Goal: Task Accomplishment & Management: Complete application form

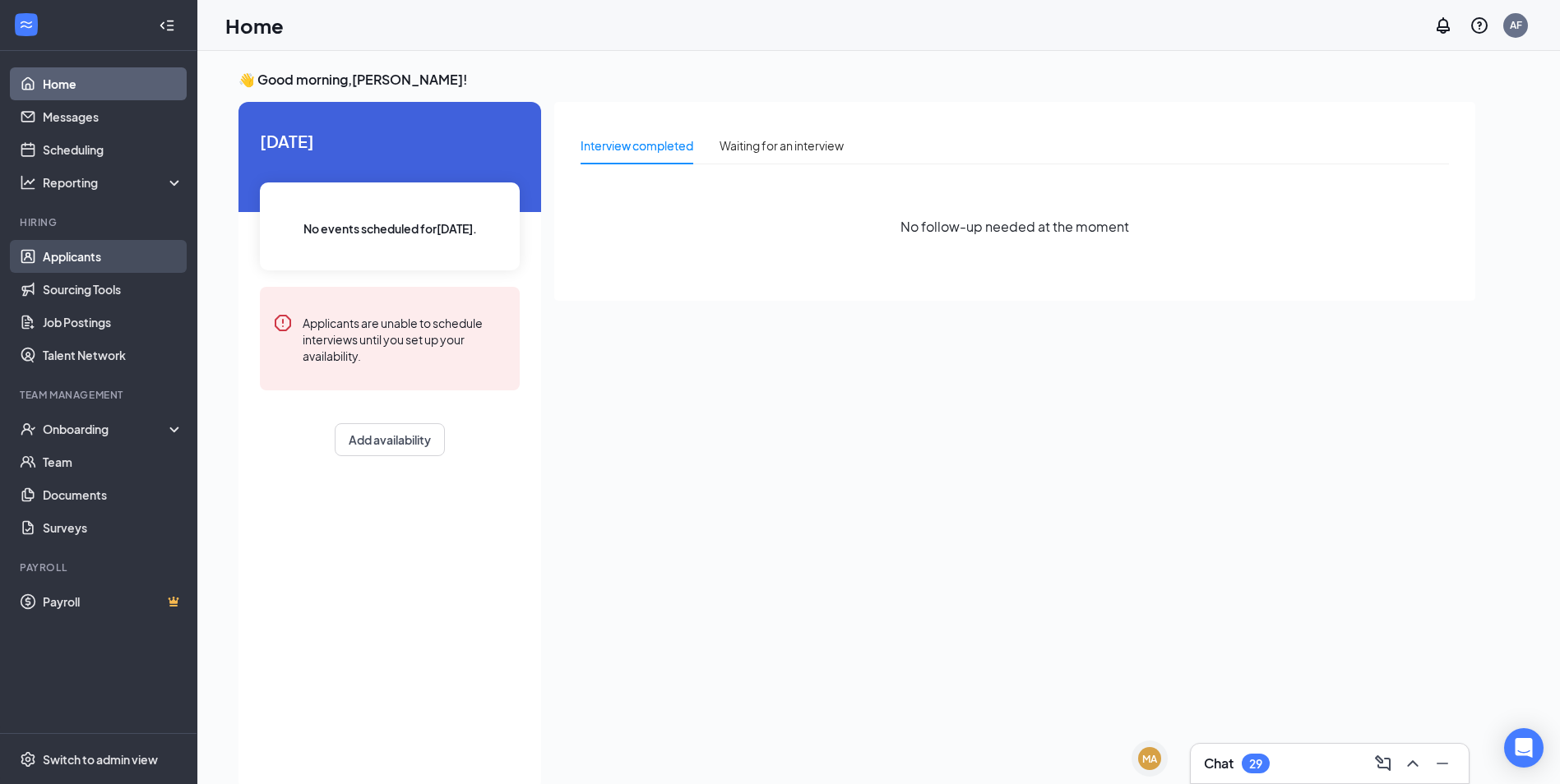
click at [111, 268] on link "Applicants" at bounding box center [113, 256] width 140 height 32
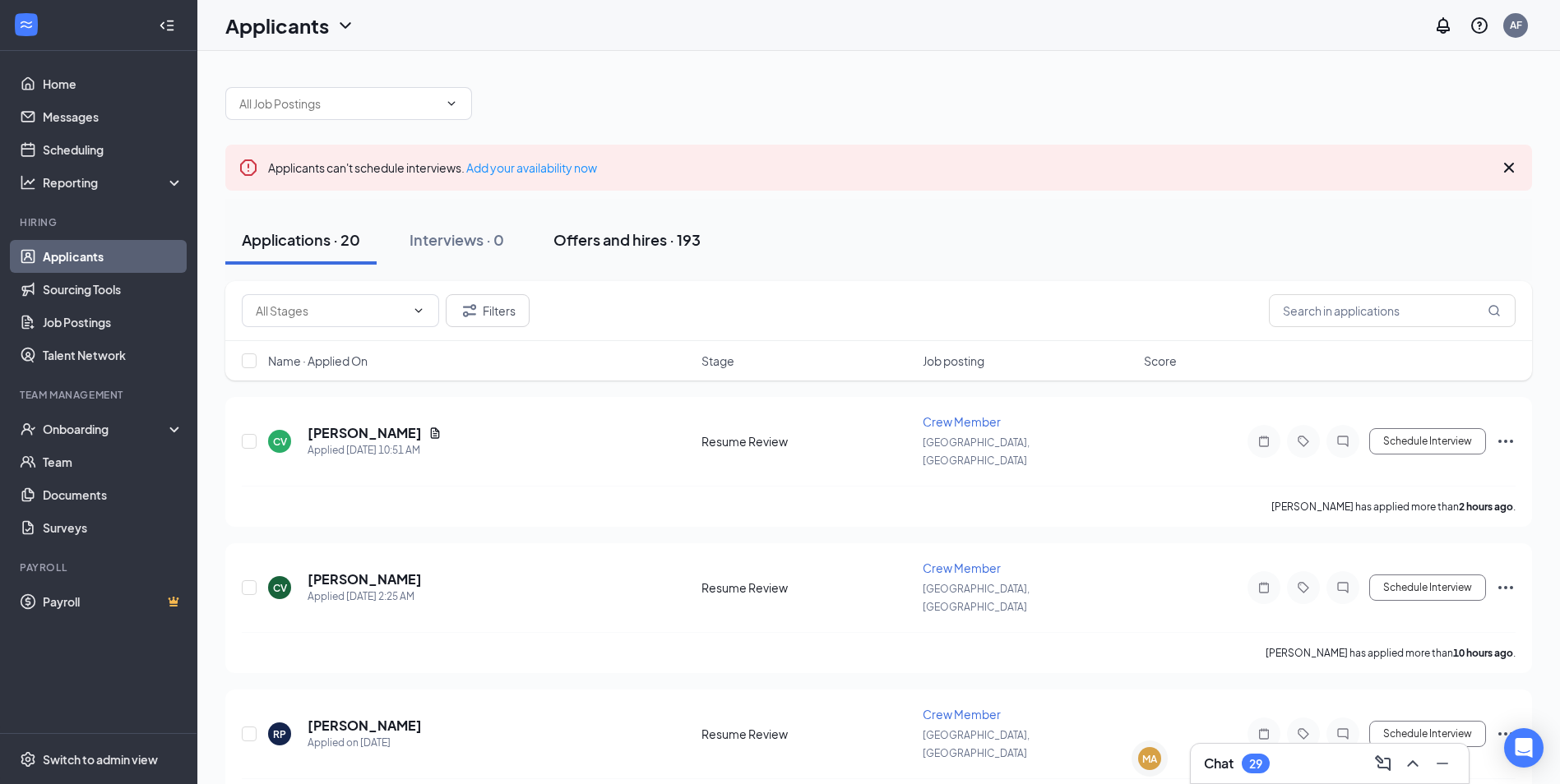
click at [612, 232] on div "Offers and hires · 193" at bounding box center [627, 239] width 147 height 20
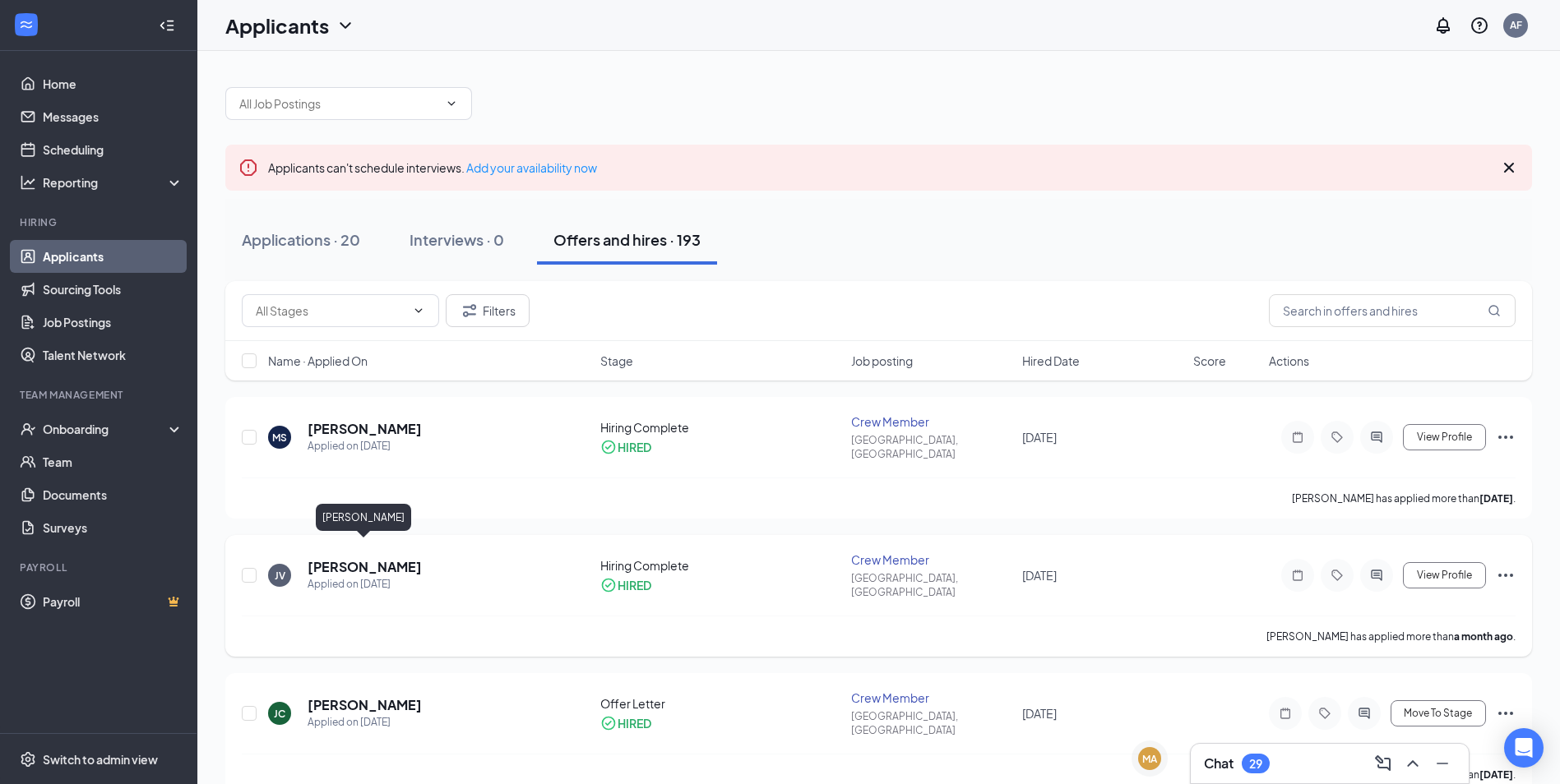
click at [379, 558] on h5 "[PERSON_NAME]" at bounding box center [365, 567] width 114 height 18
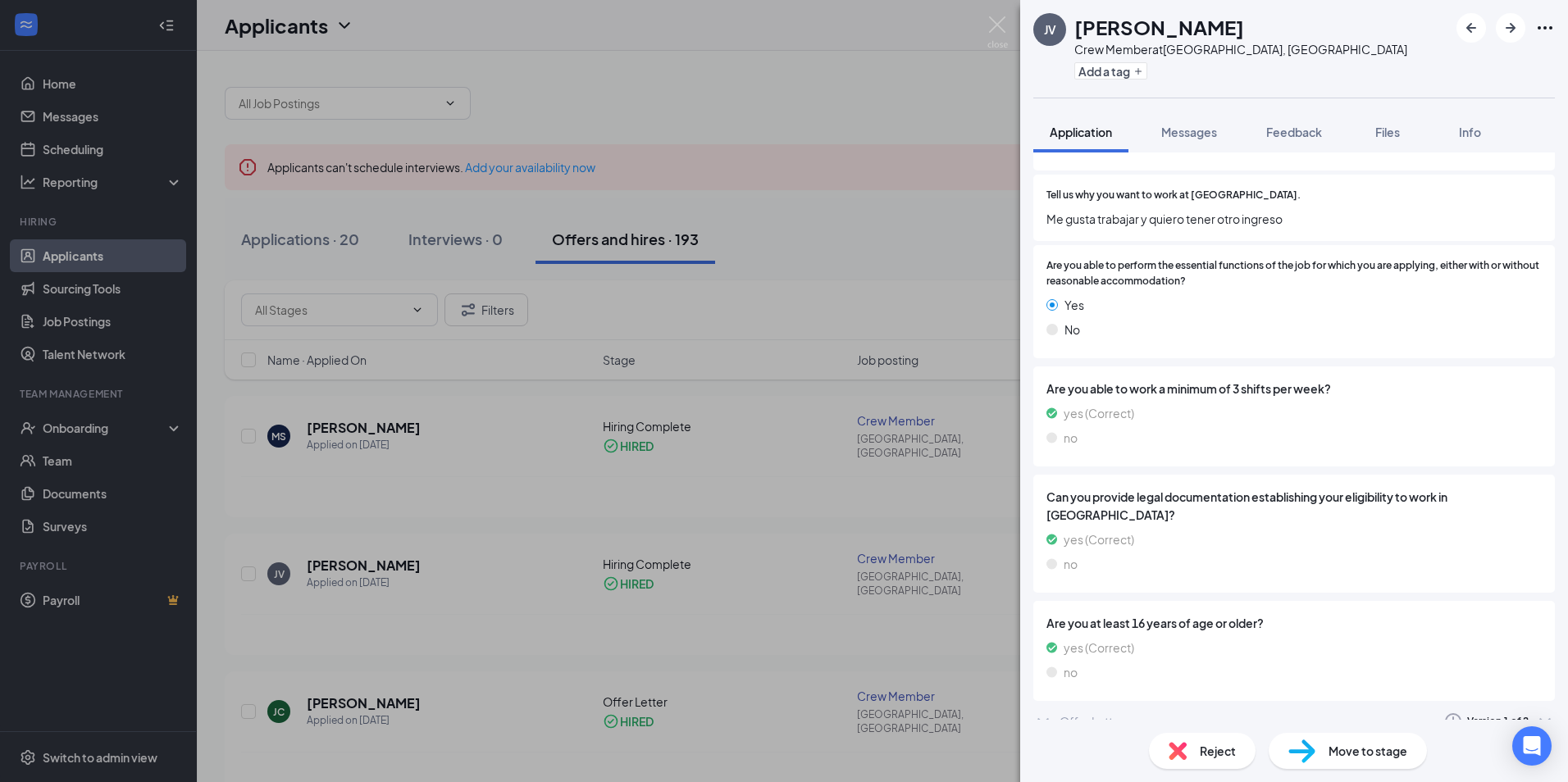
scroll to position [1365, 0]
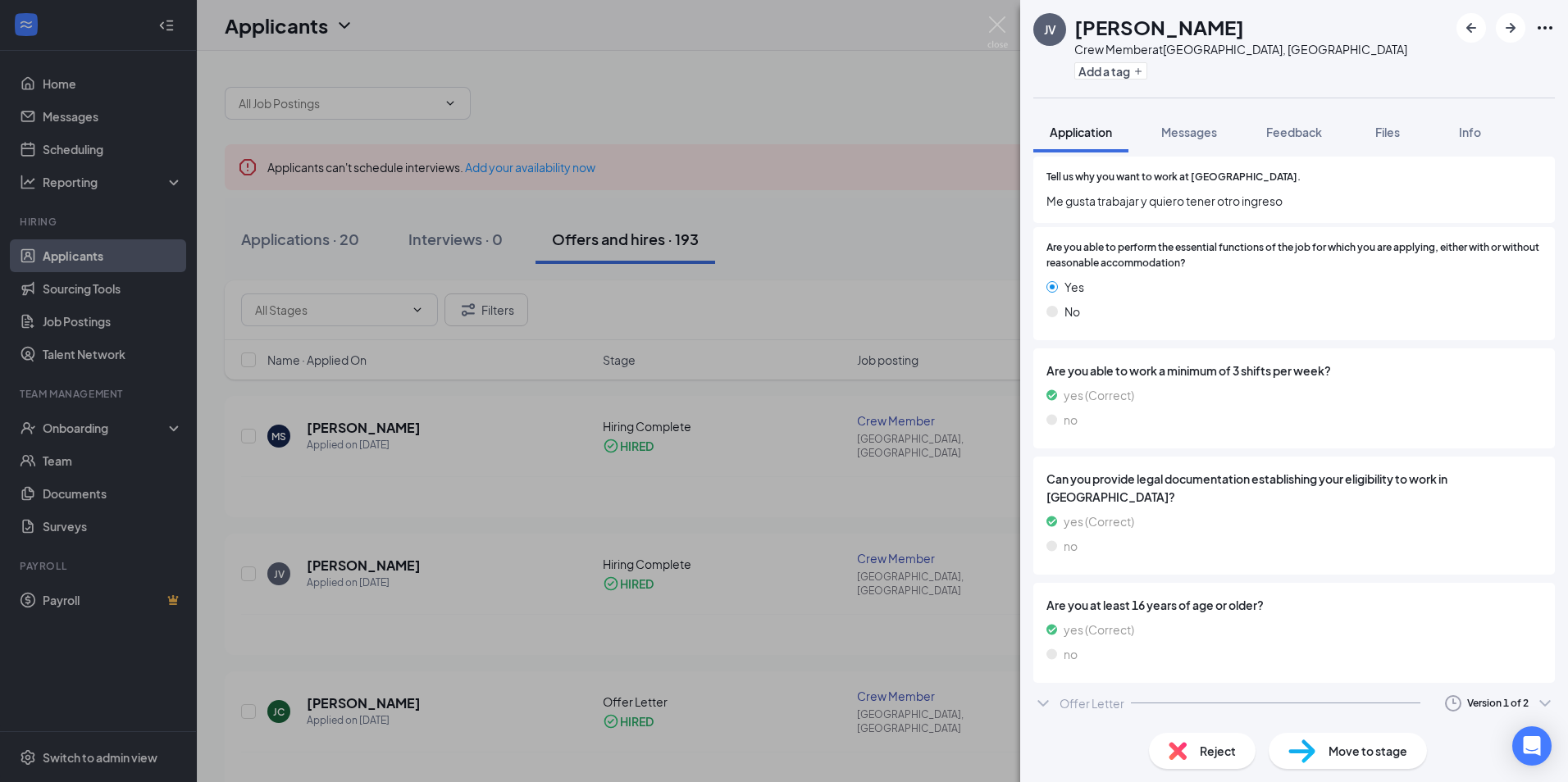
click at [759, 474] on div "JV [PERSON_NAME] Crew Member at [GEOGRAPHIC_DATA], [GEOGRAPHIC_DATA] Add a tag …" at bounding box center [784, 391] width 1568 height 782
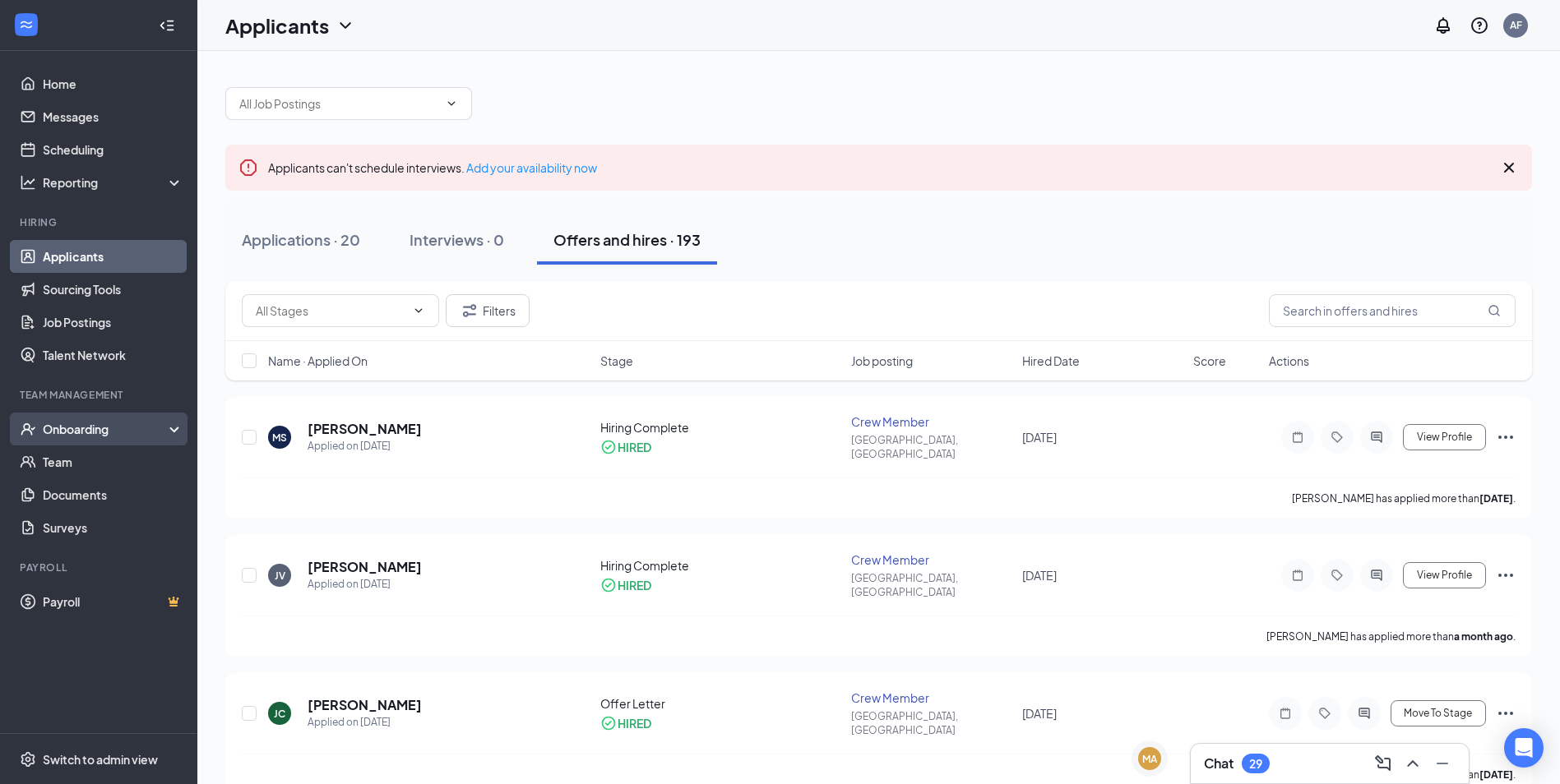
click at [75, 417] on div "Onboarding" at bounding box center [98, 429] width 197 height 32
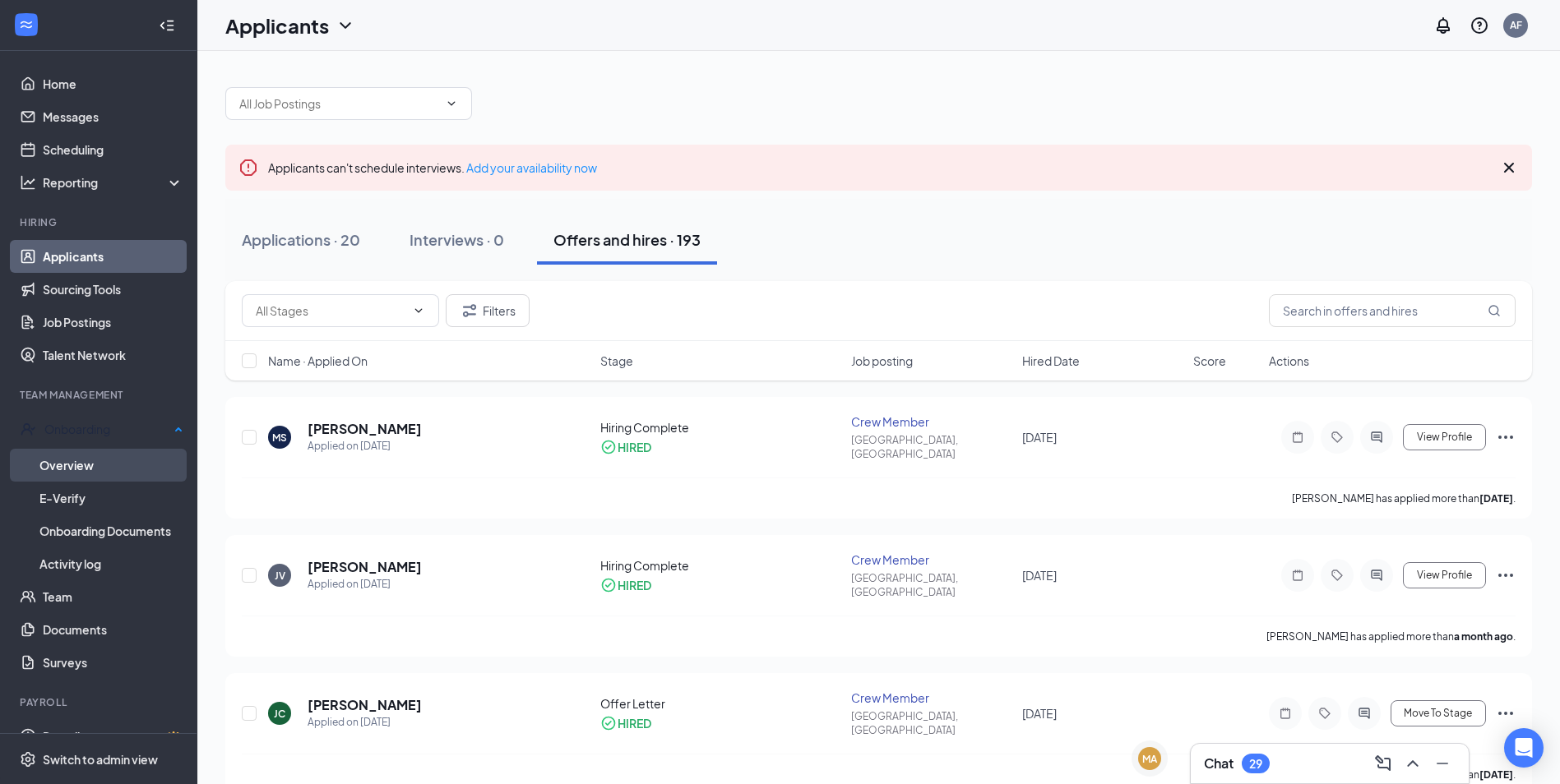
click at [103, 459] on link "Overview" at bounding box center [111, 465] width 144 height 32
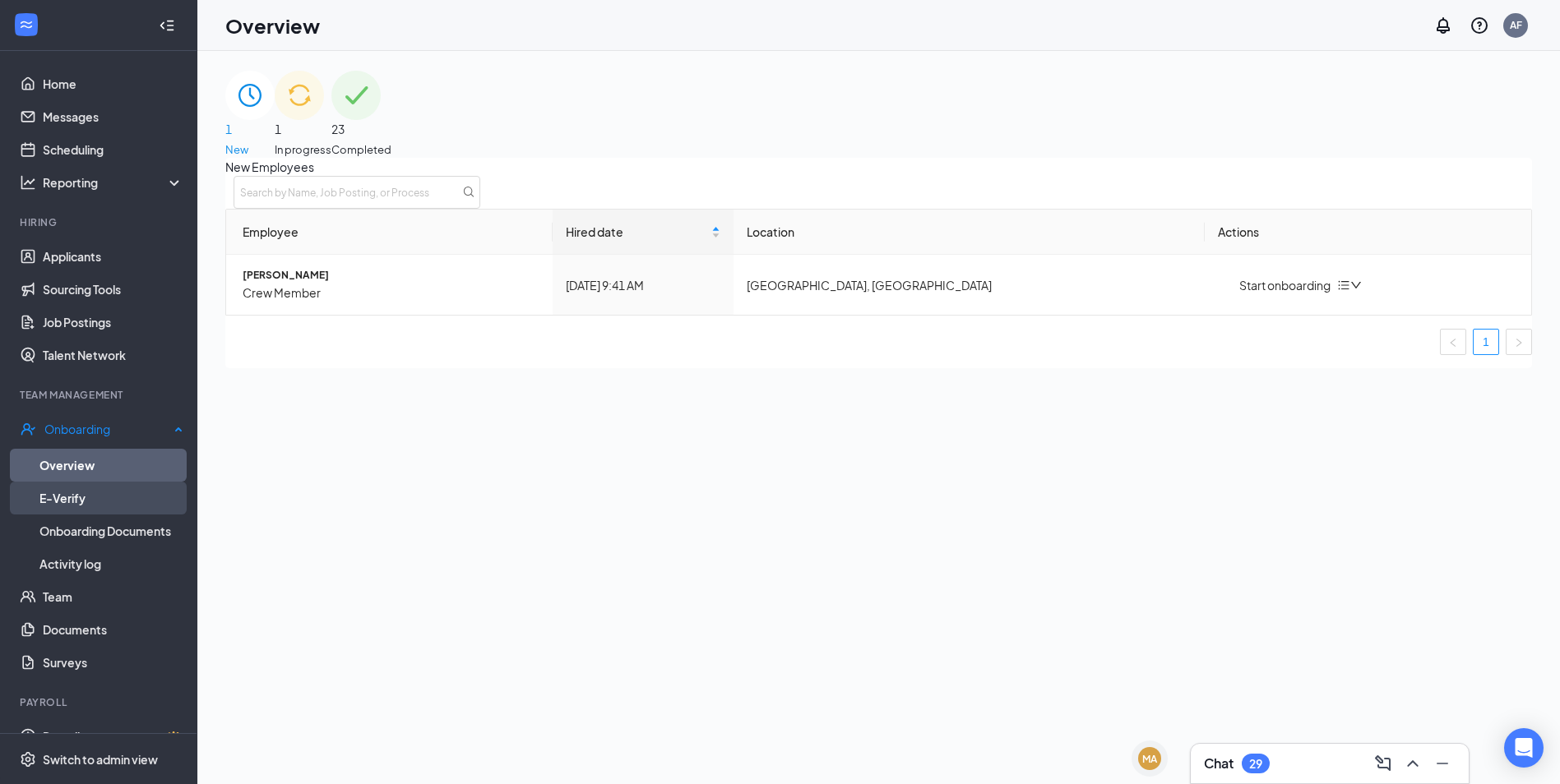
click at [63, 495] on link "E-Verify" at bounding box center [111, 497] width 144 height 32
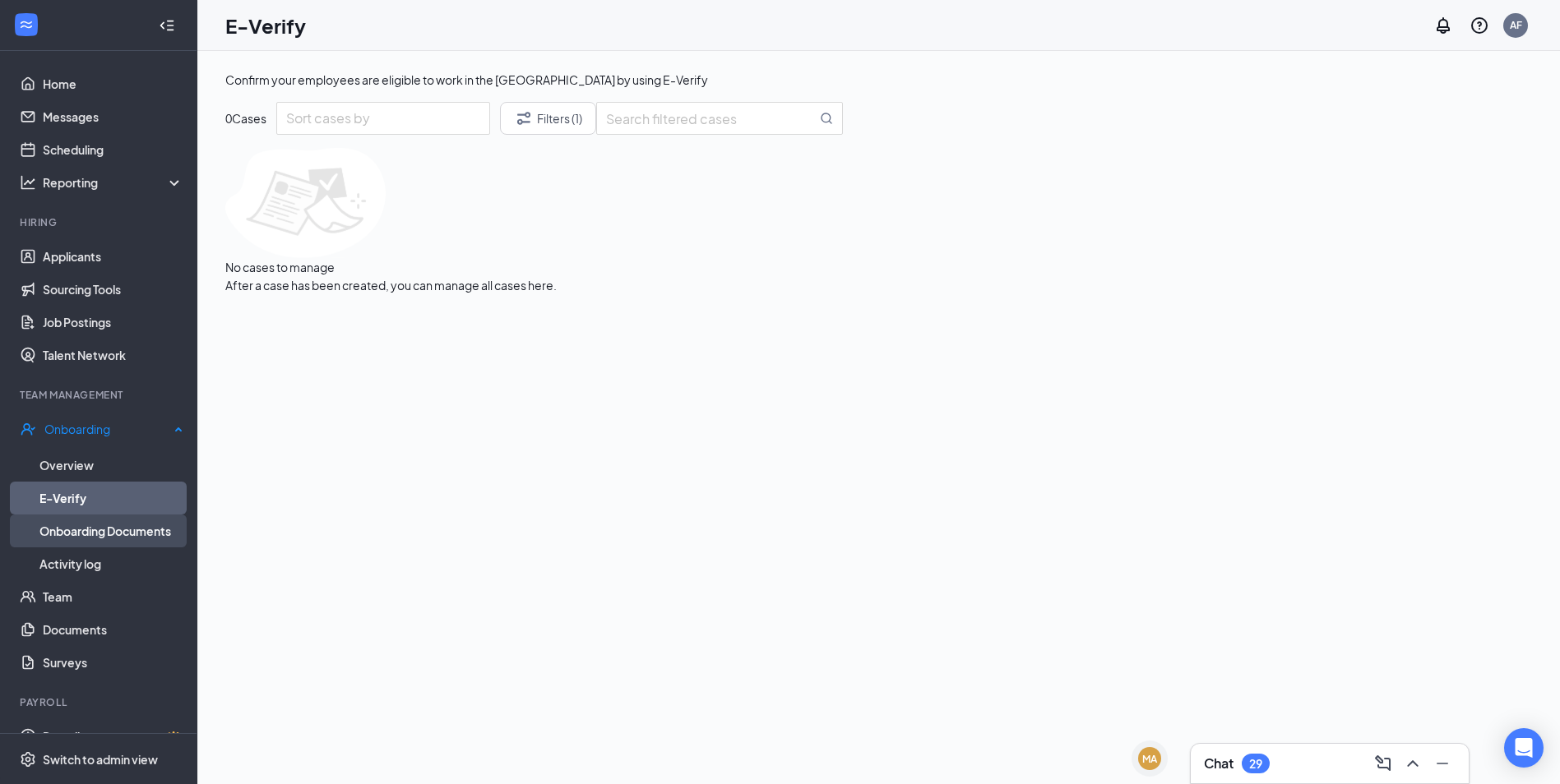
click at [93, 522] on link "Onboarding Documents" at bounding box center [111, 531] width 144 height 32
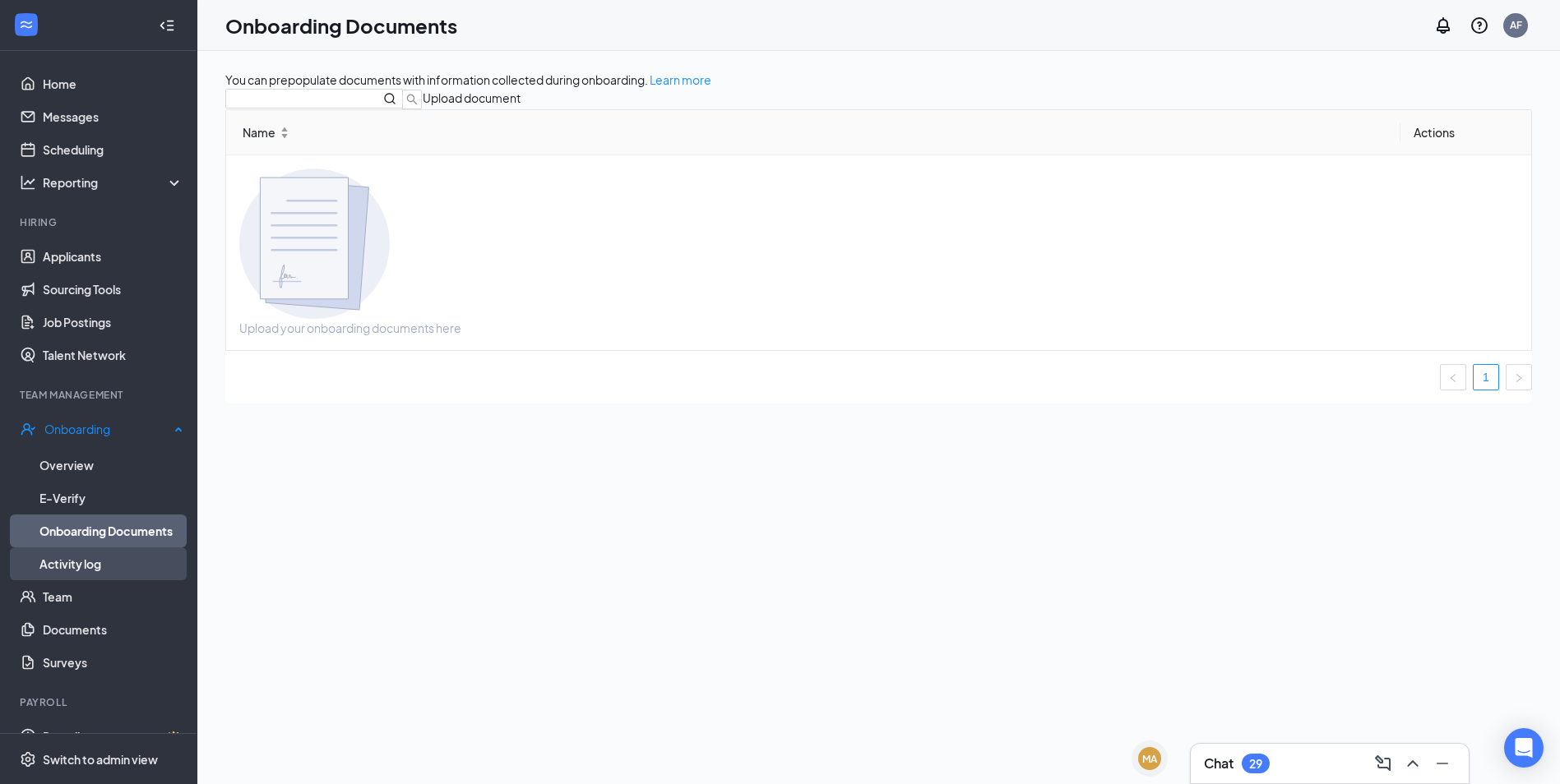
click at [77, 558] on link "Activity log" at bounding box center [111, 563] width 144 height 32
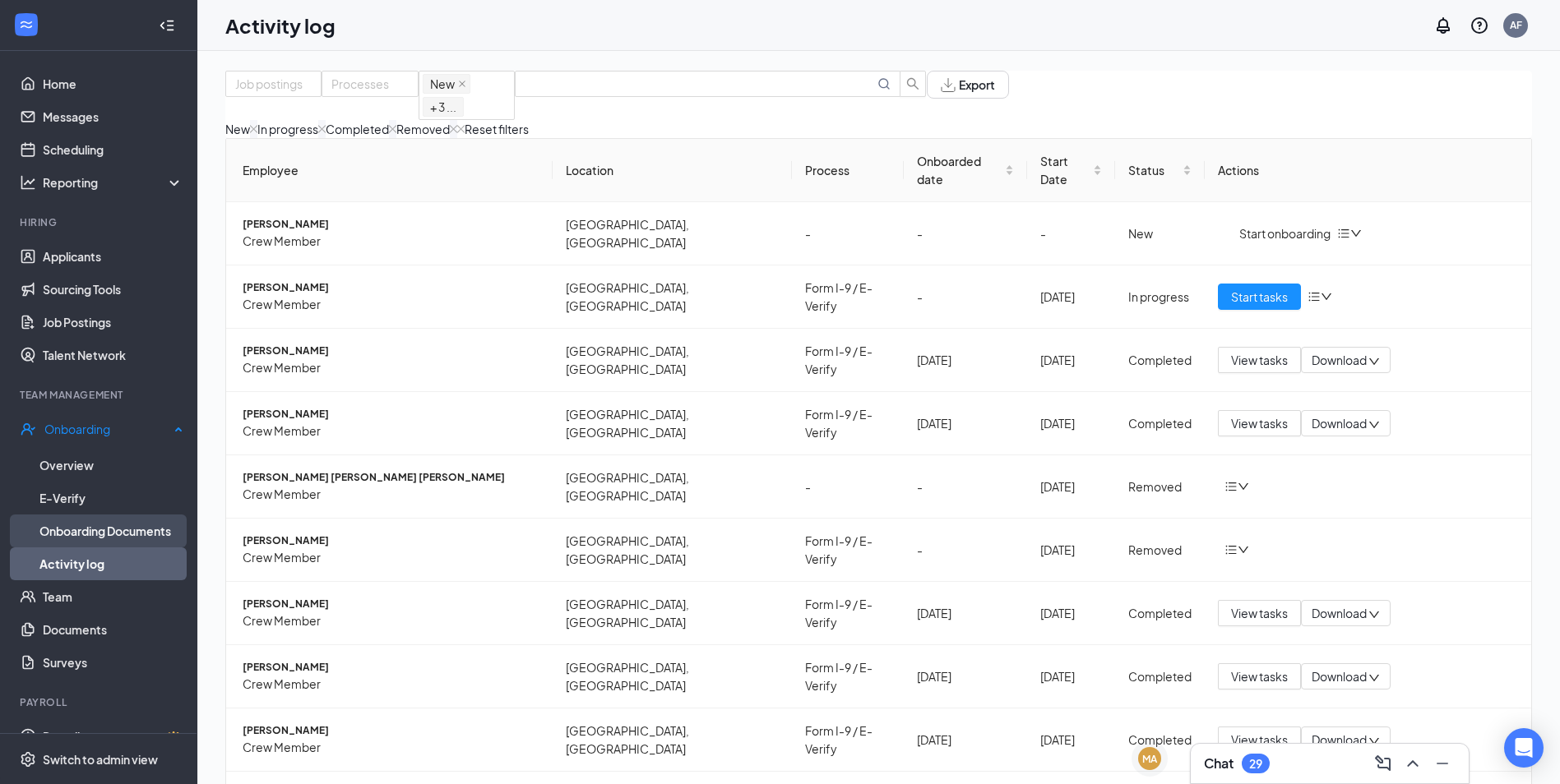
click at [82, 517] on link "Onboarding Documents" at bounding box center [111, 531] width 144 height 32
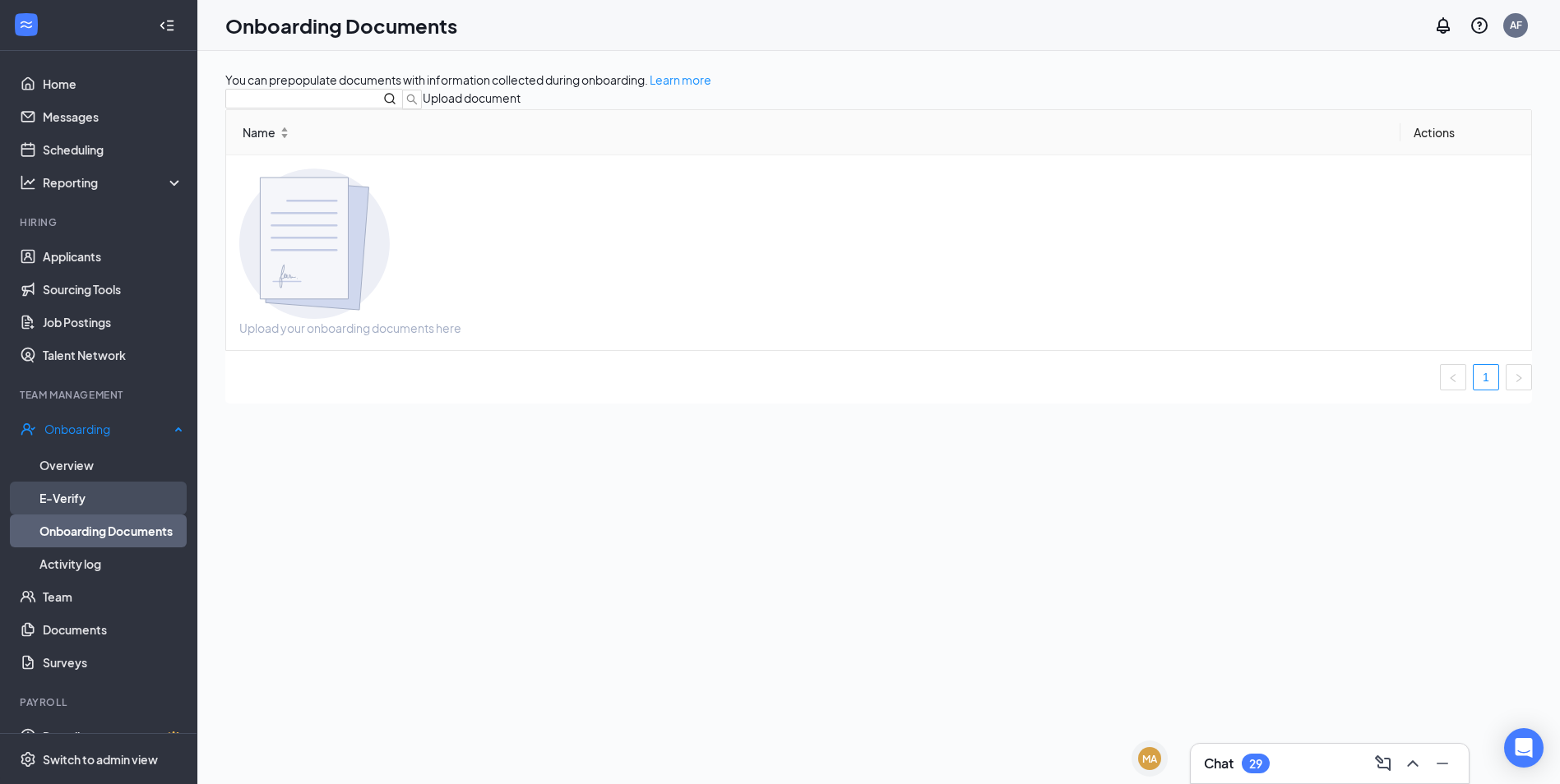
click at [77, 500] on link "E-Verify" at bounding box center [111, 497] width 144 height 32
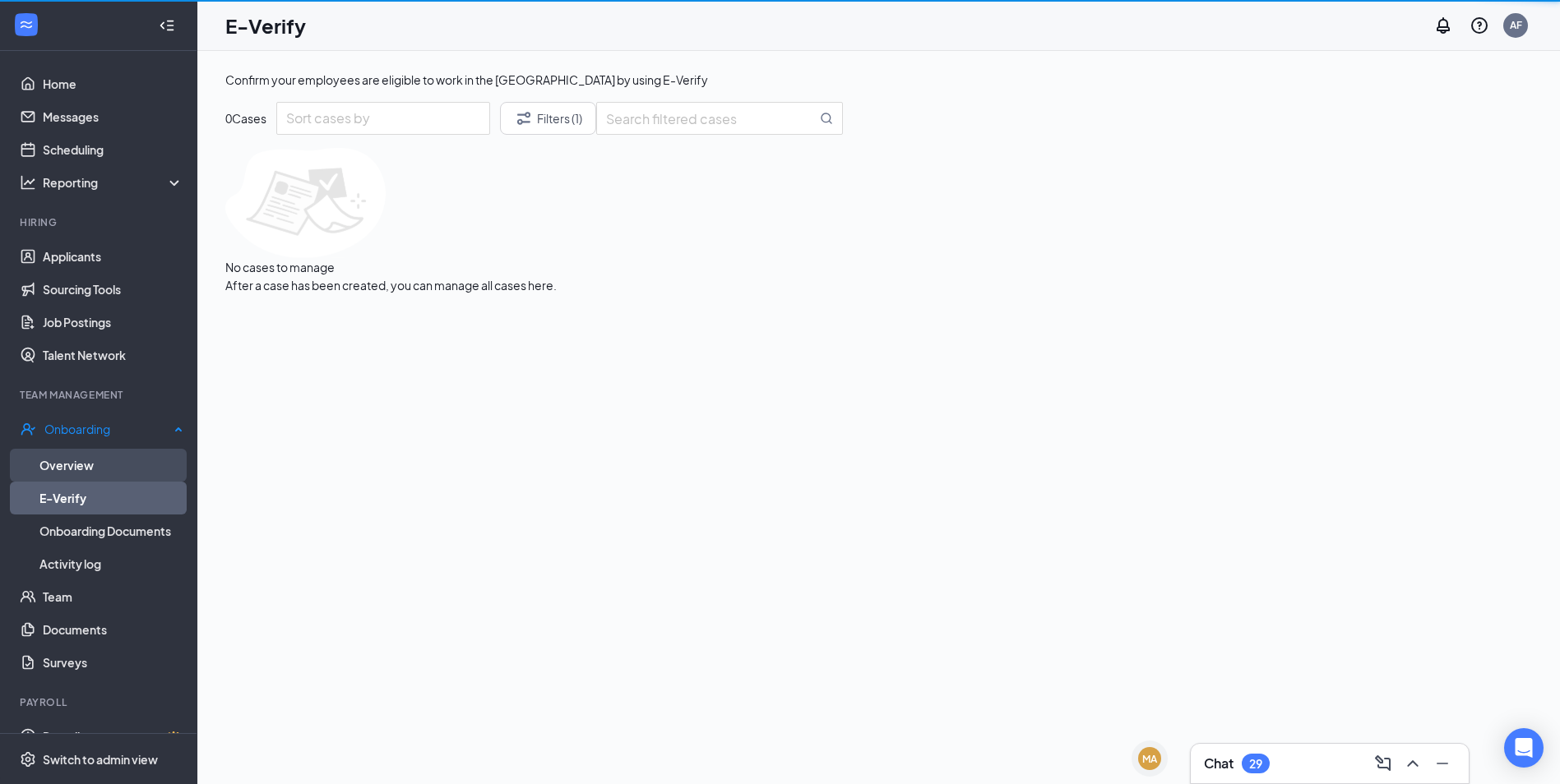
click at [82, 457] on link "Overview" at bounding box center [111, 465] width 144 height 32
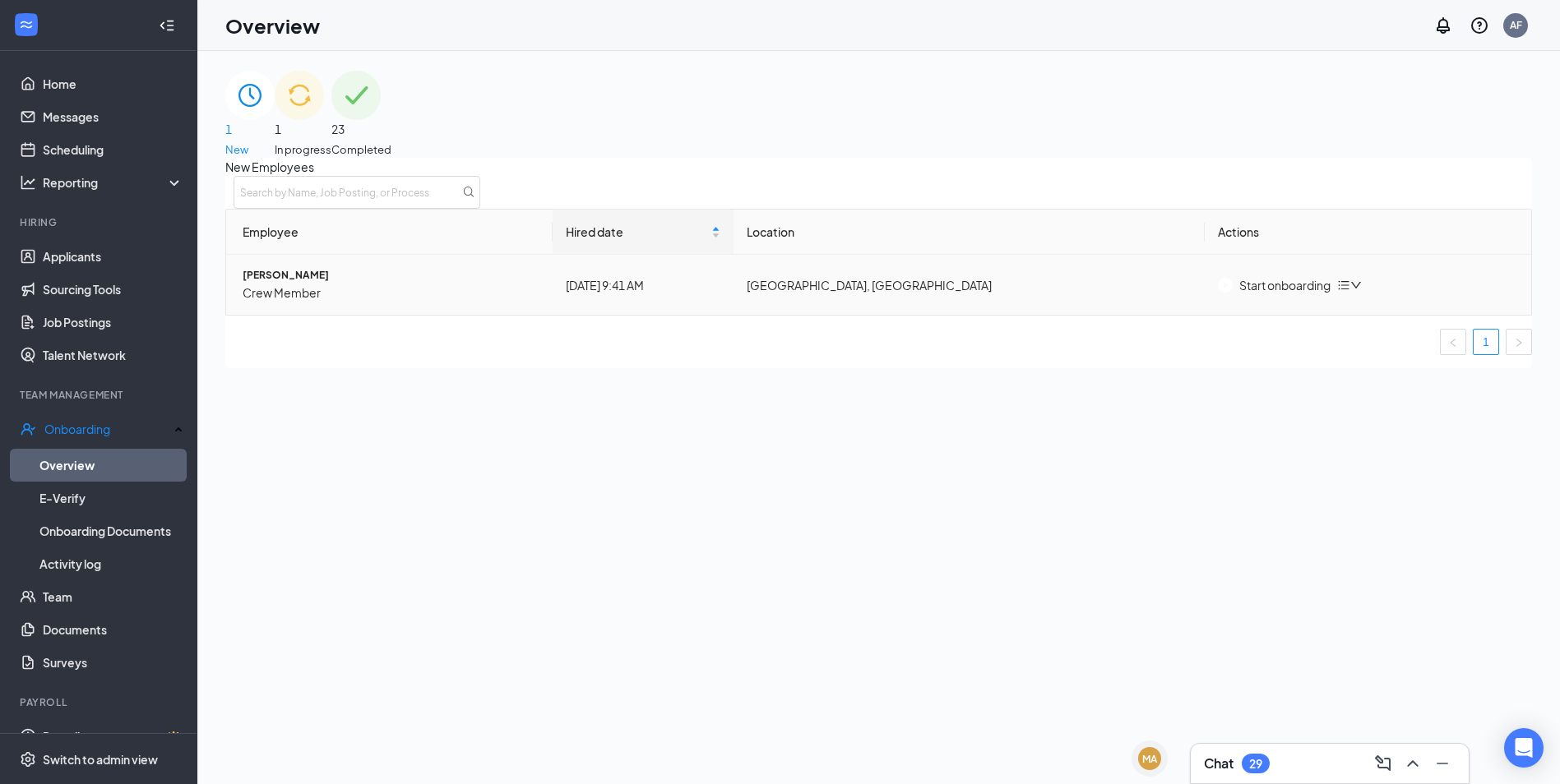
click at [1302, 295] on div "Start onboarding" at bounding box center [1274, 285] width 112 height 18
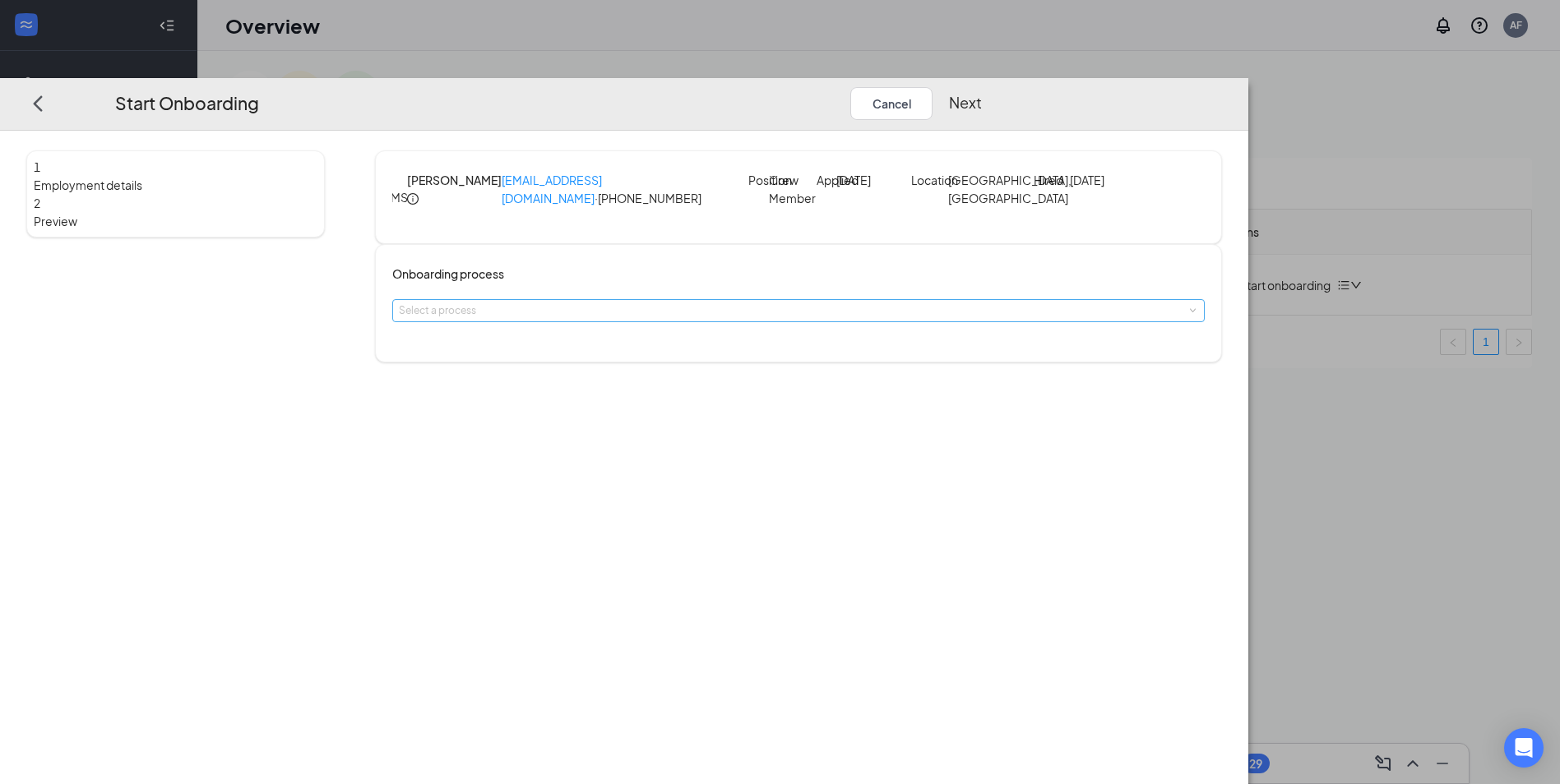
click at [775, 319] on div "Select a process" at bounding box center [795, 310] width 792 height 17
click at [1006, 322] on div "Select a process" at bounding box center [798, 310] width 812 height 23
click at [1015, 87] on h2 "Start Onboarding Cancel Next" at bounding box center [548, 103] width 933 height 32
click at [933, 87] on button "Cancel" at bounding box center [891, 103] width 82 height 32
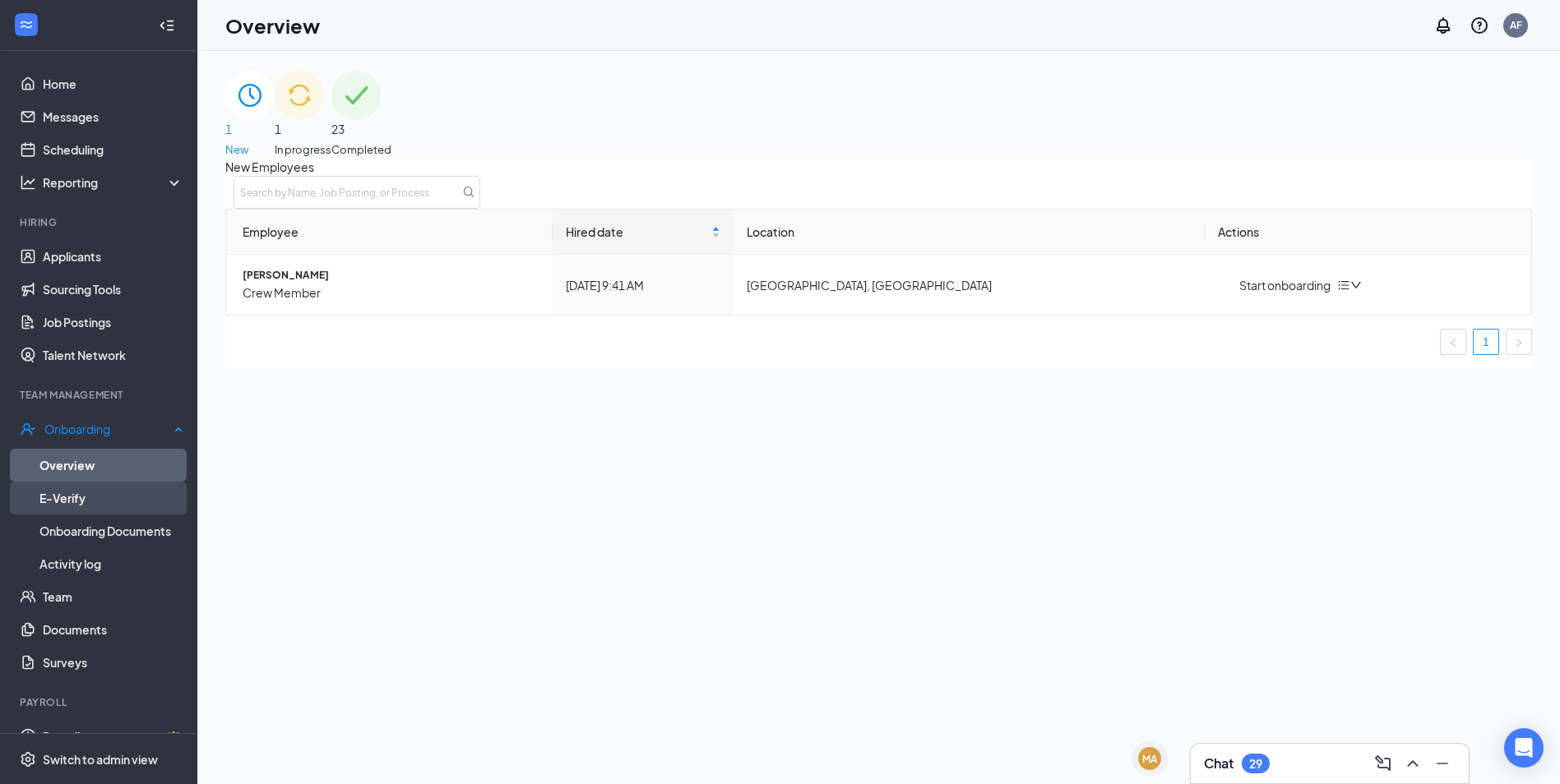
click at [110, 496] on link "E-Verify" at bounding box center [111, 497] width 144 height 32
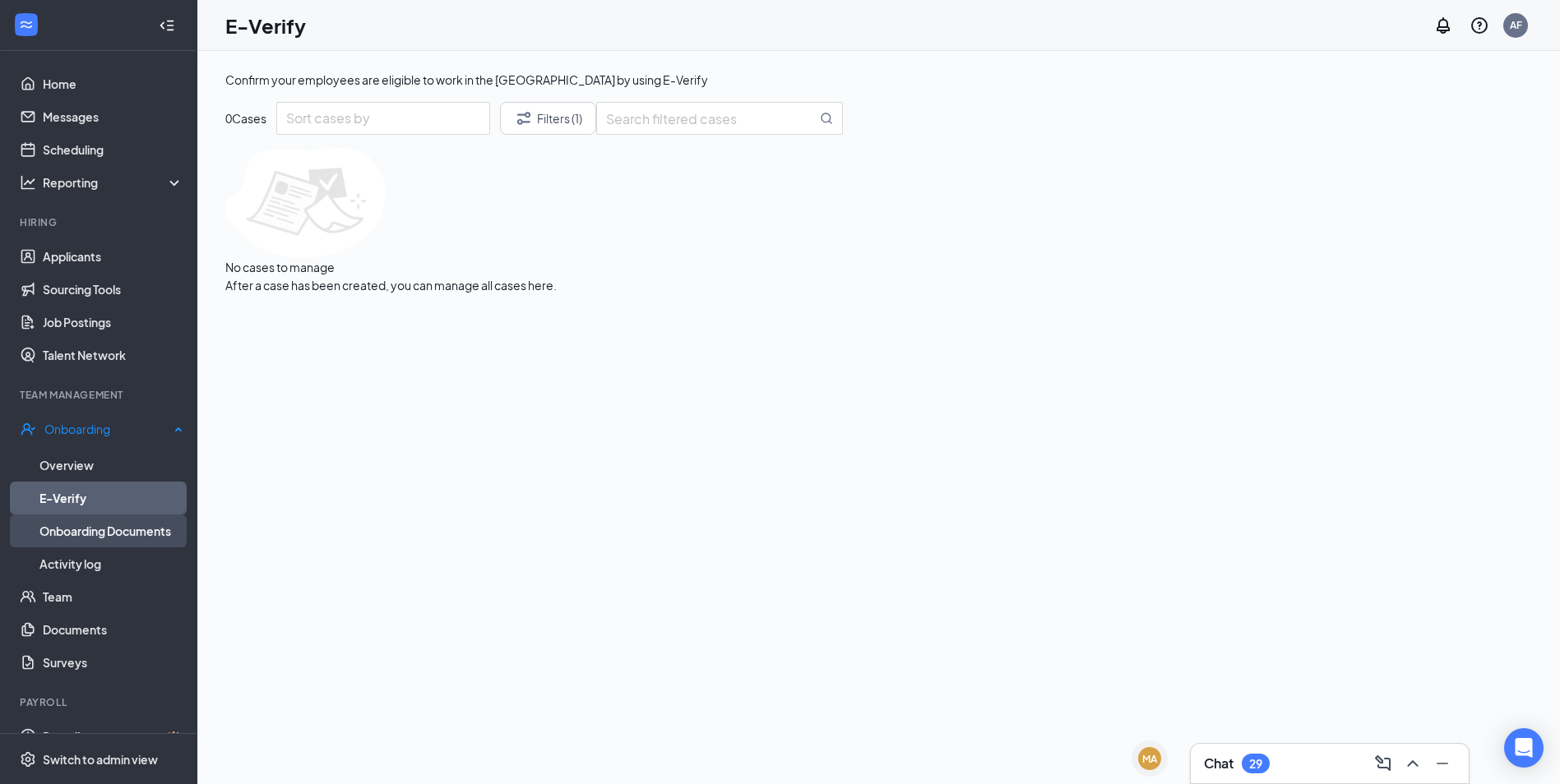
click at [96, 528] on link "Onboarding Documents" at bounding box center [111, 531] width 144 height 32
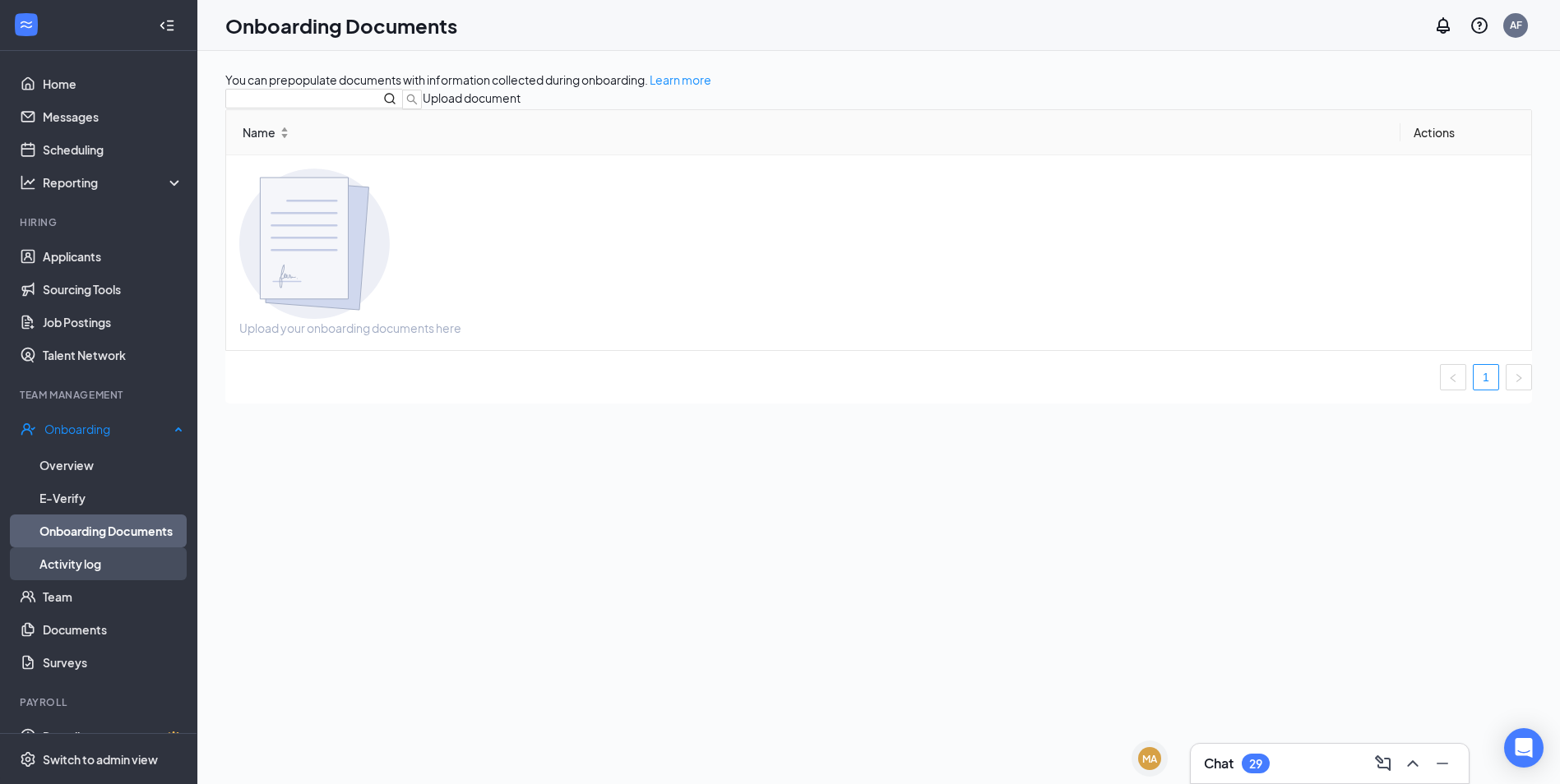
click at [91, 560] on link "Activity log" at bounding box center [111, 563] width 144 height 32
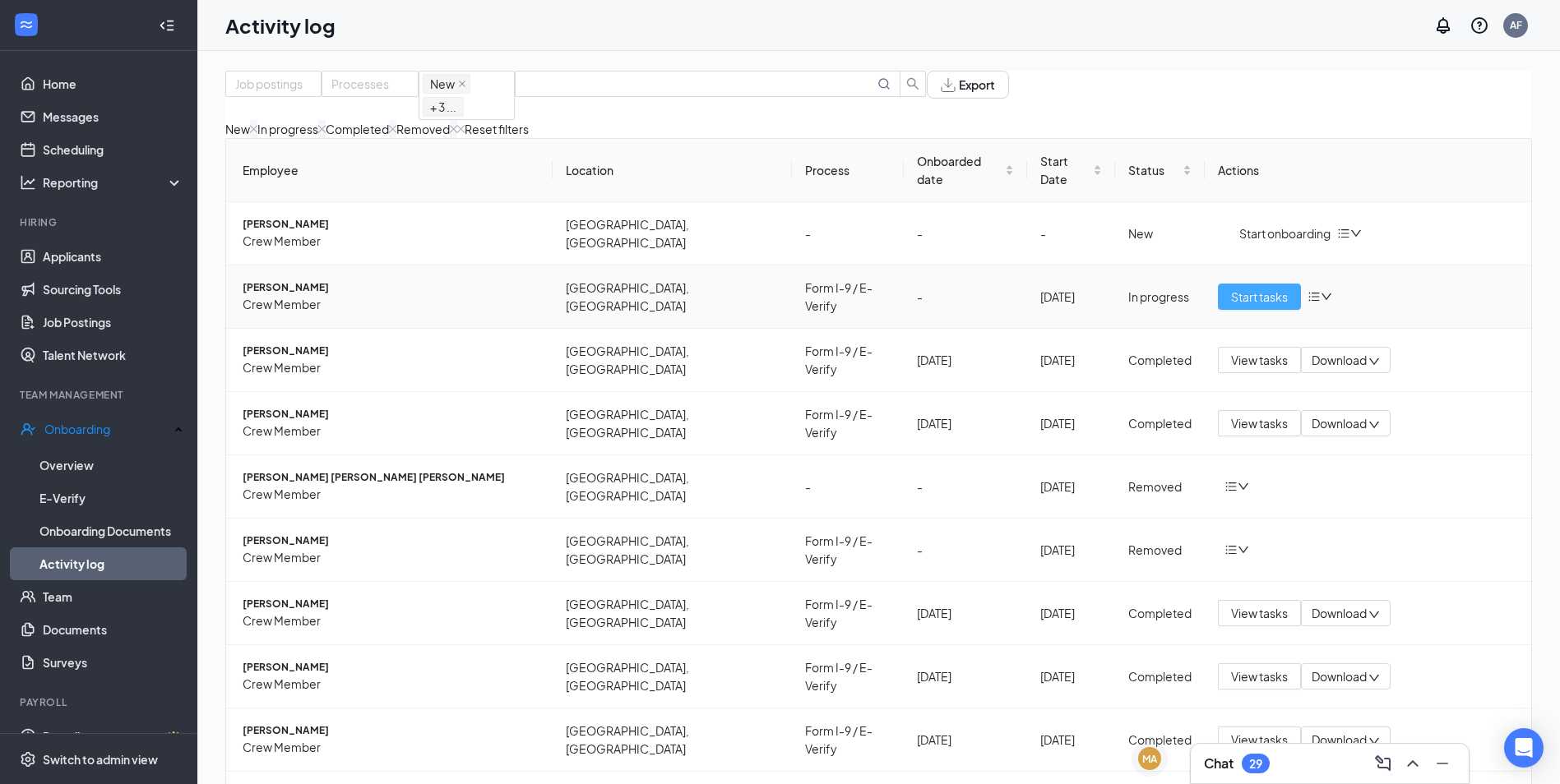
click at [1242, 296] on span "Start tasks" at bounding box center [1259, 296] width 57 height 18
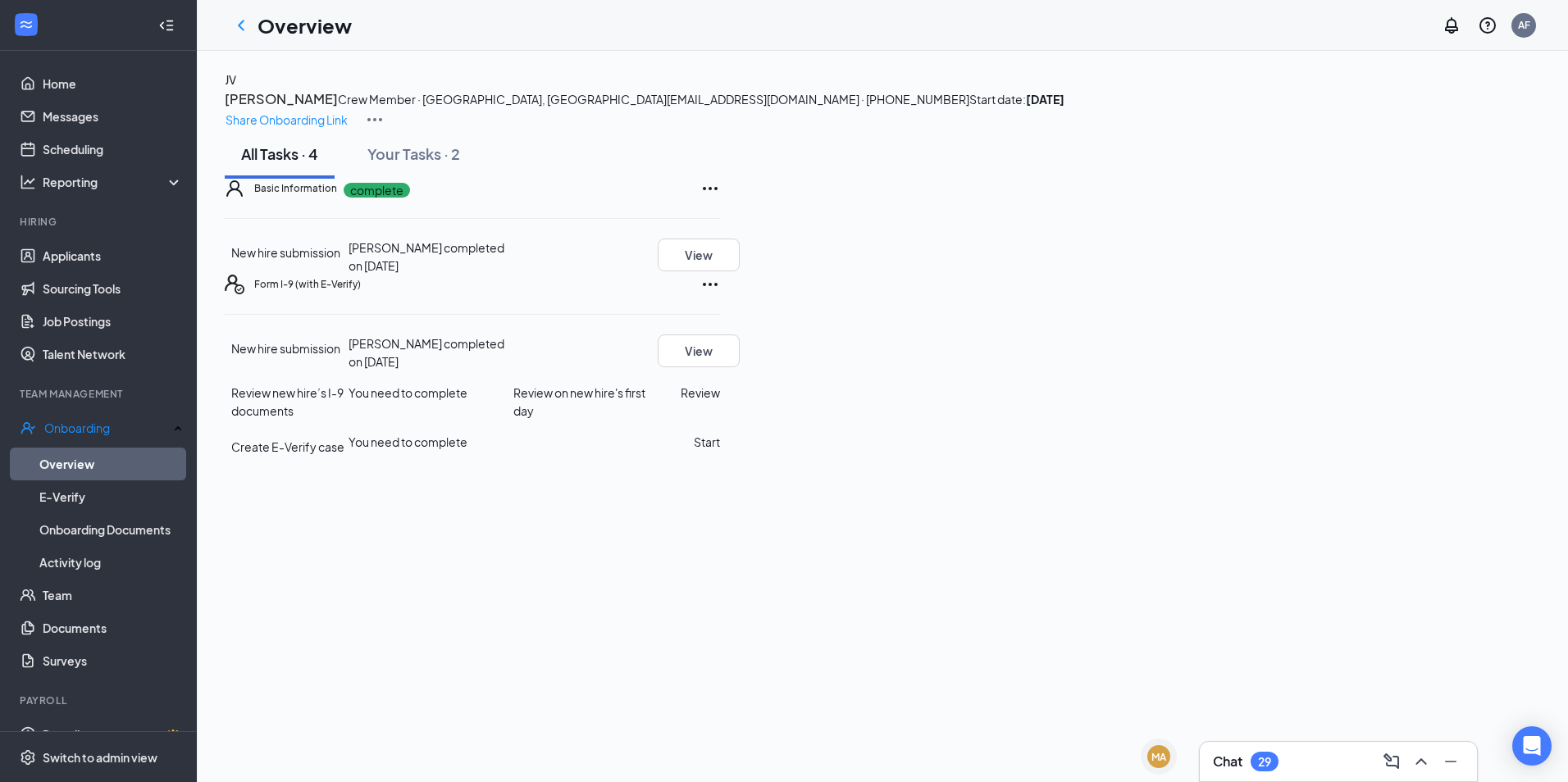
click at [720, 401] on button "Review" at bounding box center [700, 393] width 39 height 18
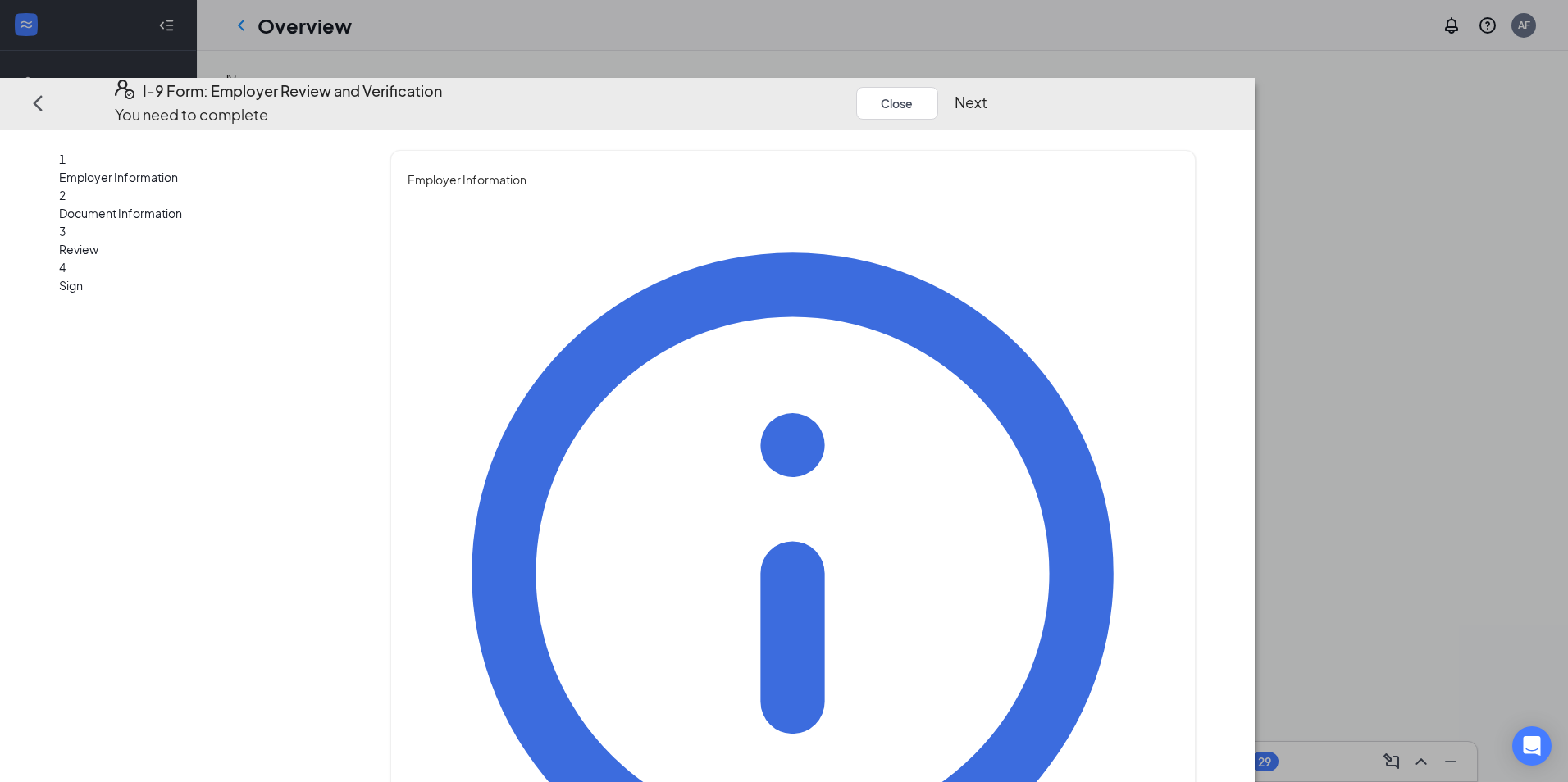
type input "[PERSON_NAME]"
type input "[EMAIL_ADDRESS][DOMAIN_NAME]"
type input "6195985974"
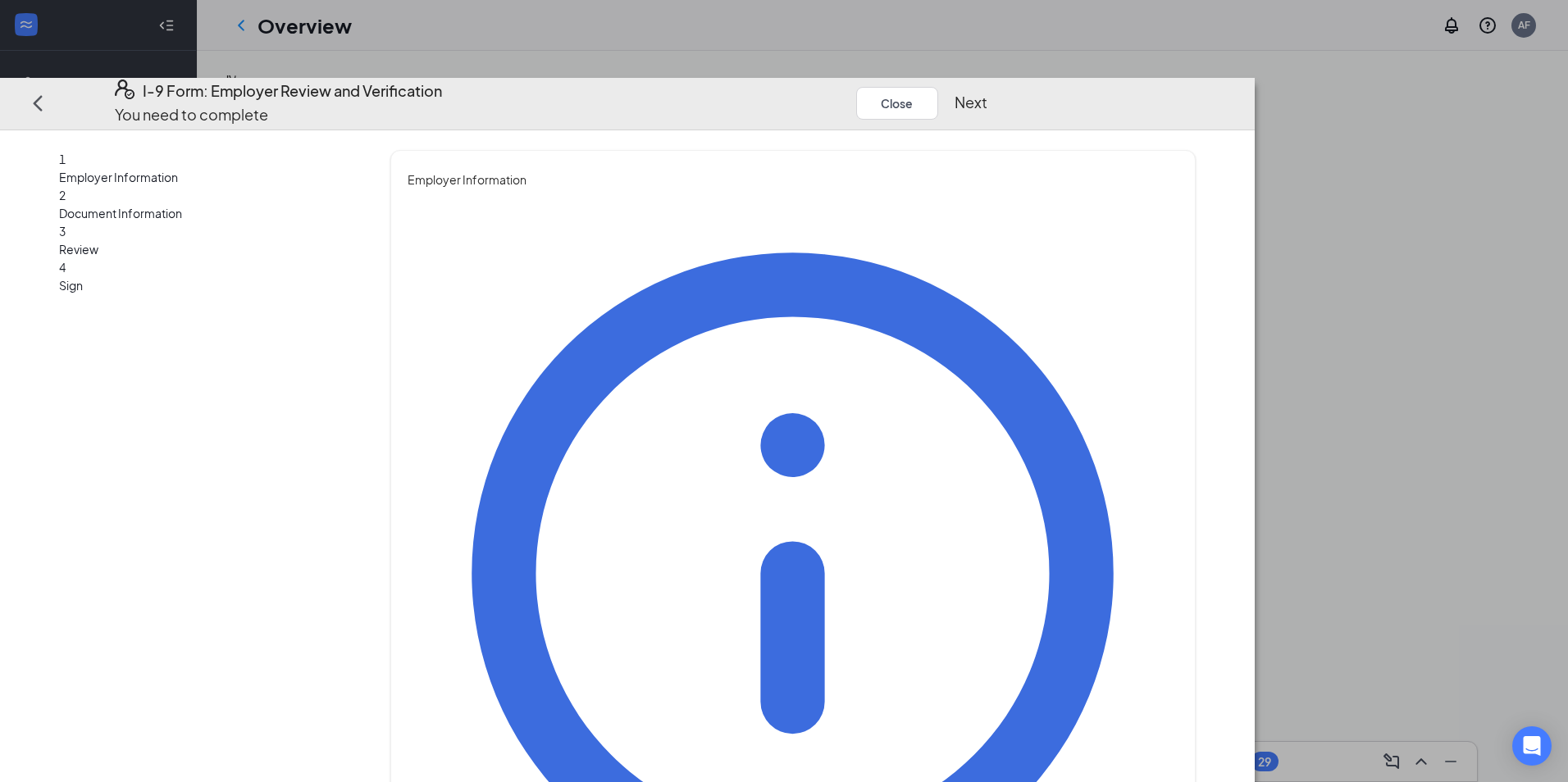
type input "General Manager"
type input "a"
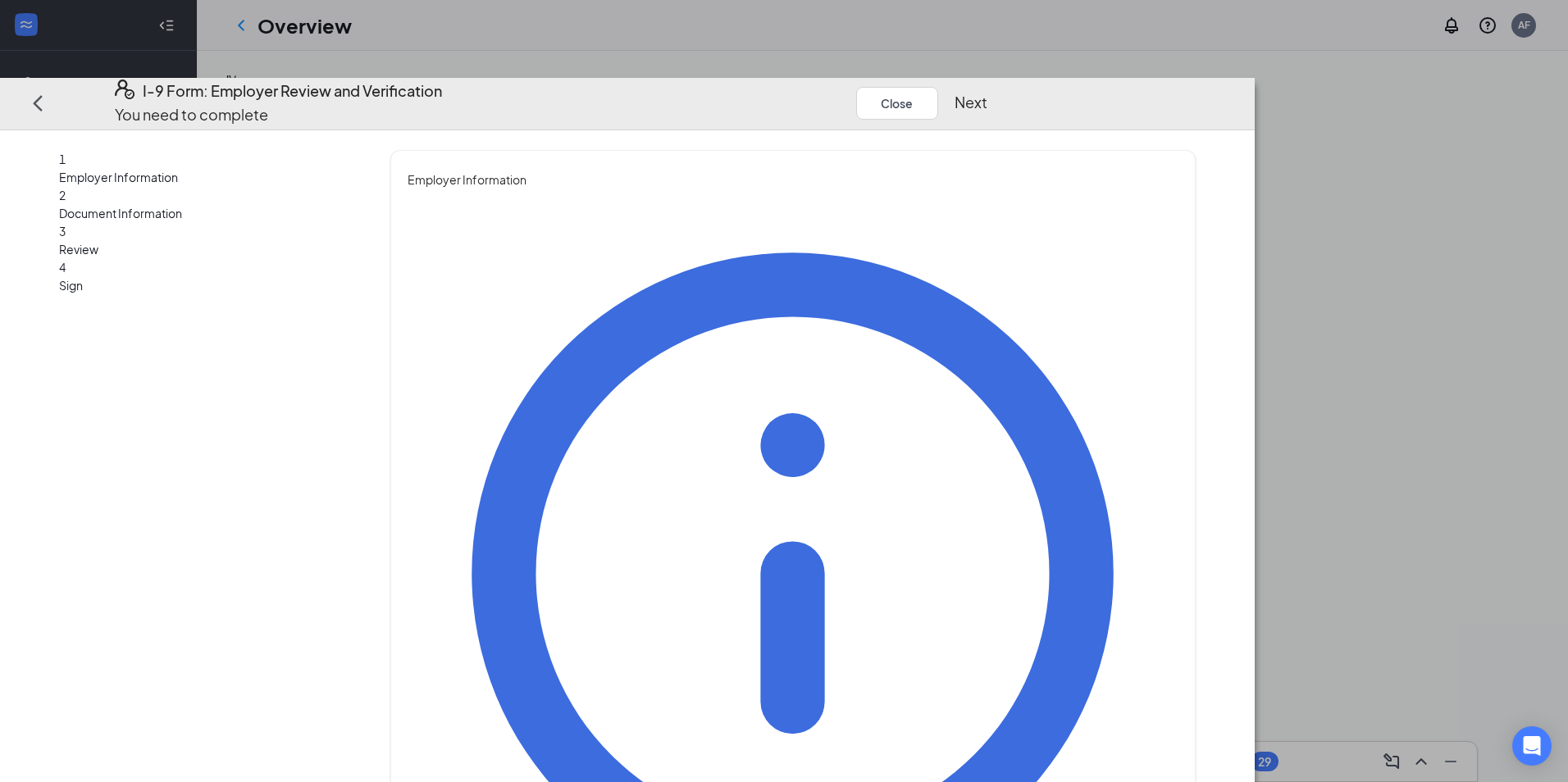
type input "[EMAIL_ADDRESS][DOMAIN_NAME]"
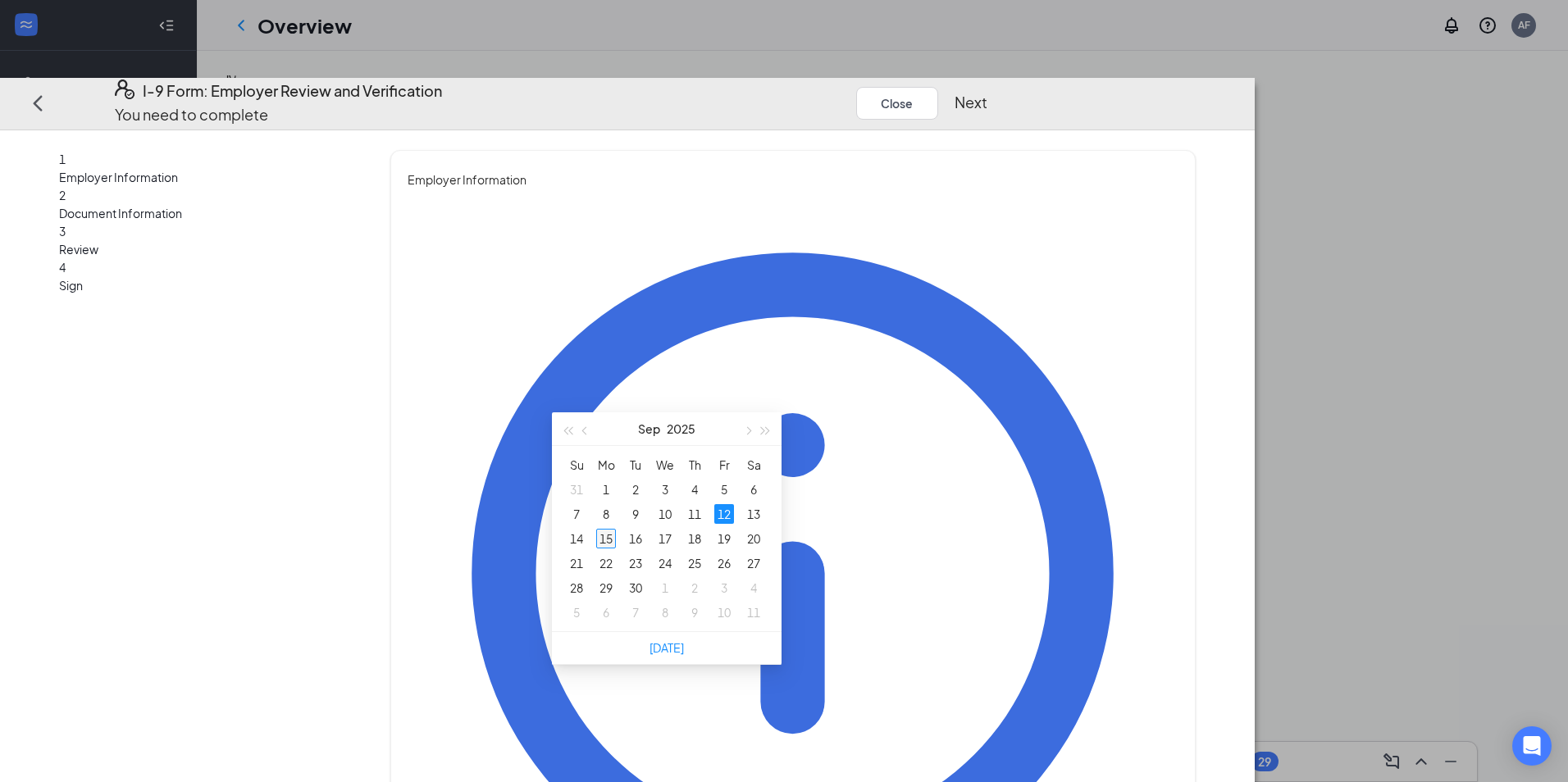
type input "[DATE]"
click at [604, 538] on div "15" at bounding box center [606, 539] width 19 height 19
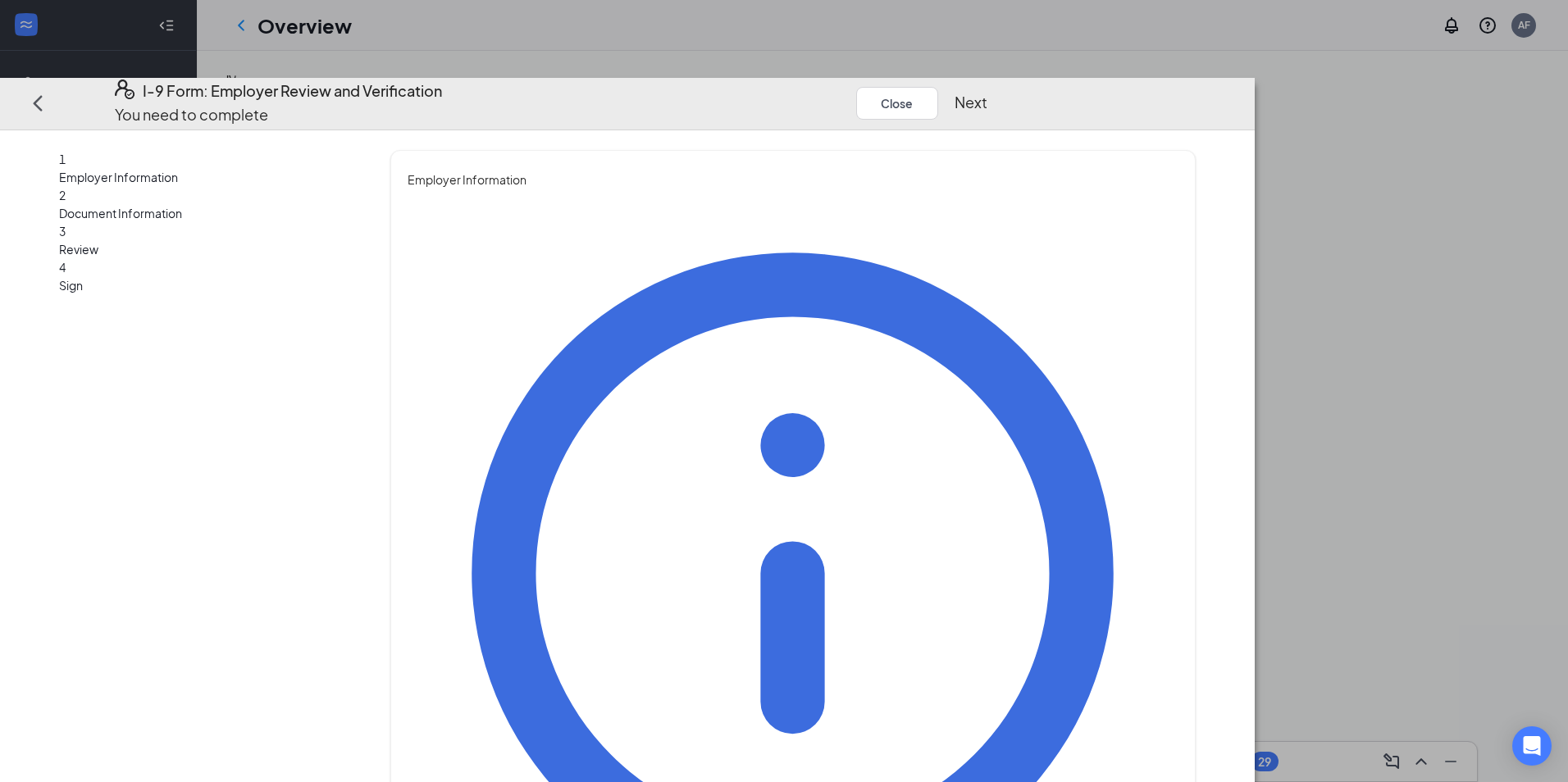
click at [987, 92] on button "Next" at bounding box center [970, 103] width 32 height 23
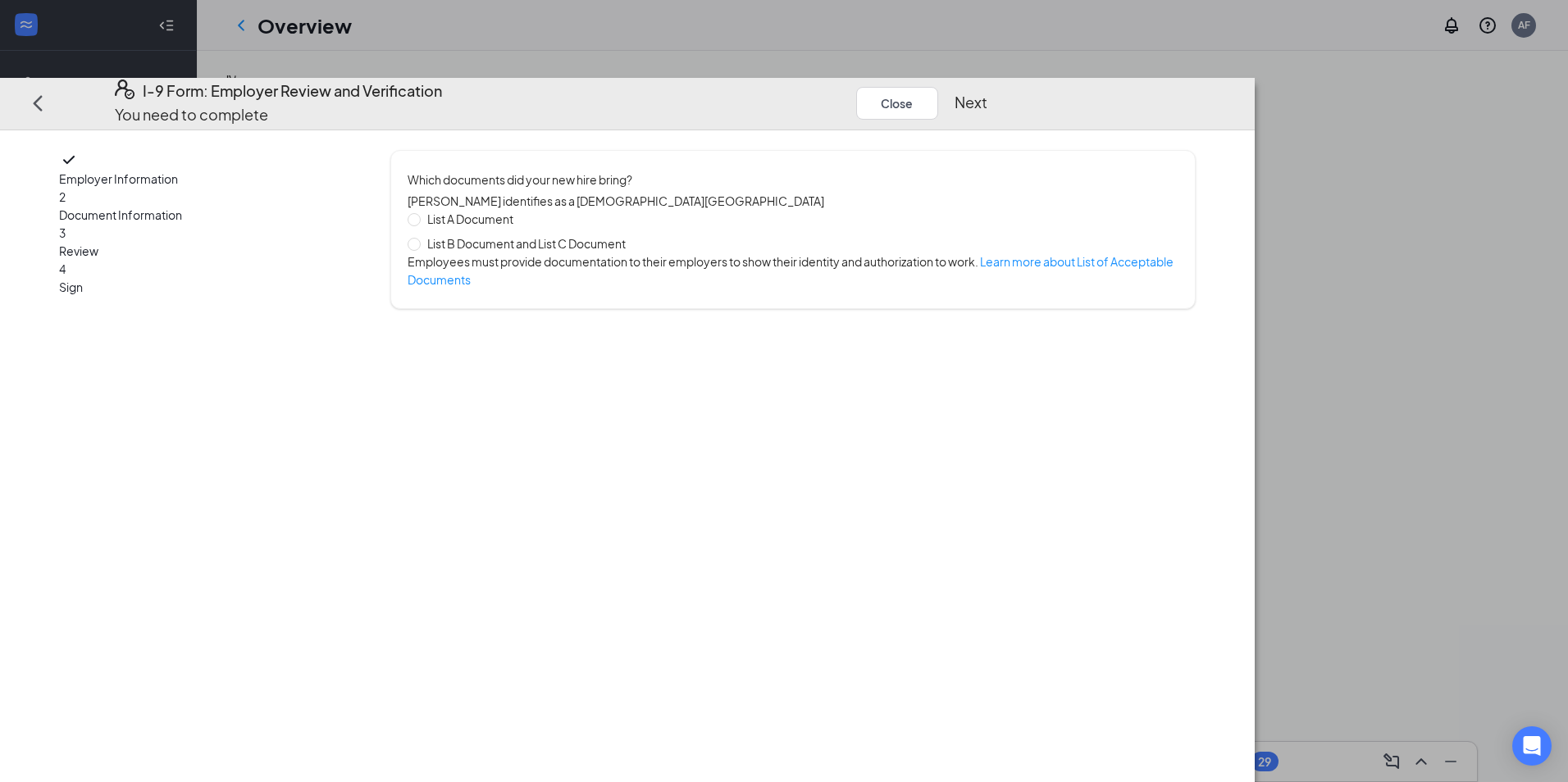
click at [520, 210] on span "List A Document" at bounding box center [470, 219] width 99 height 18
click at [419, 213] on input "List A Document" at bounding box center [413, 219] width 11 height 11
radio input "true"
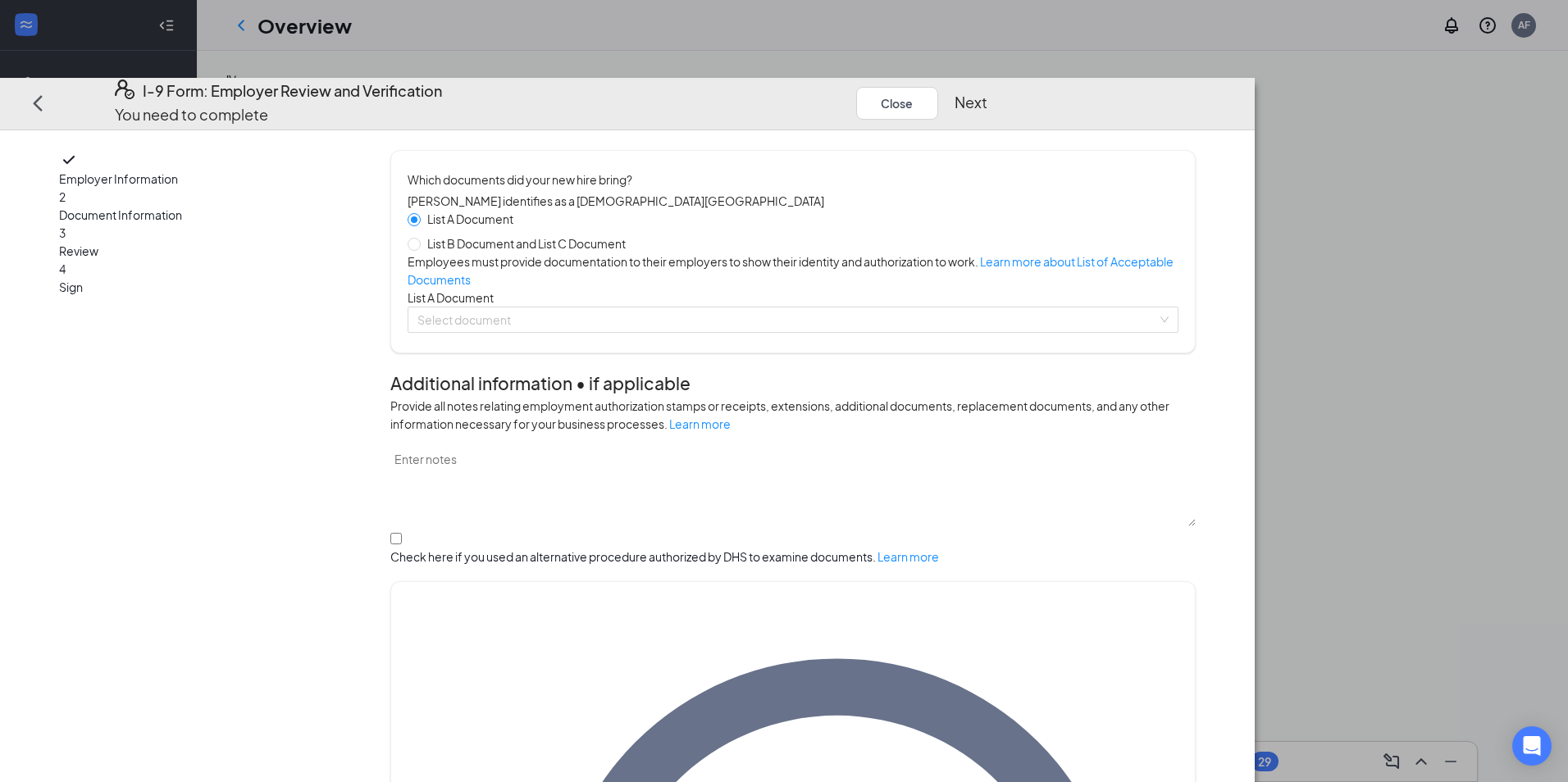
click at [611, 234] on span "List B Document and List C Document" at bounding box center [527, 243] width 212 height 18
click at [419, 238] on input "List B Document and List C Document" at bounding box center [413, 243] width 11 height 11
radio input "true"
radio input "false"
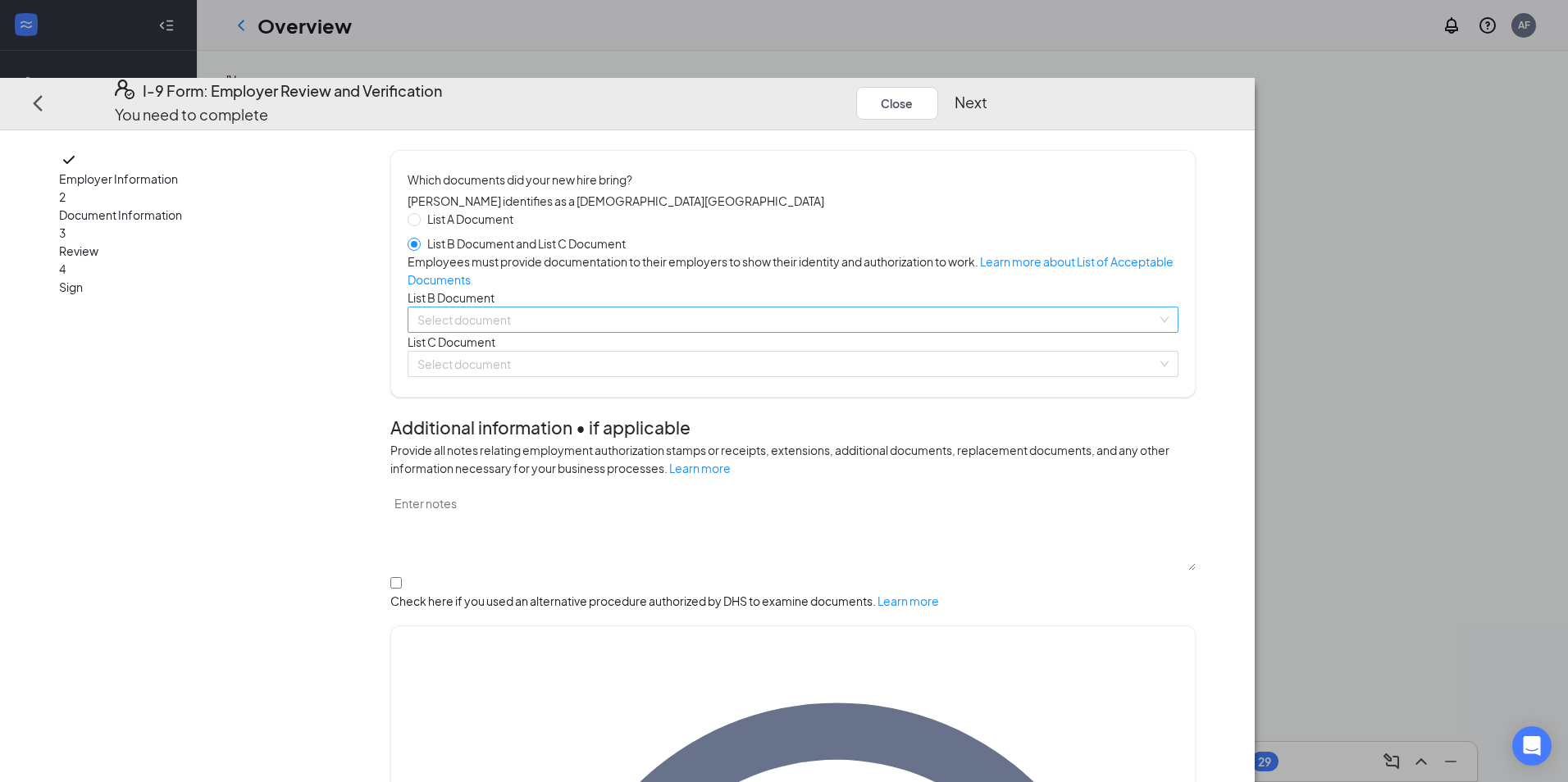
click at [606, 332] on input "search" at bounding box center [787, 319] width 738 height 24
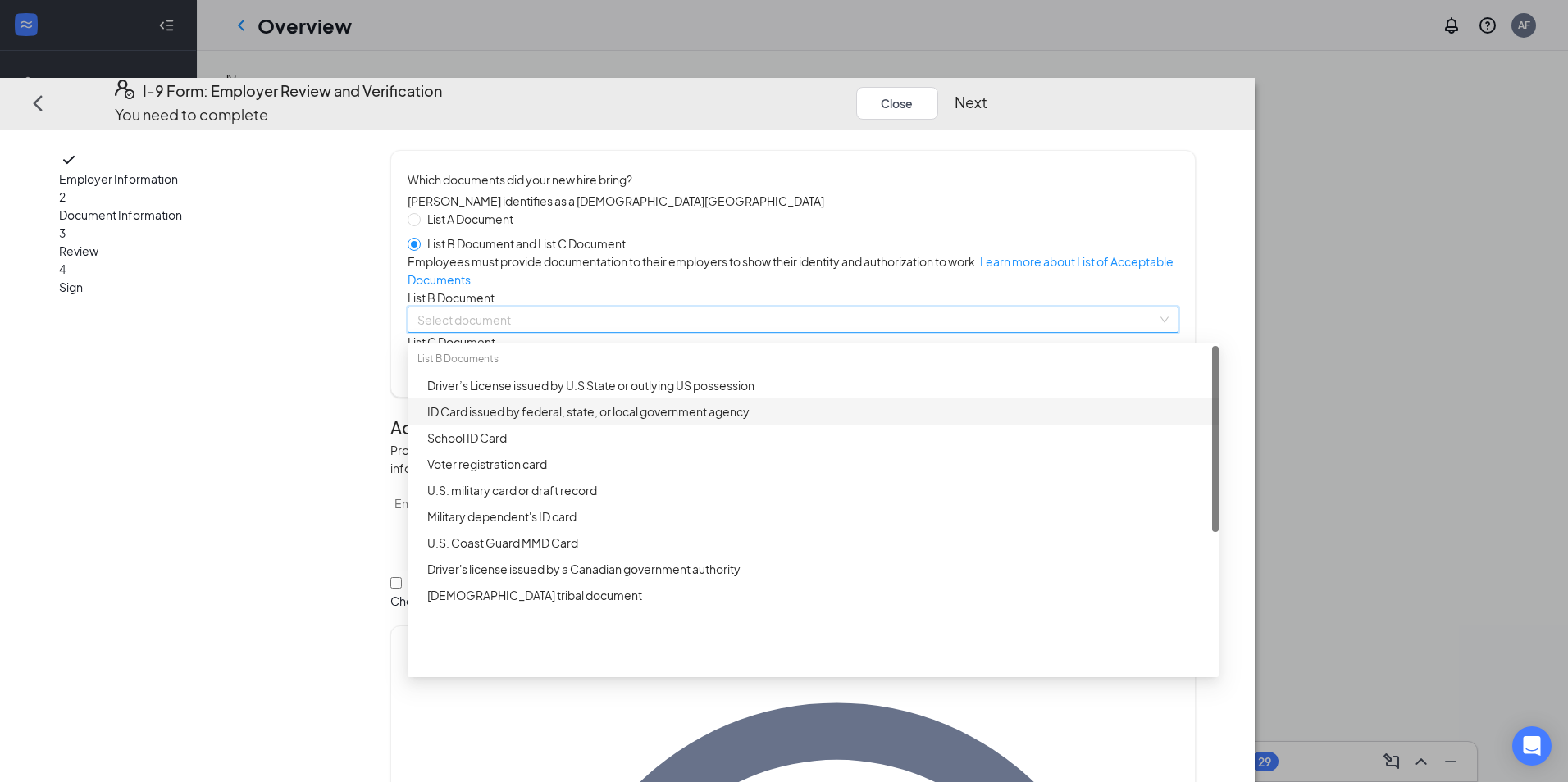
click at [665, 421] on div "ID Card issued by federal, state, or local government agency" at bounding box center [817, 411] width 781 height 18
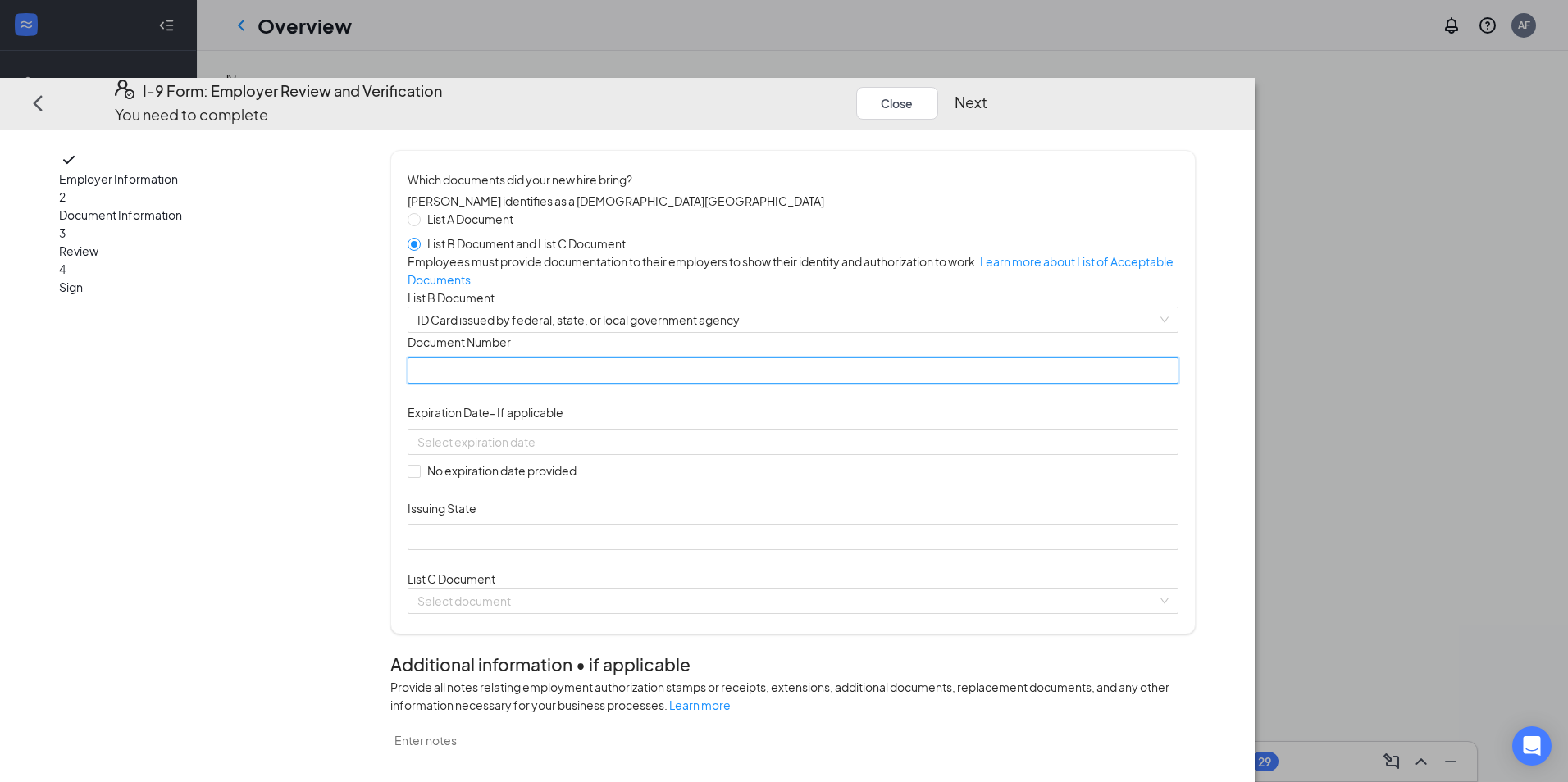
click at [637, 385] on input "Document Number" at bounding box center [793, 372] width 770 height 26
type input "Y9668286"
click at [829, 451] on div at bounding box center [793, 442] width 751 height 18
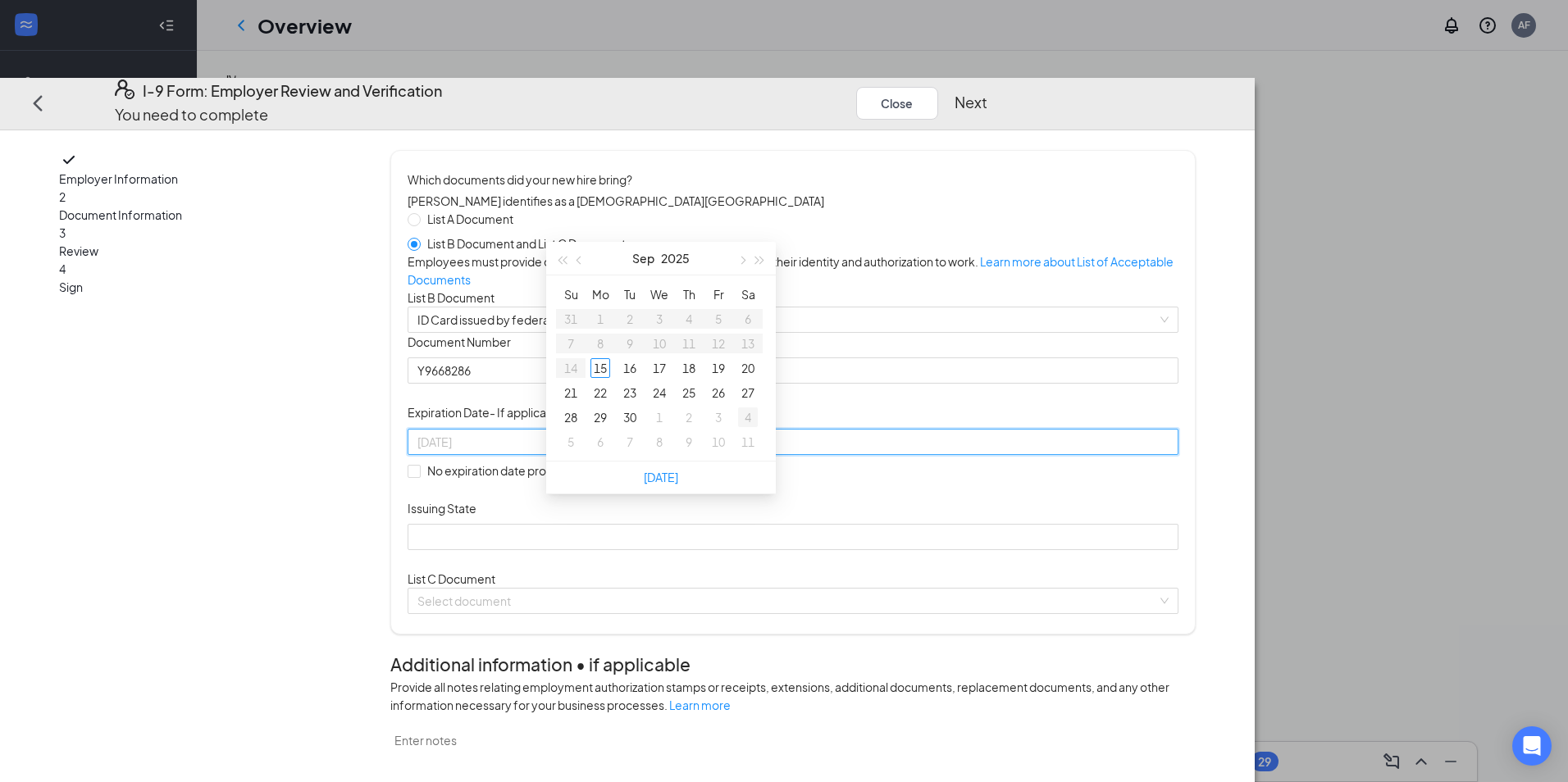
type input "[DATE]"
click at [673, 253] on button "2025" at bounding box center [675, 257] width 29 height 32
type input "[DATE]"
click at [679, 458] on div "2029" at bounding box center [661, 466] width 49 height 19
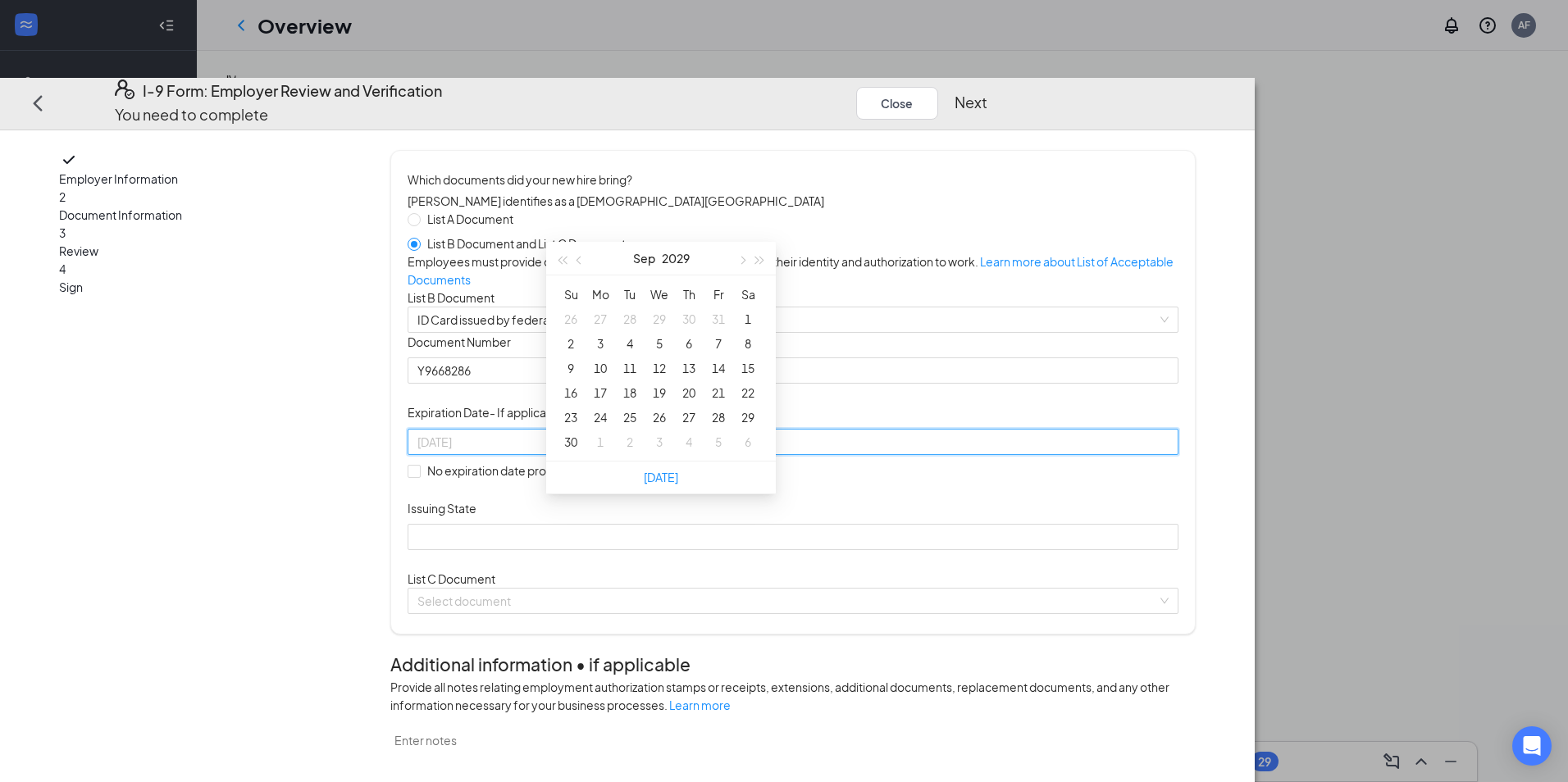
type input "[DATE]"
click at [740, 259] on span "button" at bounding box center [741, 260] width 8 height 8
type input "[DATE]"
click at [724, 334] on div "9" at bounding box center [718, 343] width 19 height 19
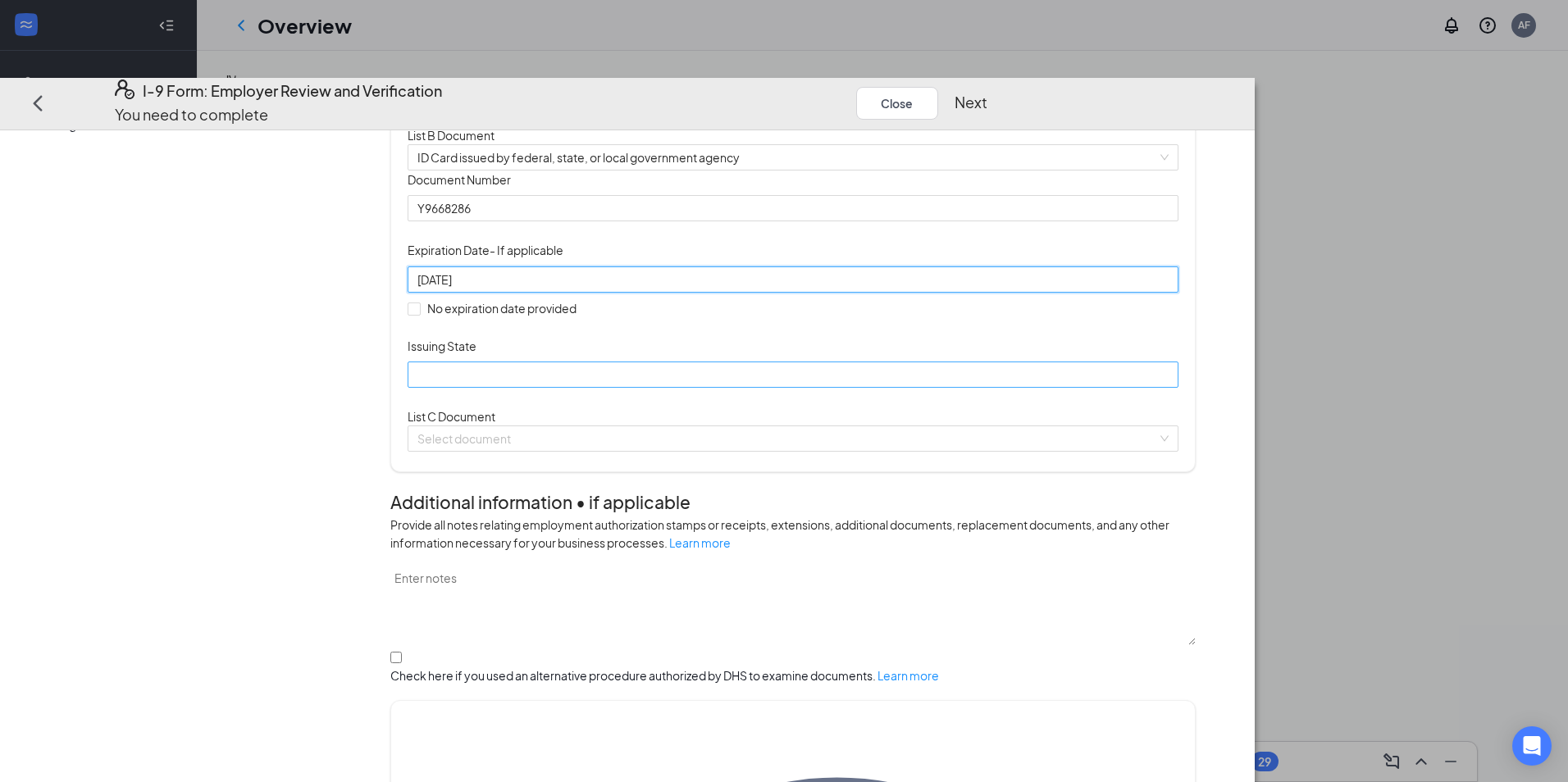
scroll to position [164, 0]
click at [670, 387] on input "Issuing State" at bounding box center [793, 374] width 770 height 26
type input "[US_STATE]"
click at [667, 450] on input "search" at bounding box center [787, 437] width 738 height 24
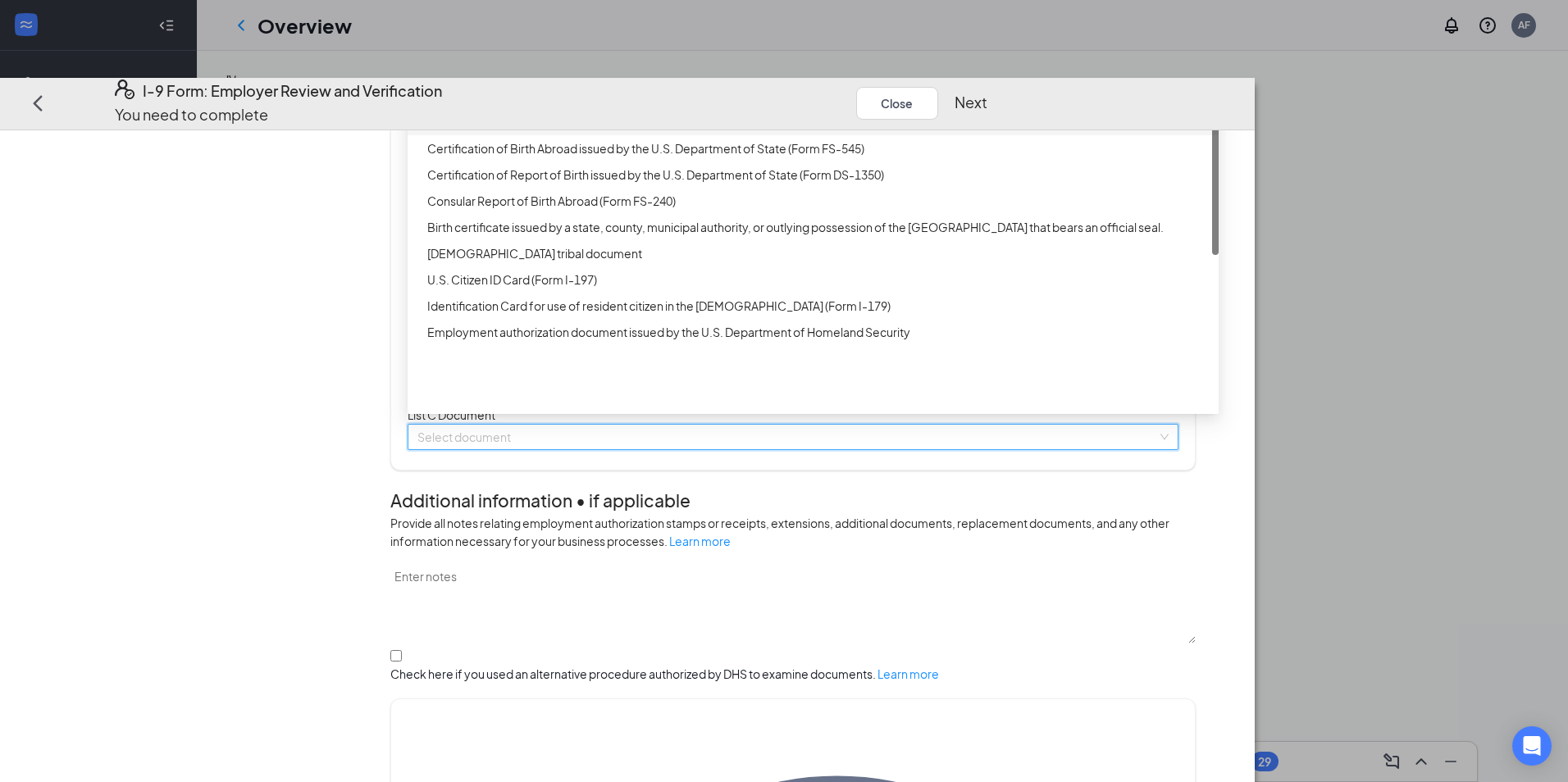
click at [660, 132] on div "Unrestricted Social Security Card" at bounding box center [817, 122] width 781 height 18
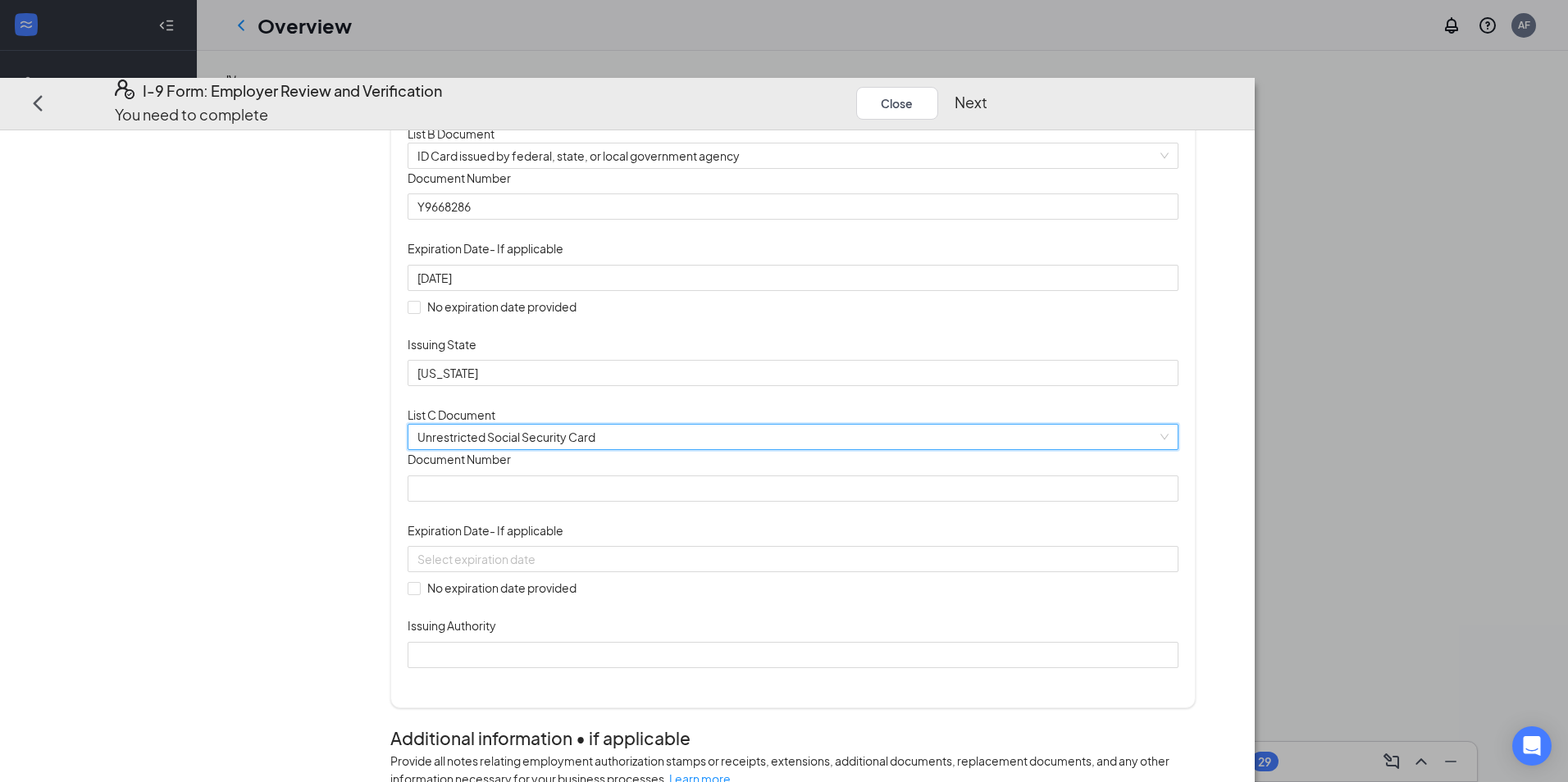
scroll to position [246, 0]
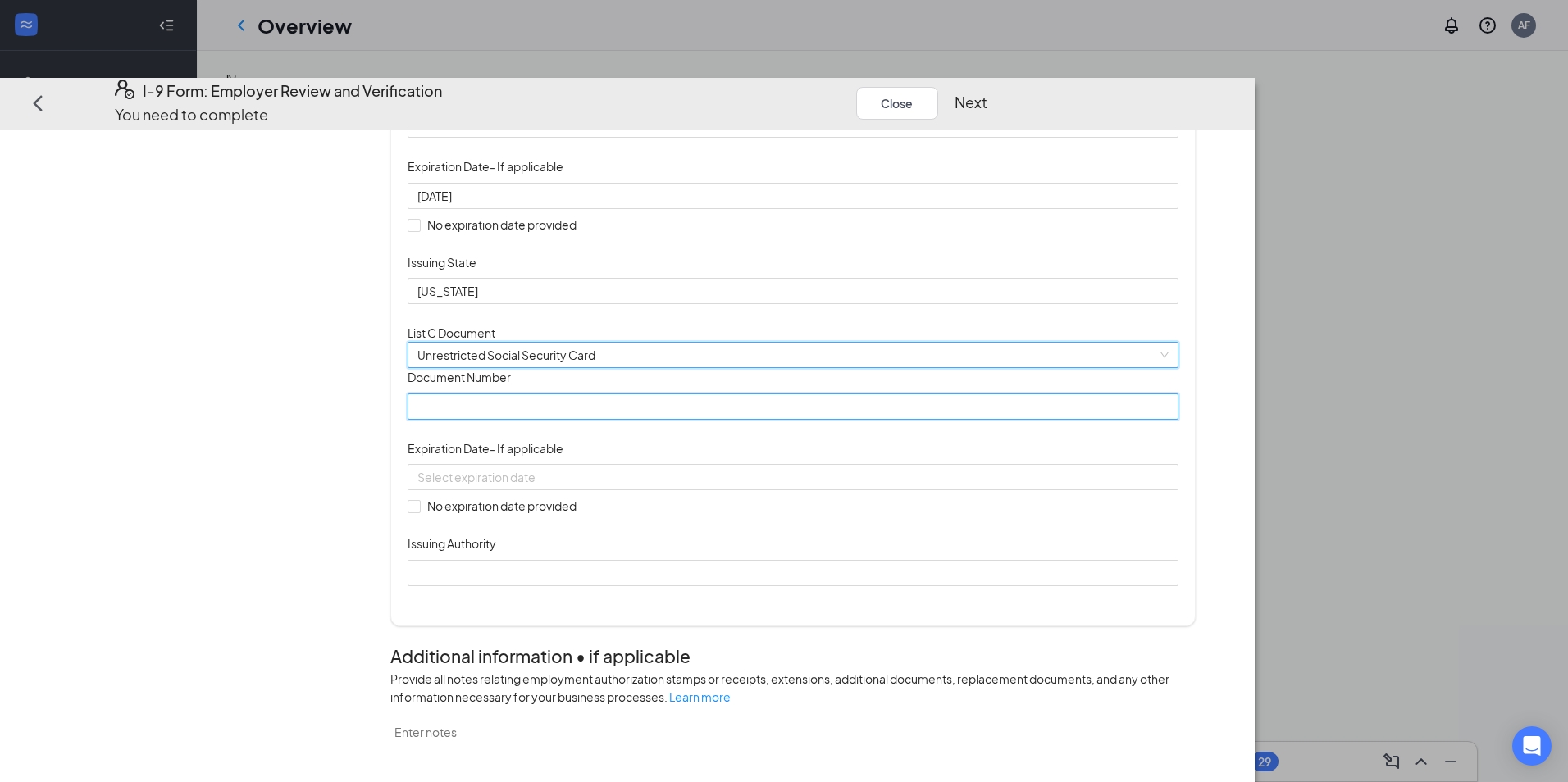
click at [694, 420] on input "Document Number" at bounding box center [793, 407] width 770 height 26
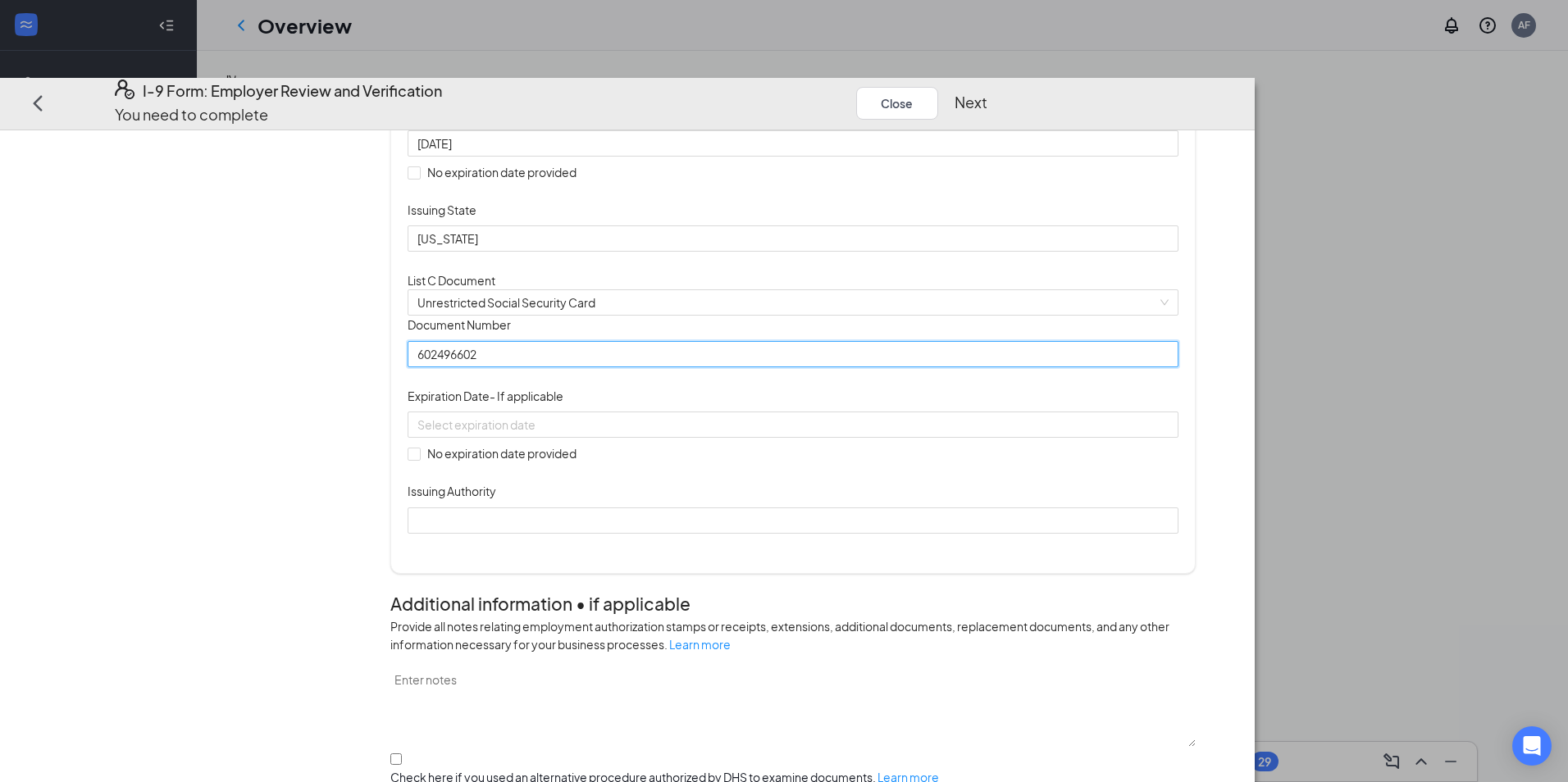
scroll to position [328, 0]
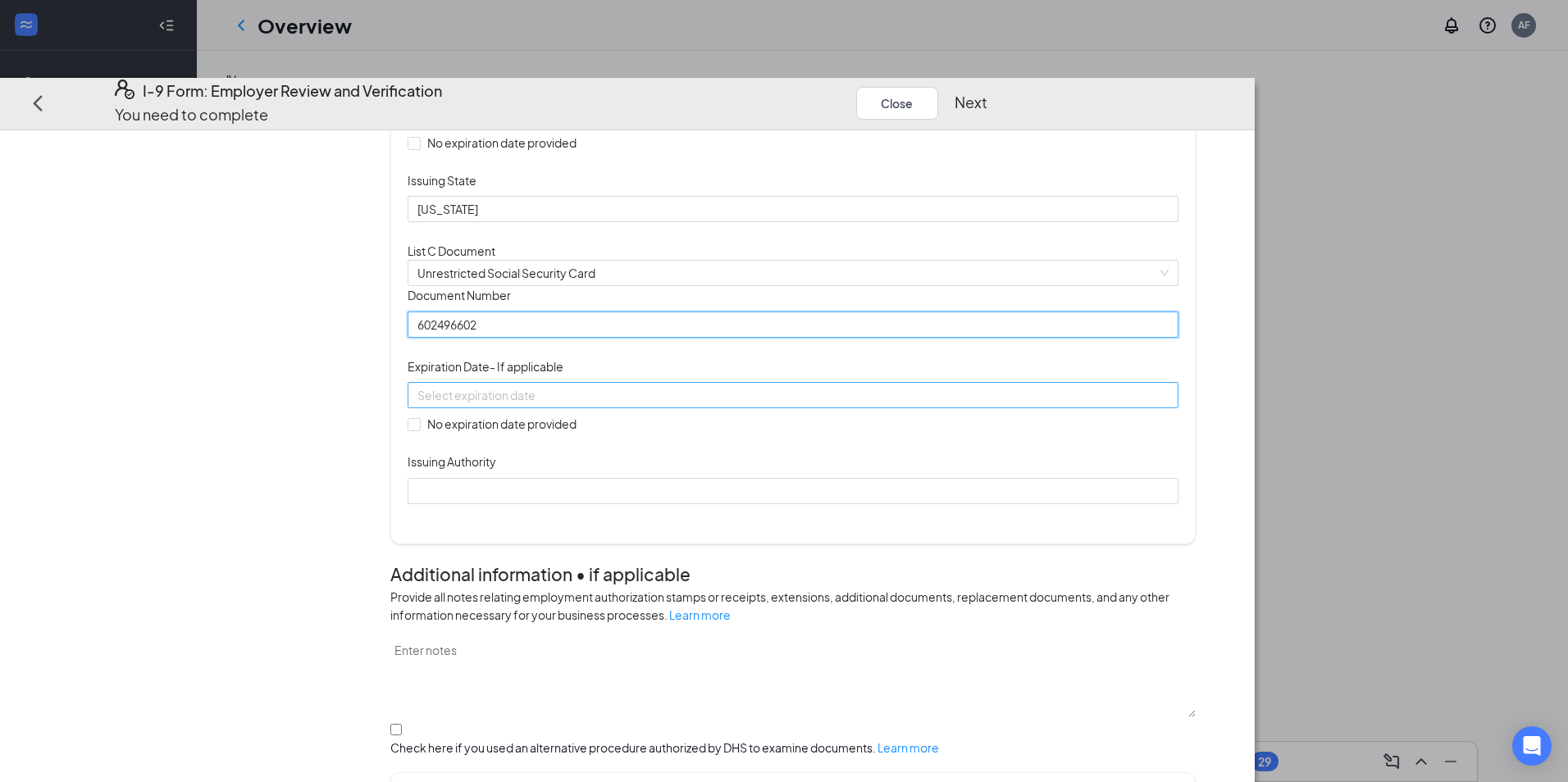
type input "602496602"
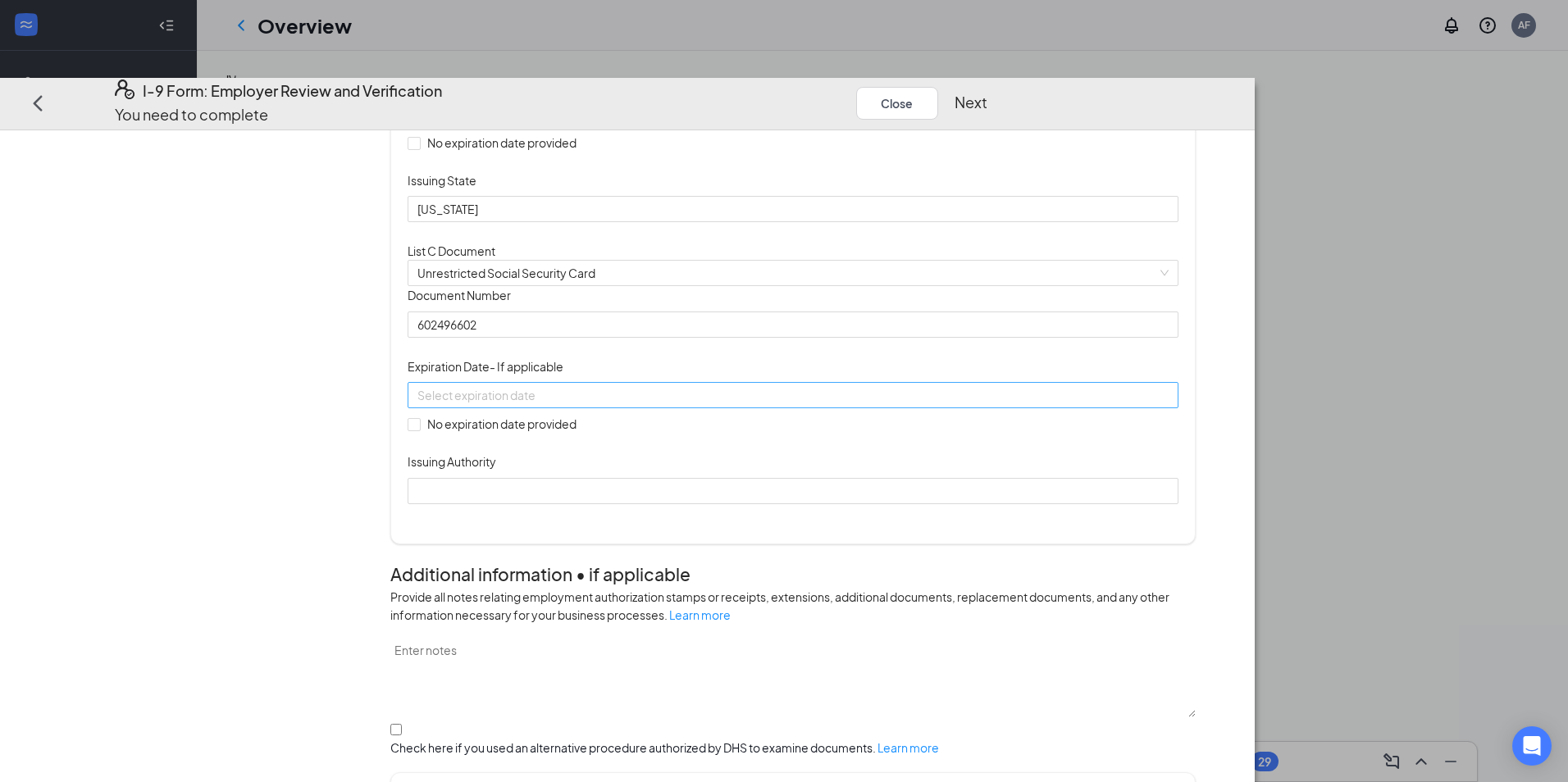
click at [816, 405] on div at bounding box center [793, 395] width 751 height 18
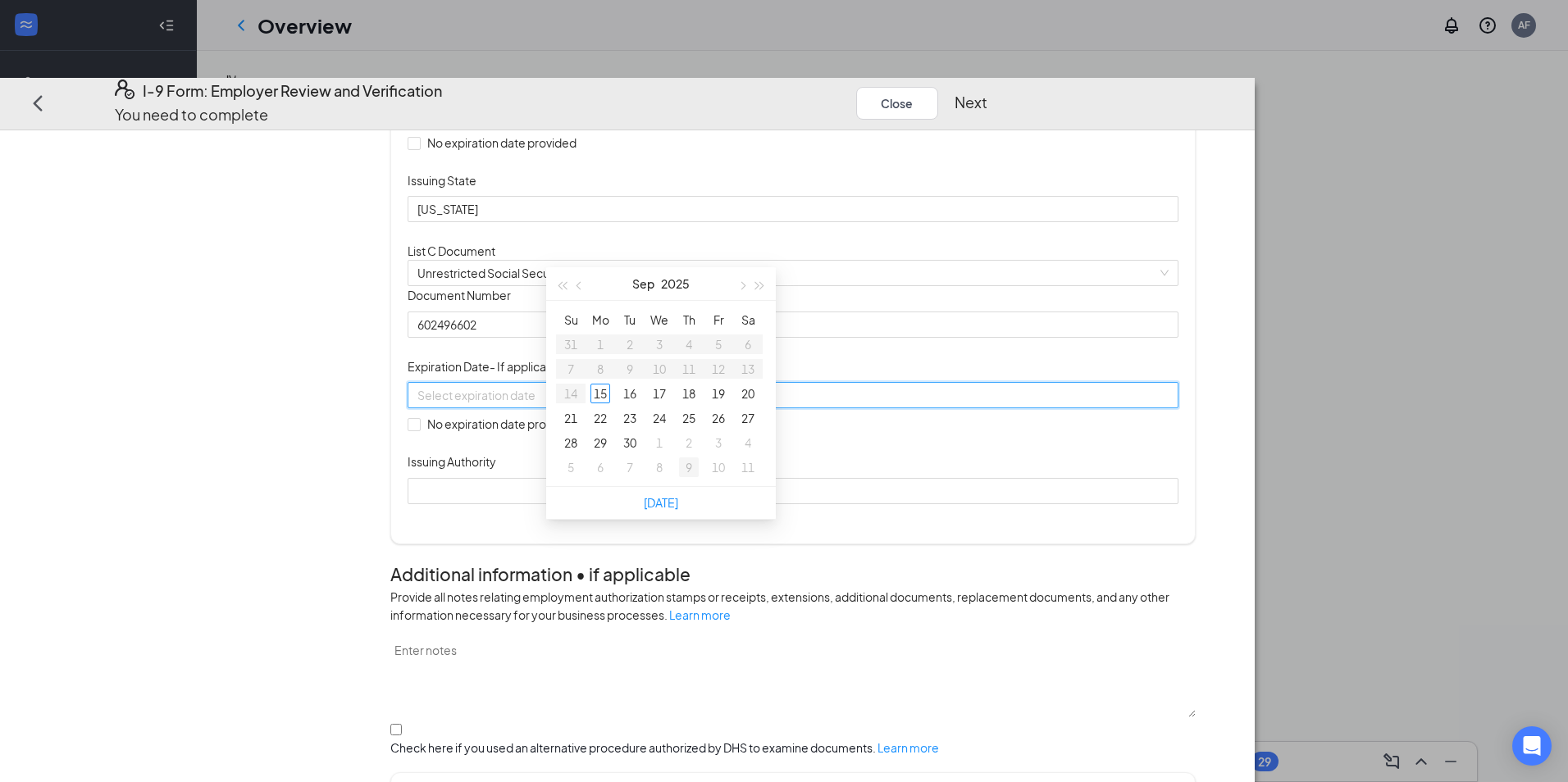
type input "[DATE]"
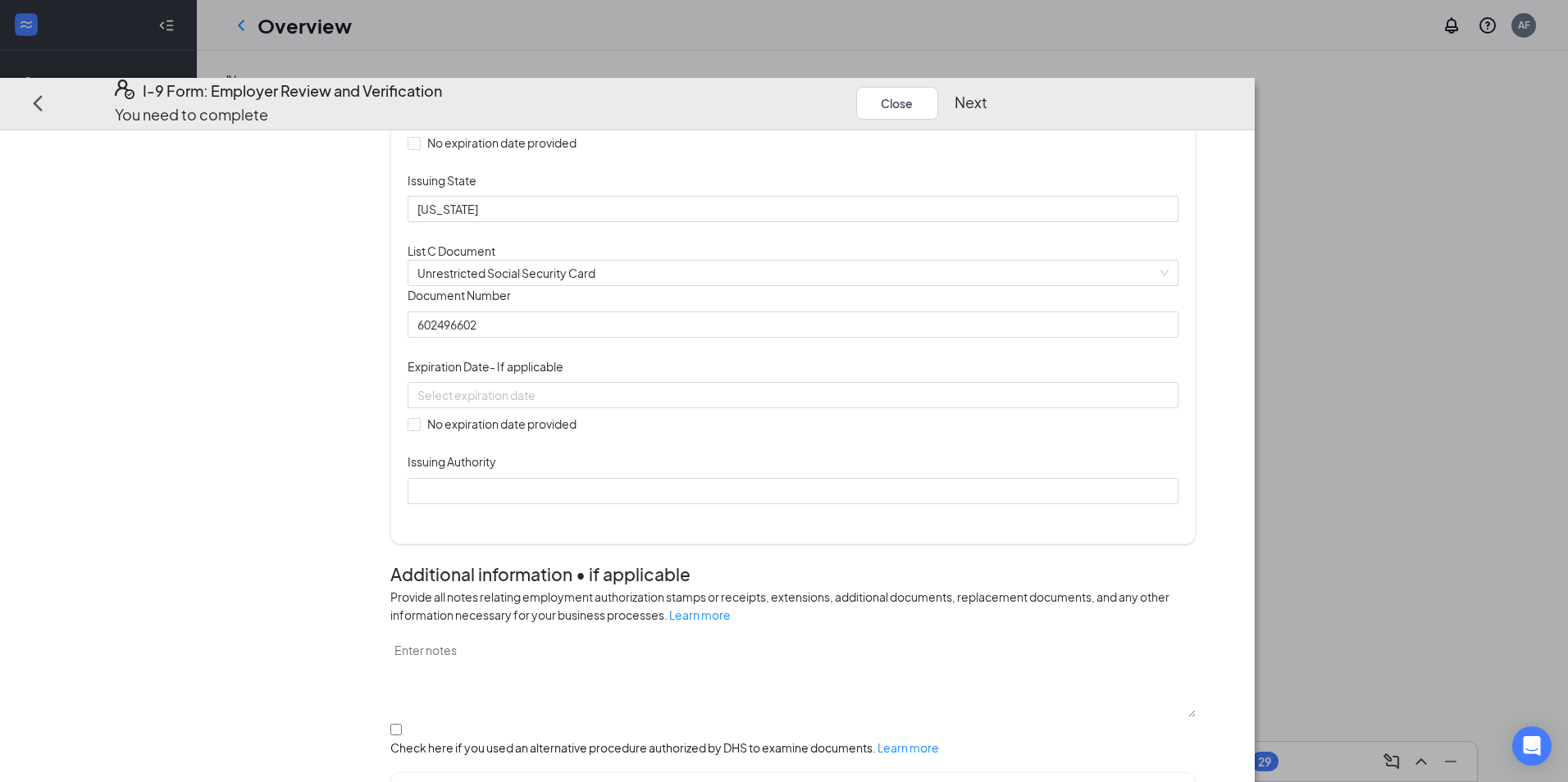
click at [914, 504] on div "Document Title Unrestricted Social Security Card Document Number 602496602 Expi…" at bounding box center [793, 395] width 770 height 217
click at [583, 434] on span "No expiration date provided" at bounding box center [502, 424] width 163 height 18
click at [419, 429] on input "No expiration date provided" at bounding box center [413, 423] width 11 height 11
checkbox input "true"
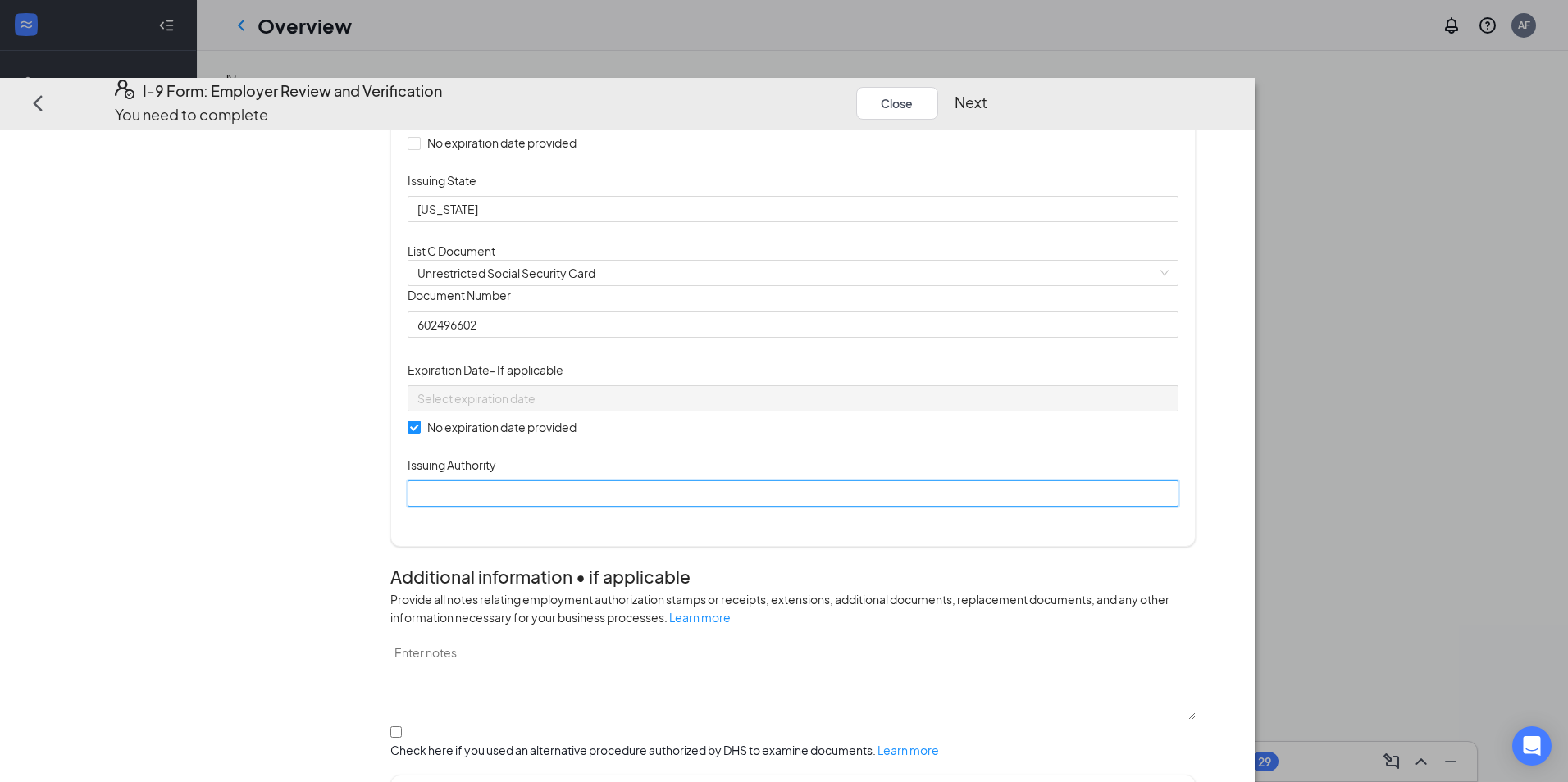
click at [666, 507] on input "Issuing Authority" at bounding box center [793, 494] width 770 height 26
type input "Social Security Administration"
click at [1095, 507] on div "Document Title Unrestricted Social Security Card Document Number 602496602 Expi…" at bounding box center [793, 397] width 770 height 220
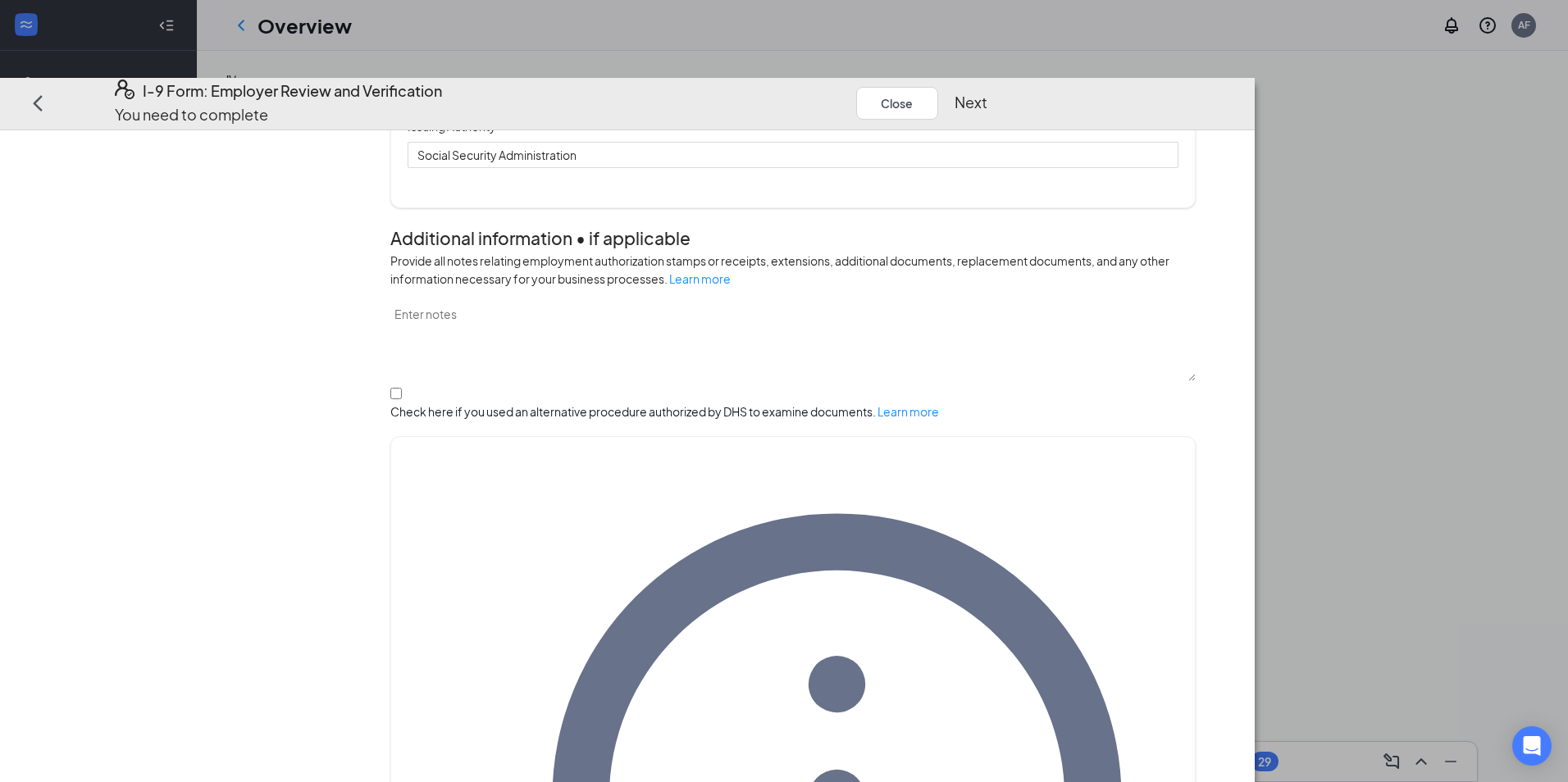
scroll to position [680, 0]
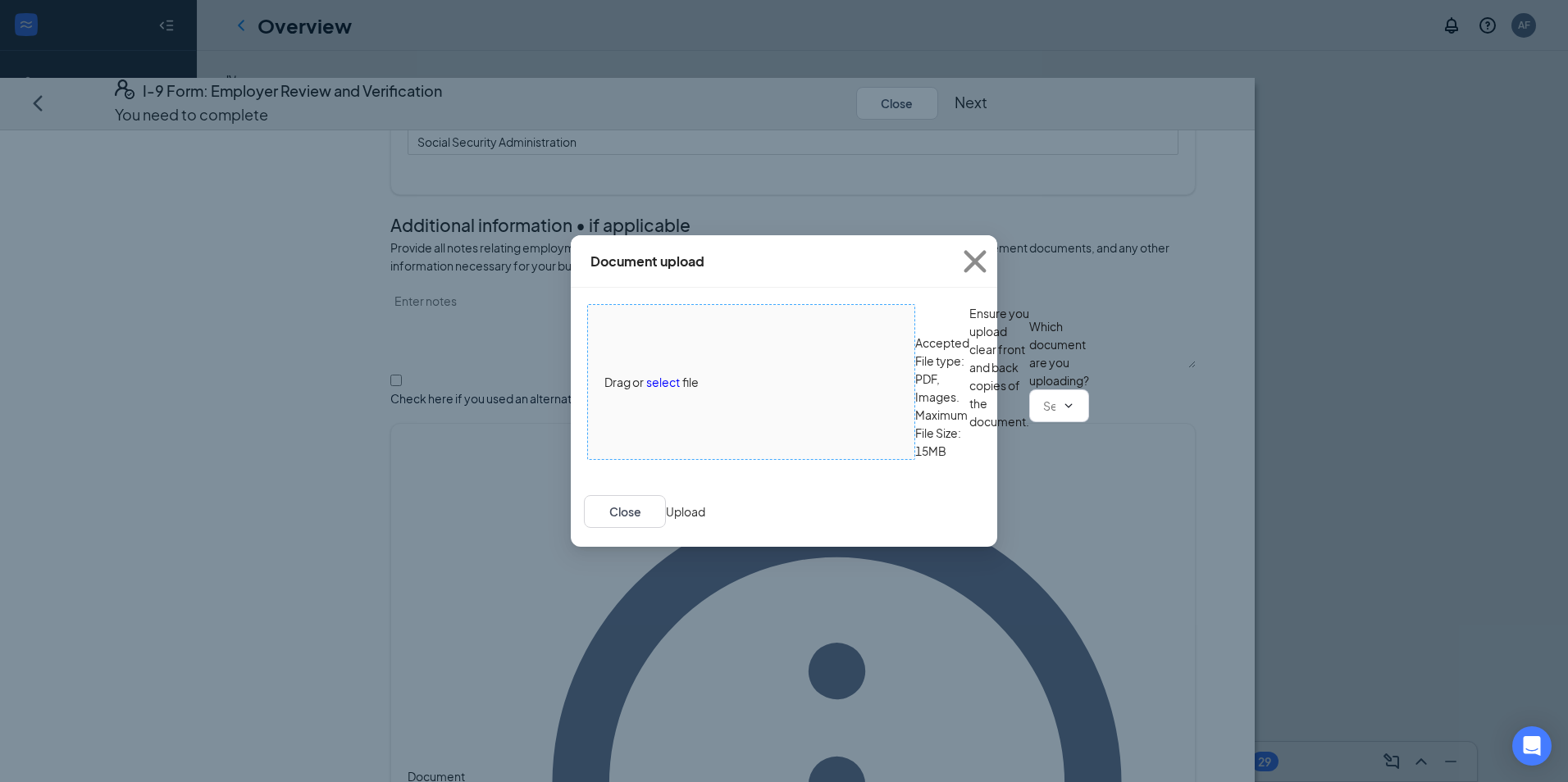
click at [732, 373] on div "Drag or select file" at bounding box center [751, 381] width 326 height 18
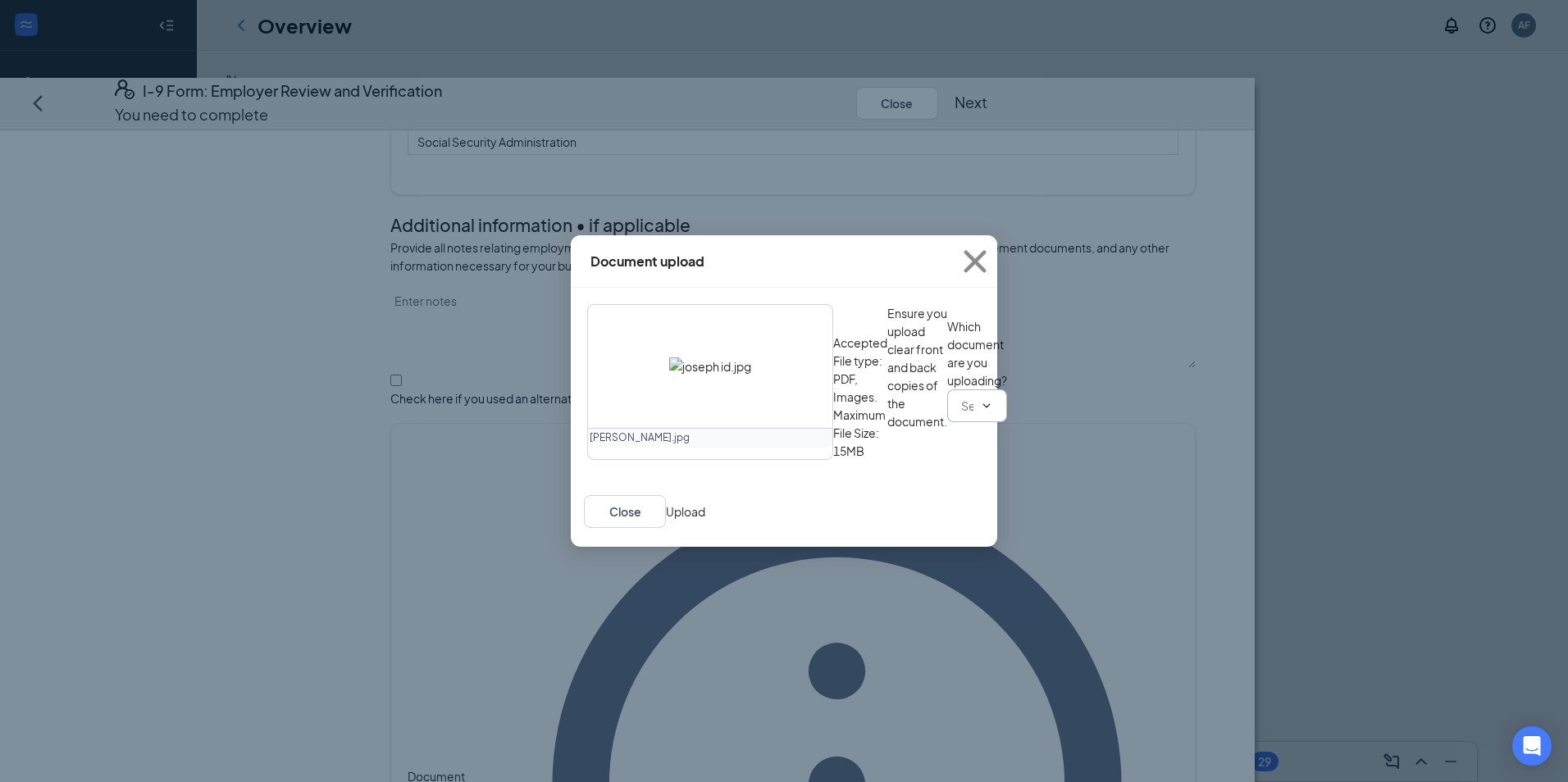
click at [948, 422] on span at bounding box center [977, 405] width 60 height 32
click at [961, 415] on input "text" at bounding box center [967, 406] width 12 height 18
click at [765, 586] on div "ID Card issued by federal, state, or local government agency" at bounding box center [762, 595] width 322 height 18
click at [705, 520] on button "Upload" at bounding box center [685, 512] width 39 height 18
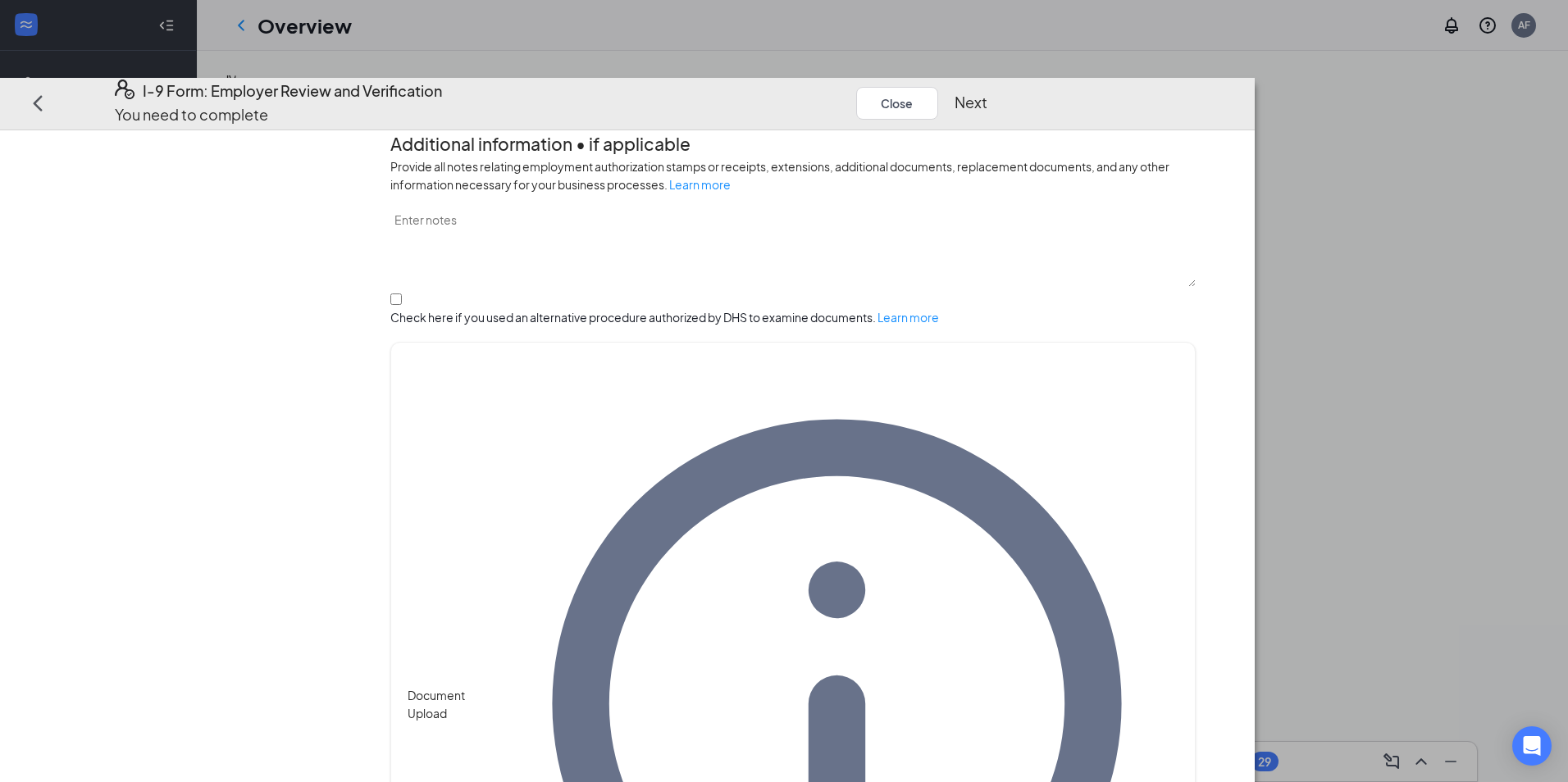
scroll to position [834, 0]
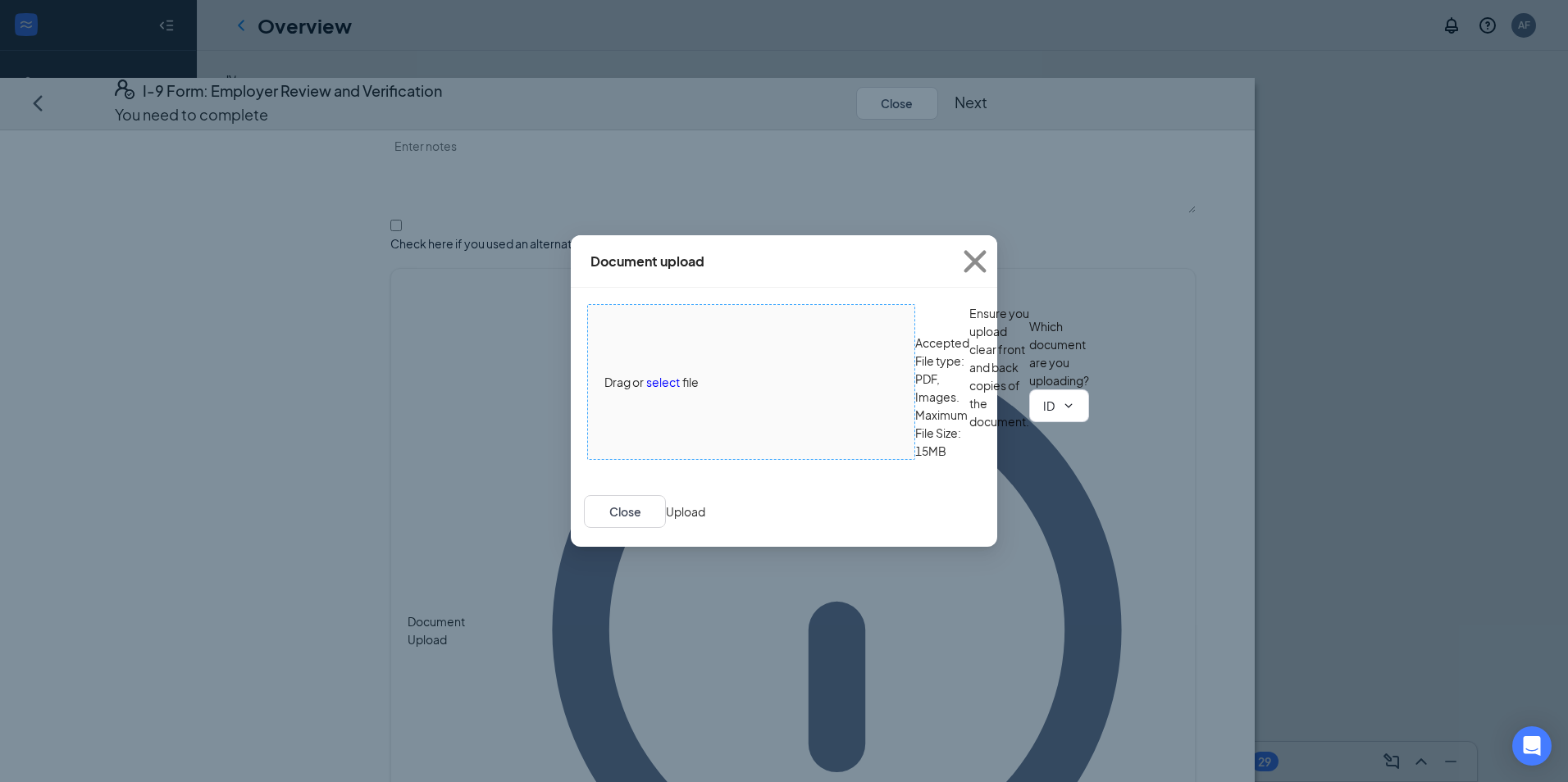
click at [765, 327] on span "Drag or select file" at bounding box center [751, 382] width 326 height 154
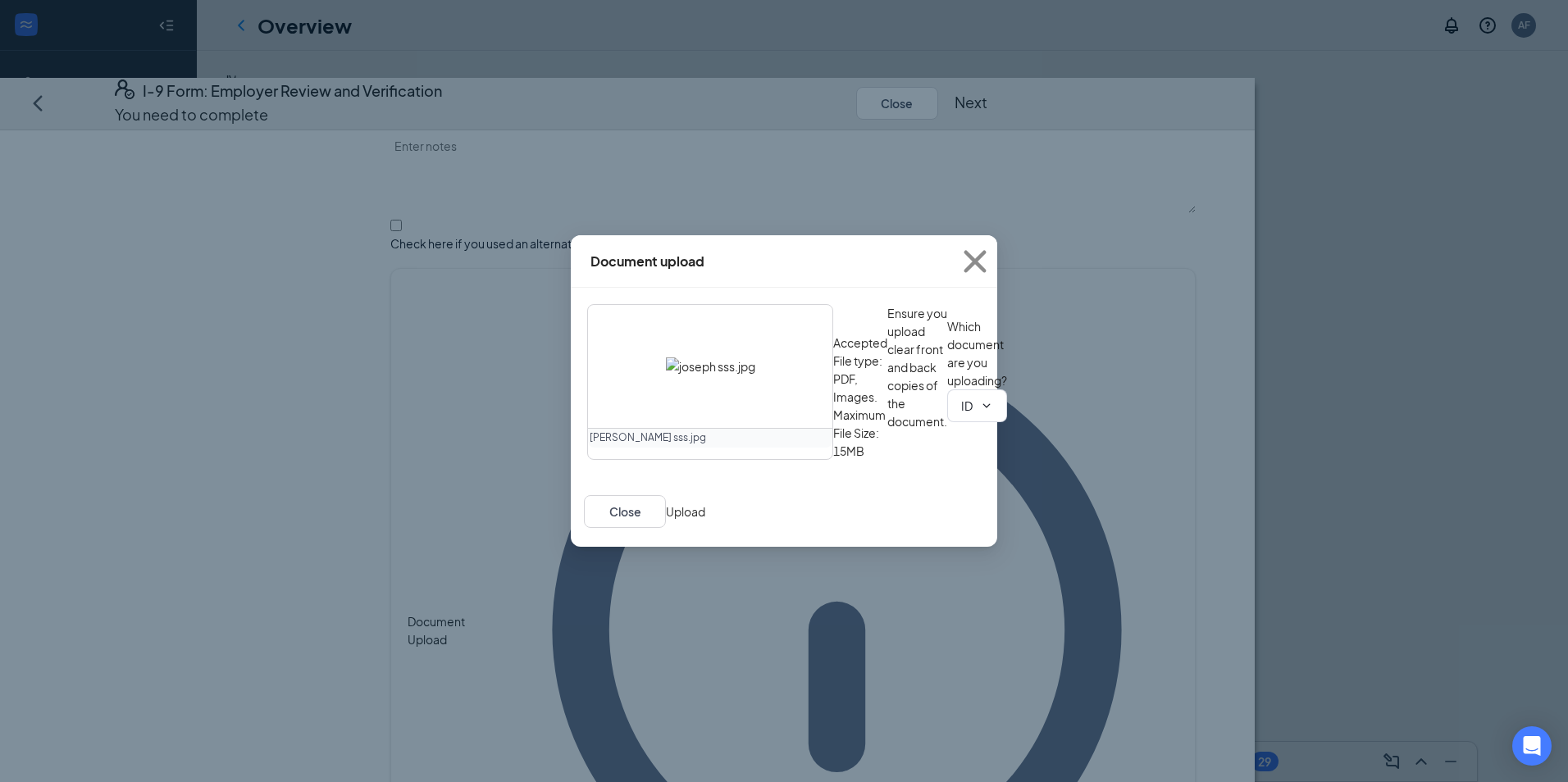
click at [705, 520] on button "Upload" at bounding box center [685, 512] width 39 height 18
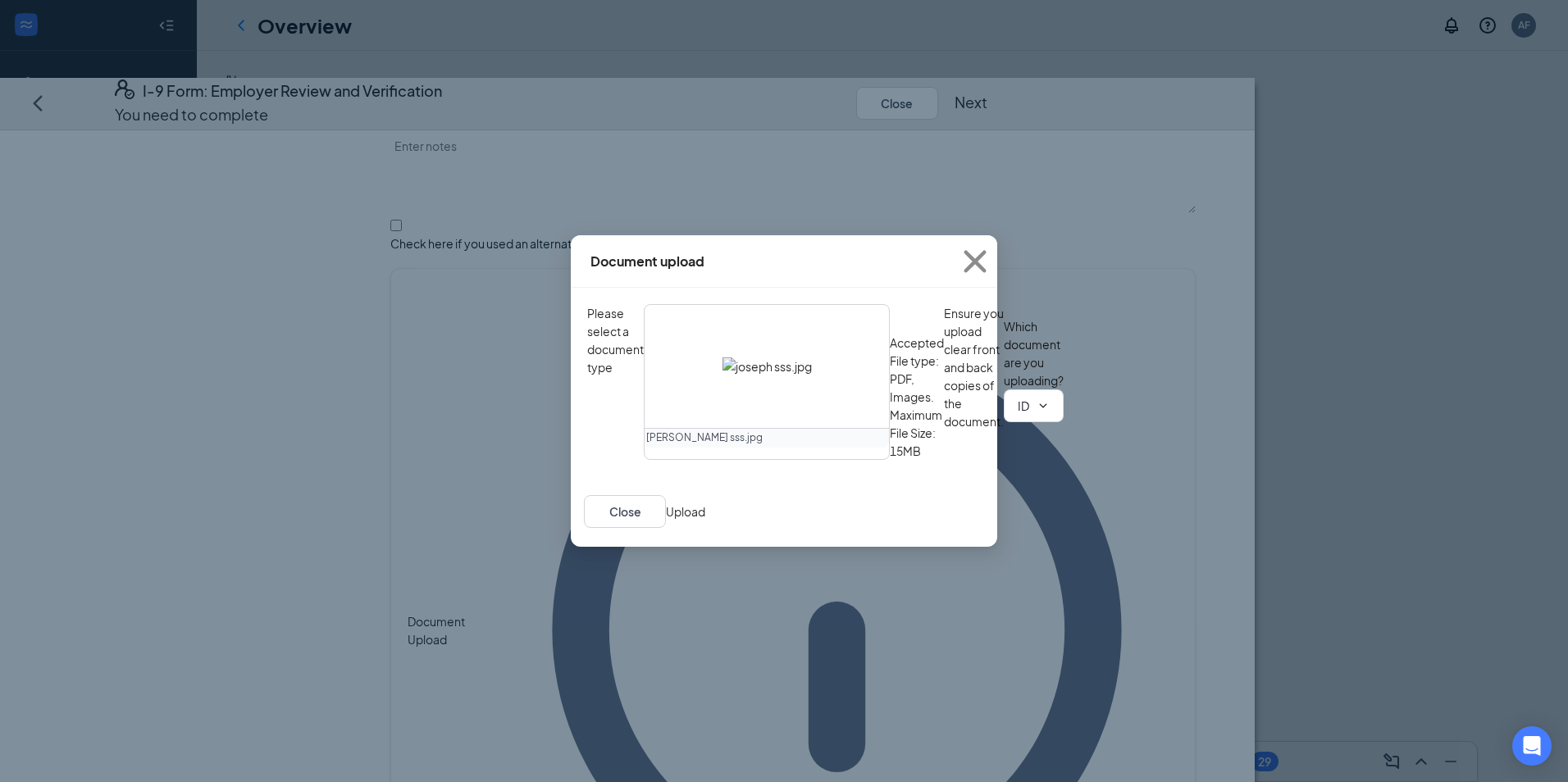
click at [705, 520] on button "Upload" at bounding box center [685, 512] width 39 height 18
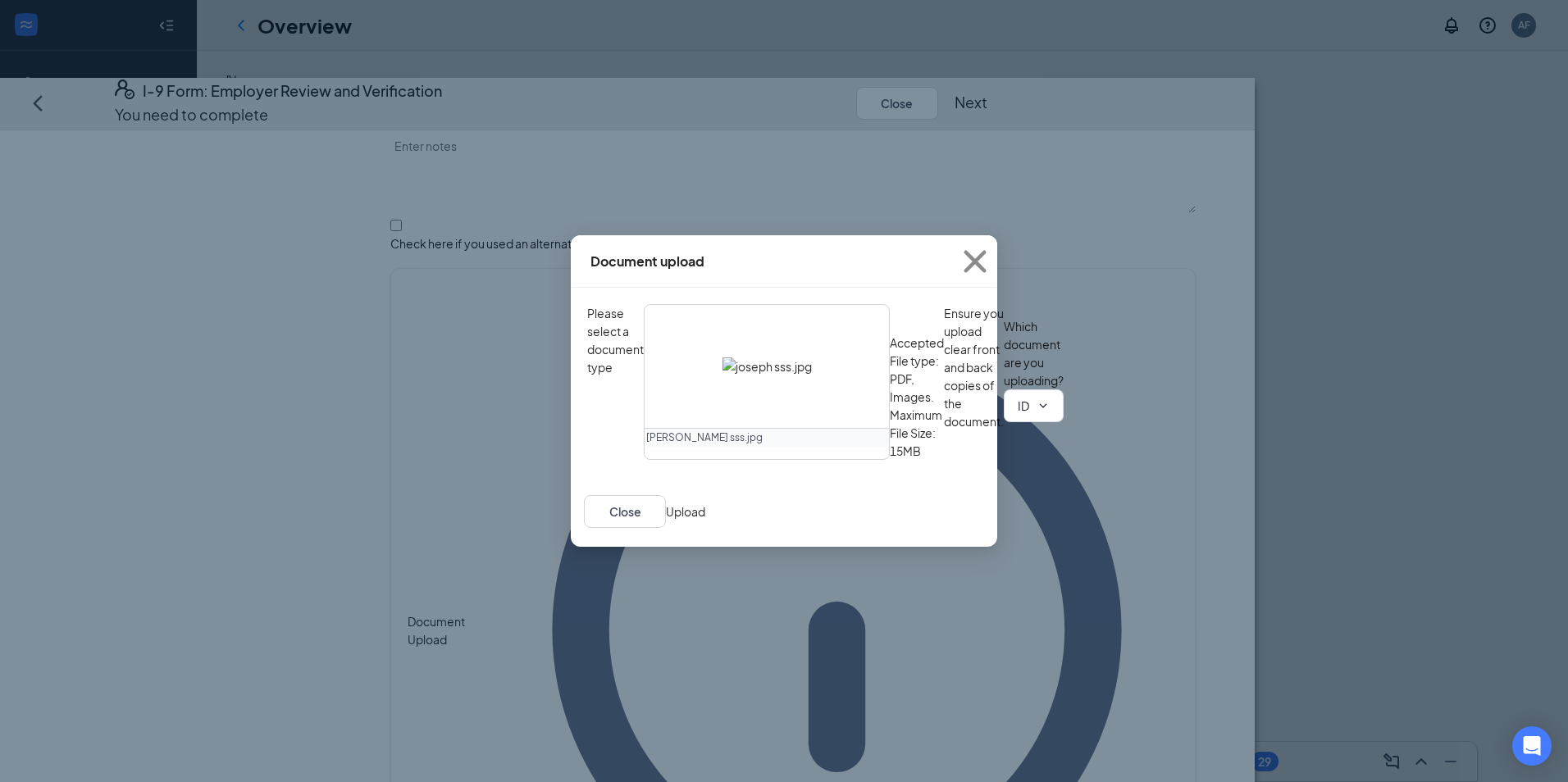
click at [1066, 493] on div "Document upload Please select a document type [PERSON_NAME] sss.jpg Accepted Fi…" at bounding box center [784, 391] width 1568 height 782
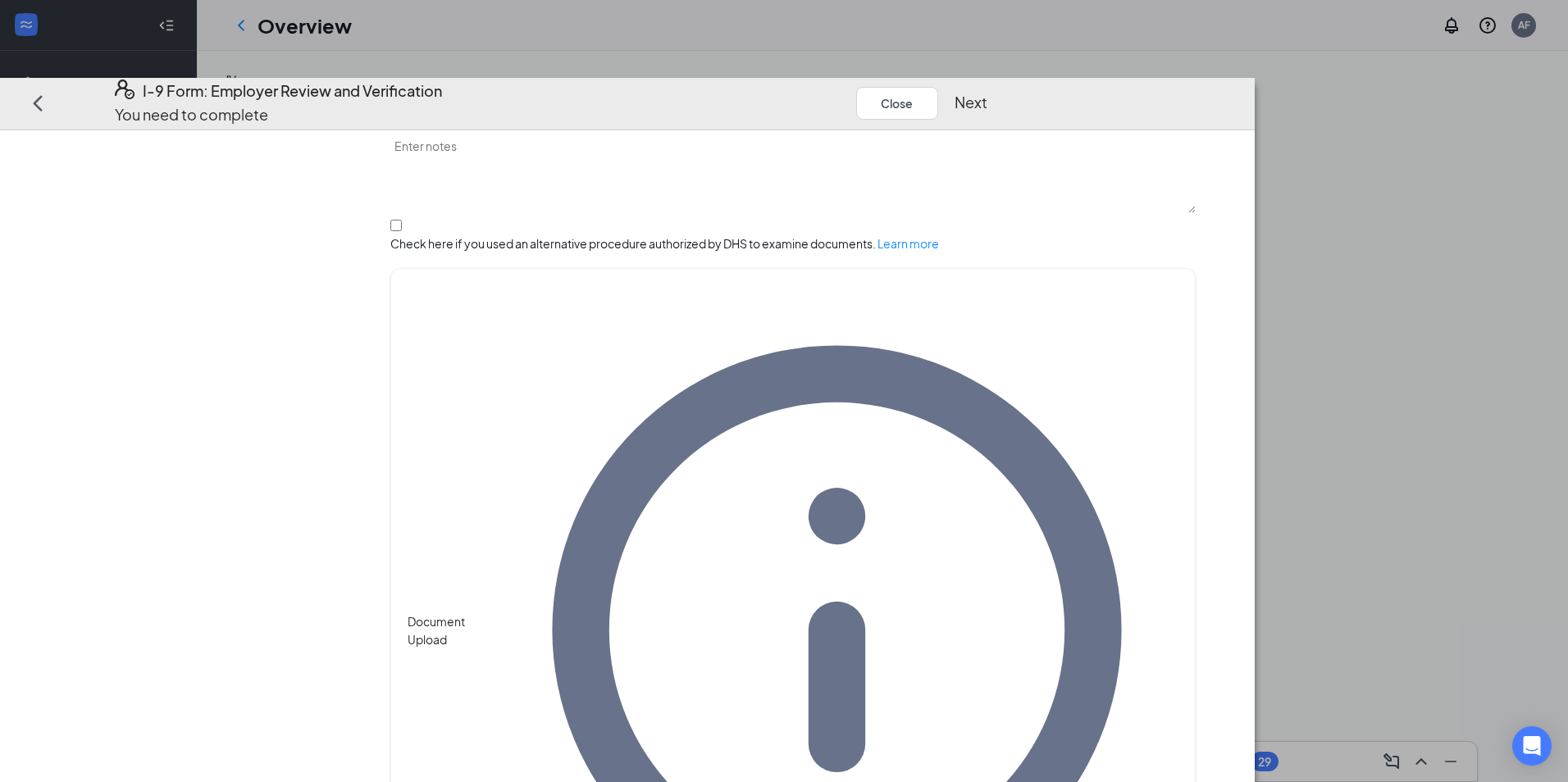
drag, startPoint x: 1004, startPoint y: 563, endPoint x: 992, endPoint y: 567, distance: 12.6
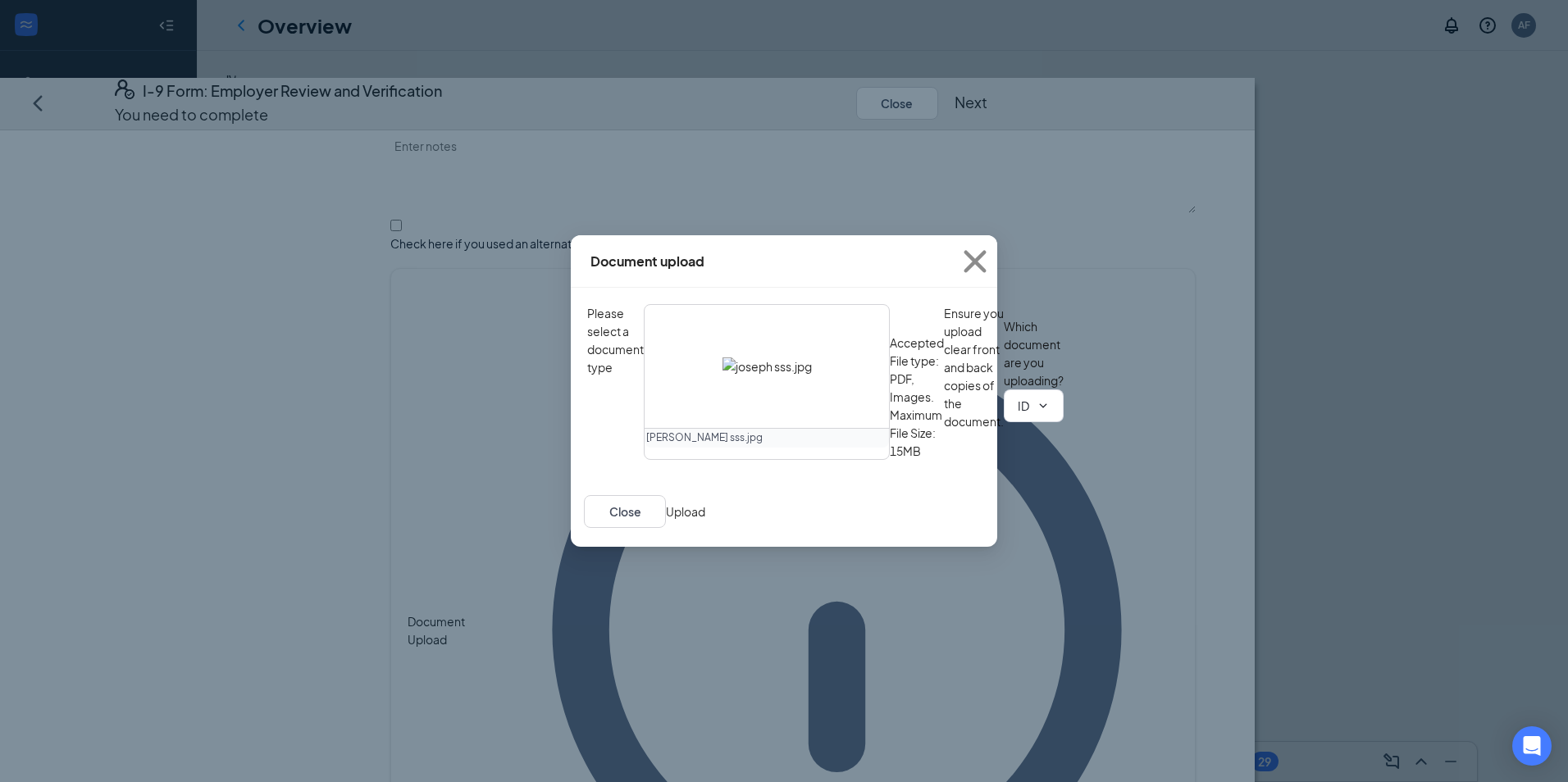
click at [705, 520] on button "Upload" at bounding box center [685, 512] width 39 height 18
click at [757, 354] on div at bounding box center [766, 367] width 244 height 123
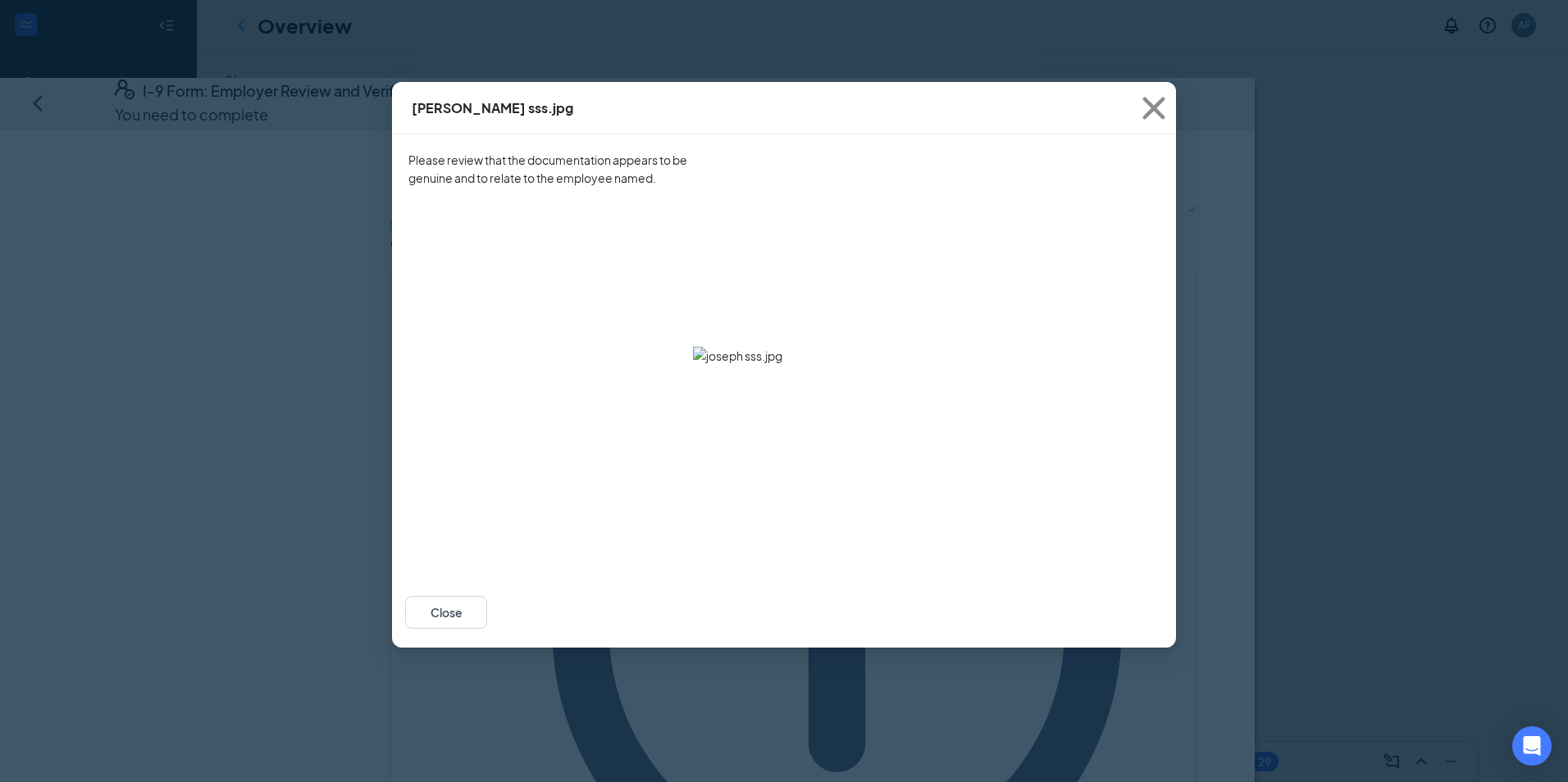
scroll to position [0, 0]
click at [487, 629] on button "Close" at bounding box center [446, 611] width 82 height 32
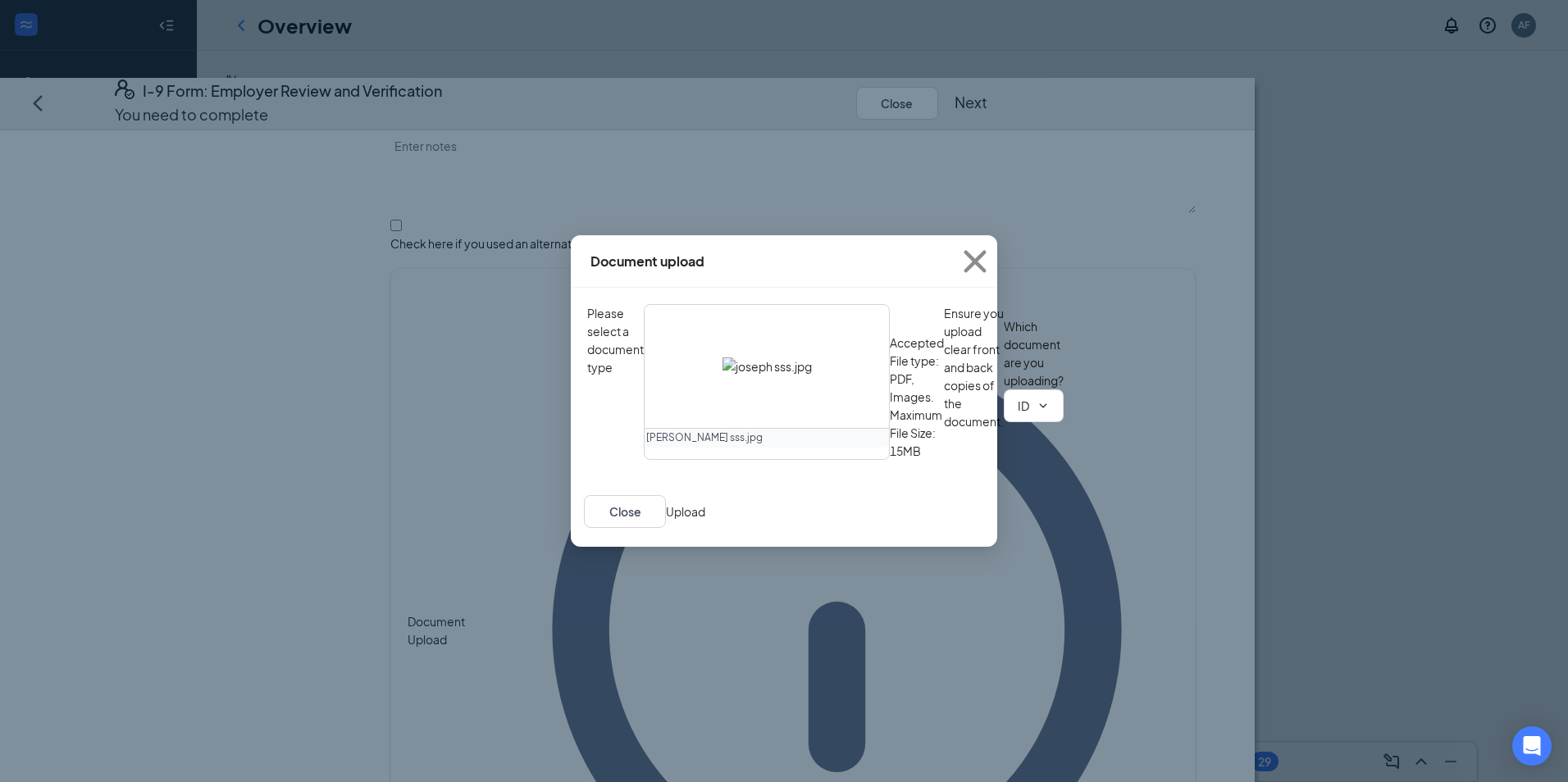
click at [705, 520] on button "Upload" at bounding box center [685, 512] width 39 height 18
click at [1004, 422] on span "ID Card issued by federal, state, or local government agency ID Card issued by …" at bounding box center [1033, 405] width 60 height 32
click at [1018, 415] on input "ID Card issued by federal, state, or local government agency" at bounding box center [1024, 406] width 12 height 18
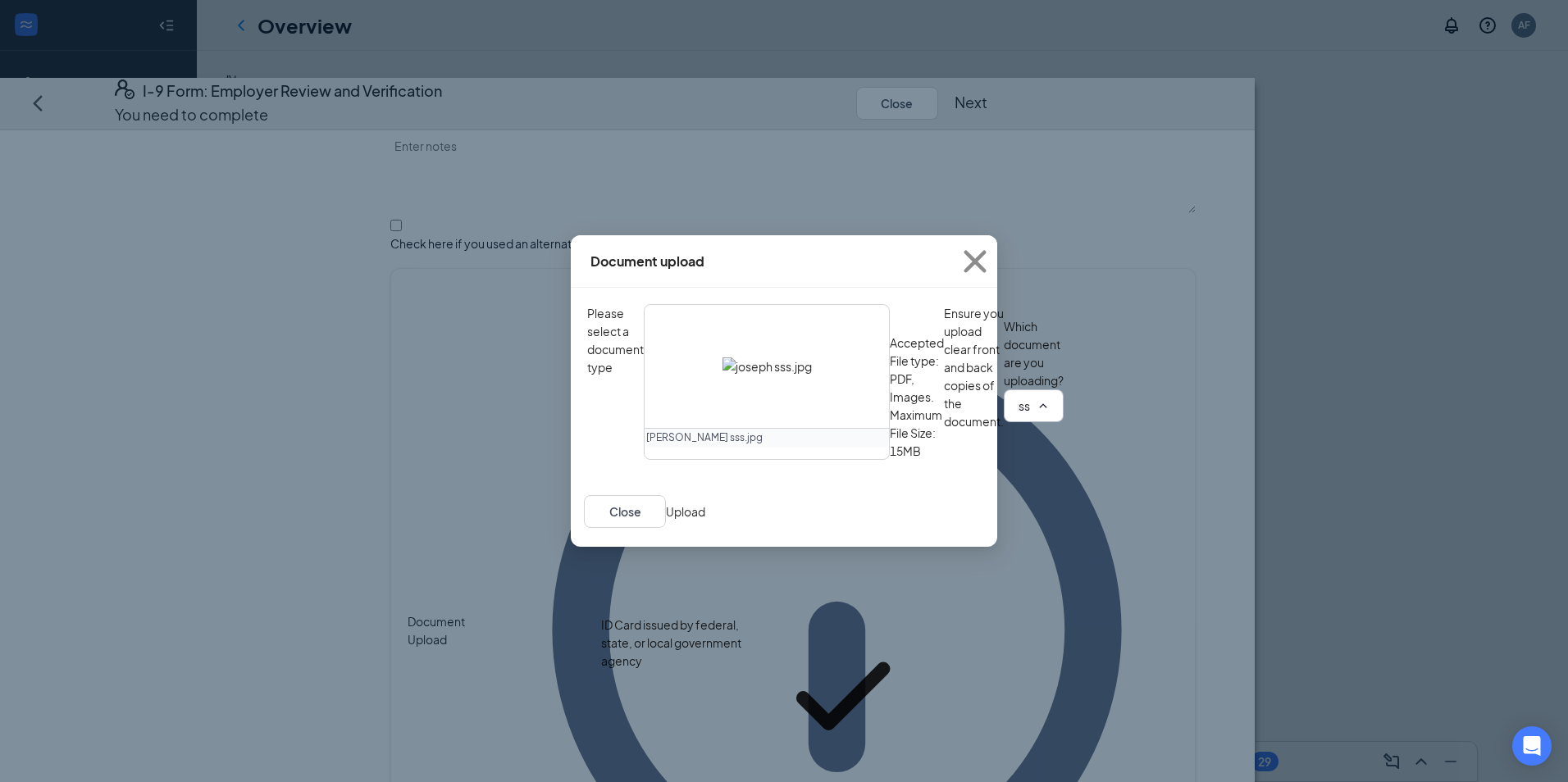
click at [765, 778] on div "Unrestricted Social Security Card" at bounding box center [690, 786] width 178 height 18
type input "Unrestricted Social Security Card"
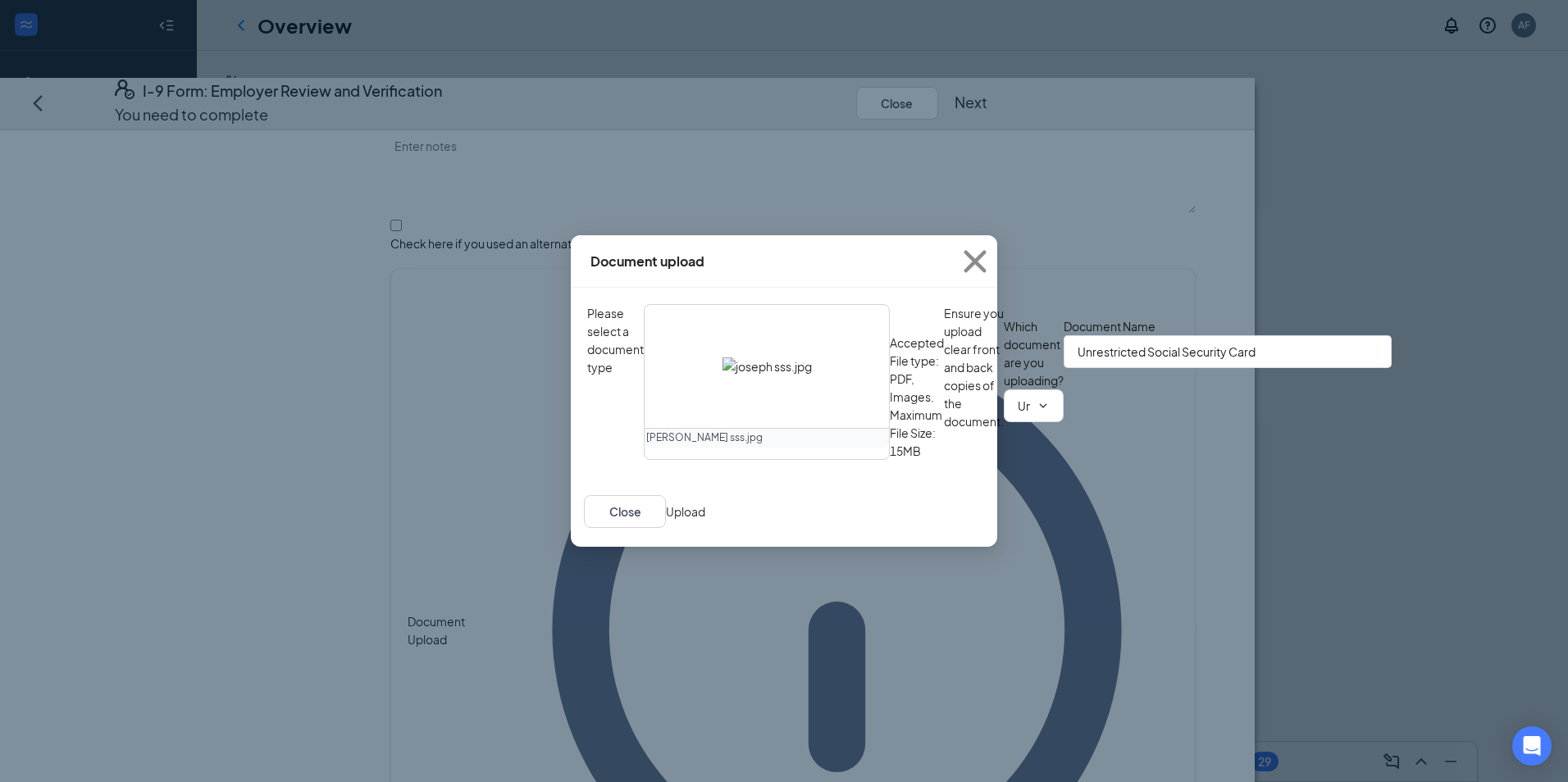
click at [705, 520] on button "Upload" at bounding box center [685, 512] width 39 height 18
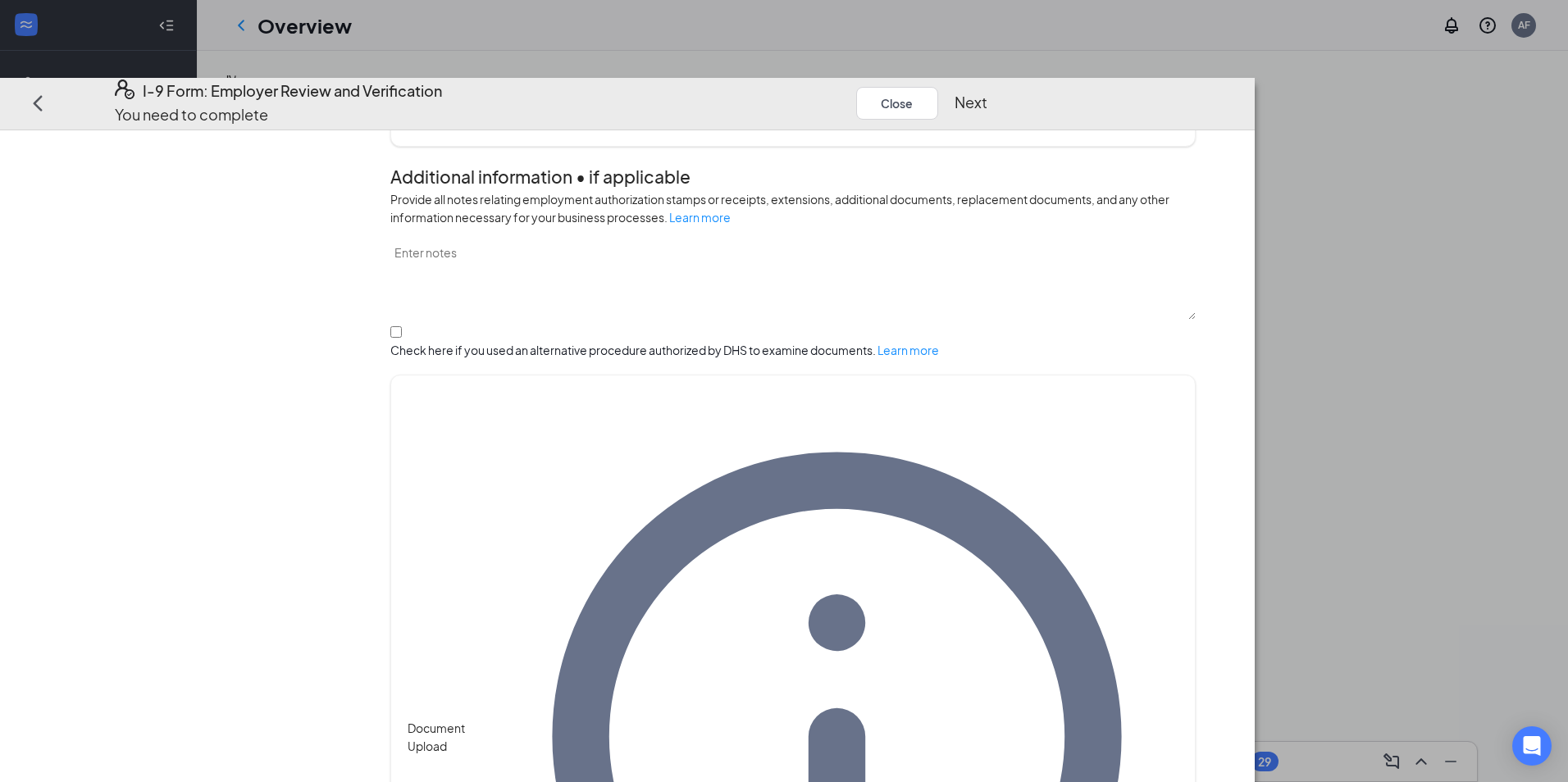
scroll to position [834, 0]
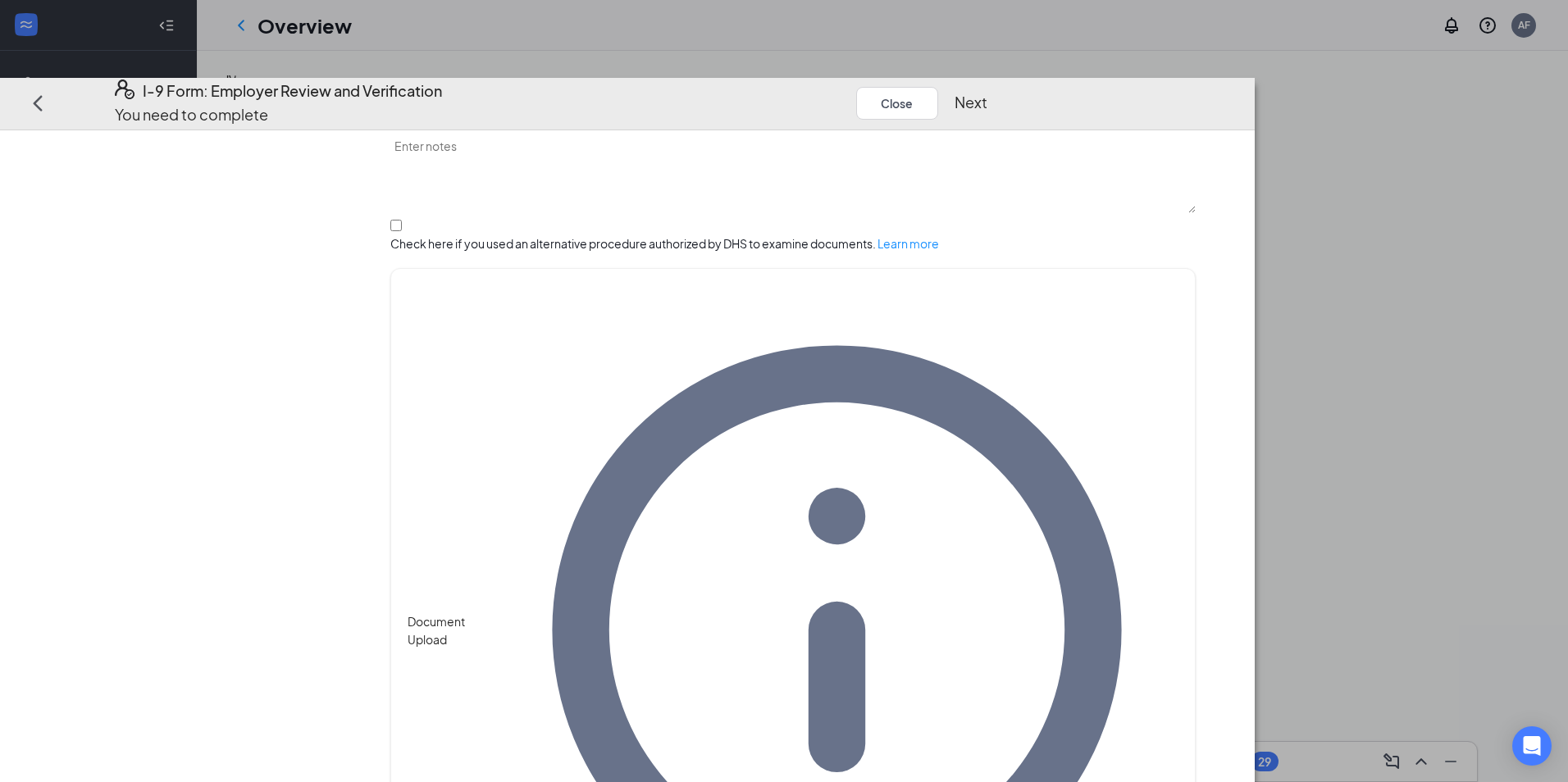
click at [987, 92] on button "Next" at bounding box center [970, 103] width 32 height 23
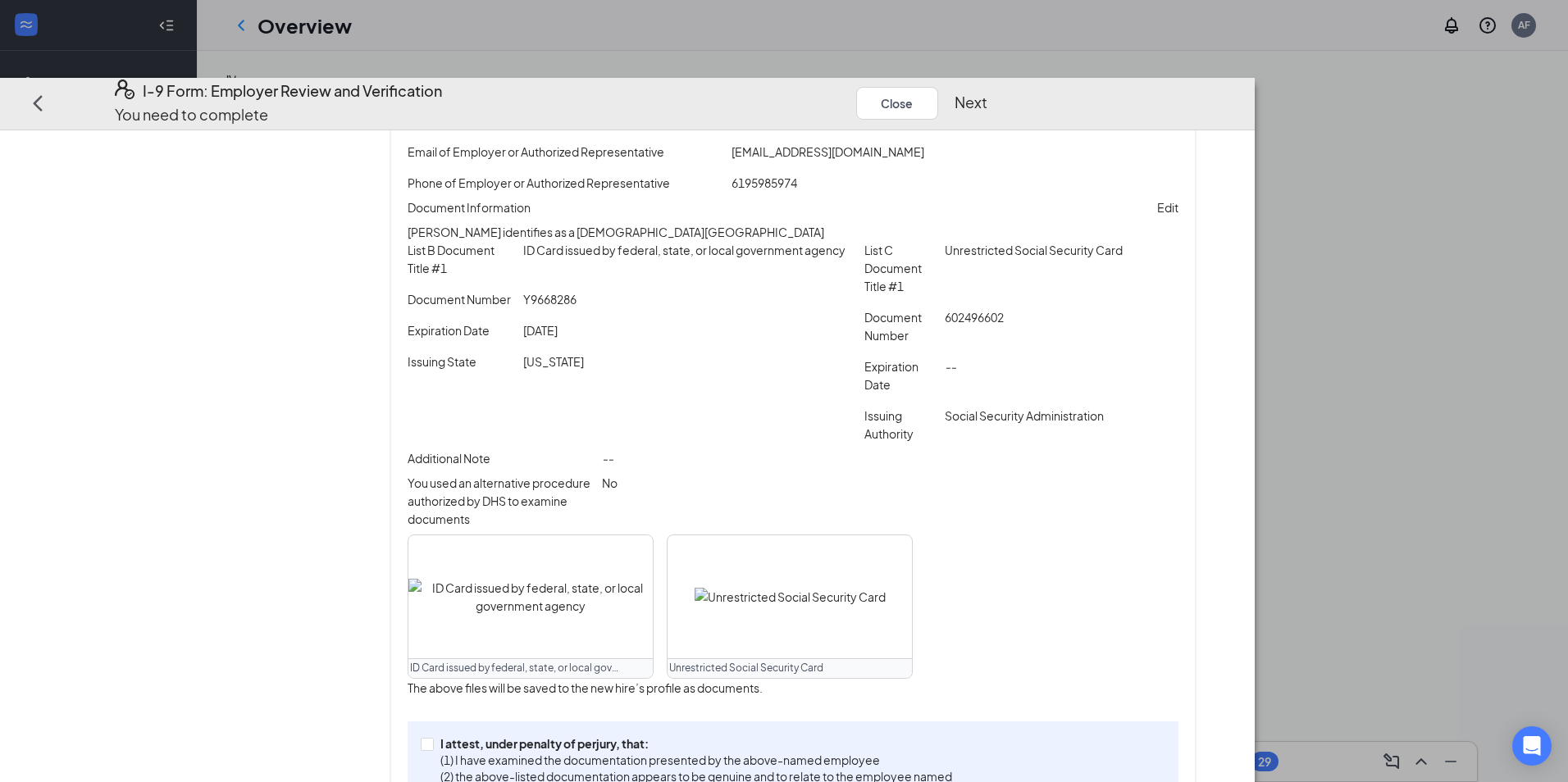
scroll to position [308, 0]
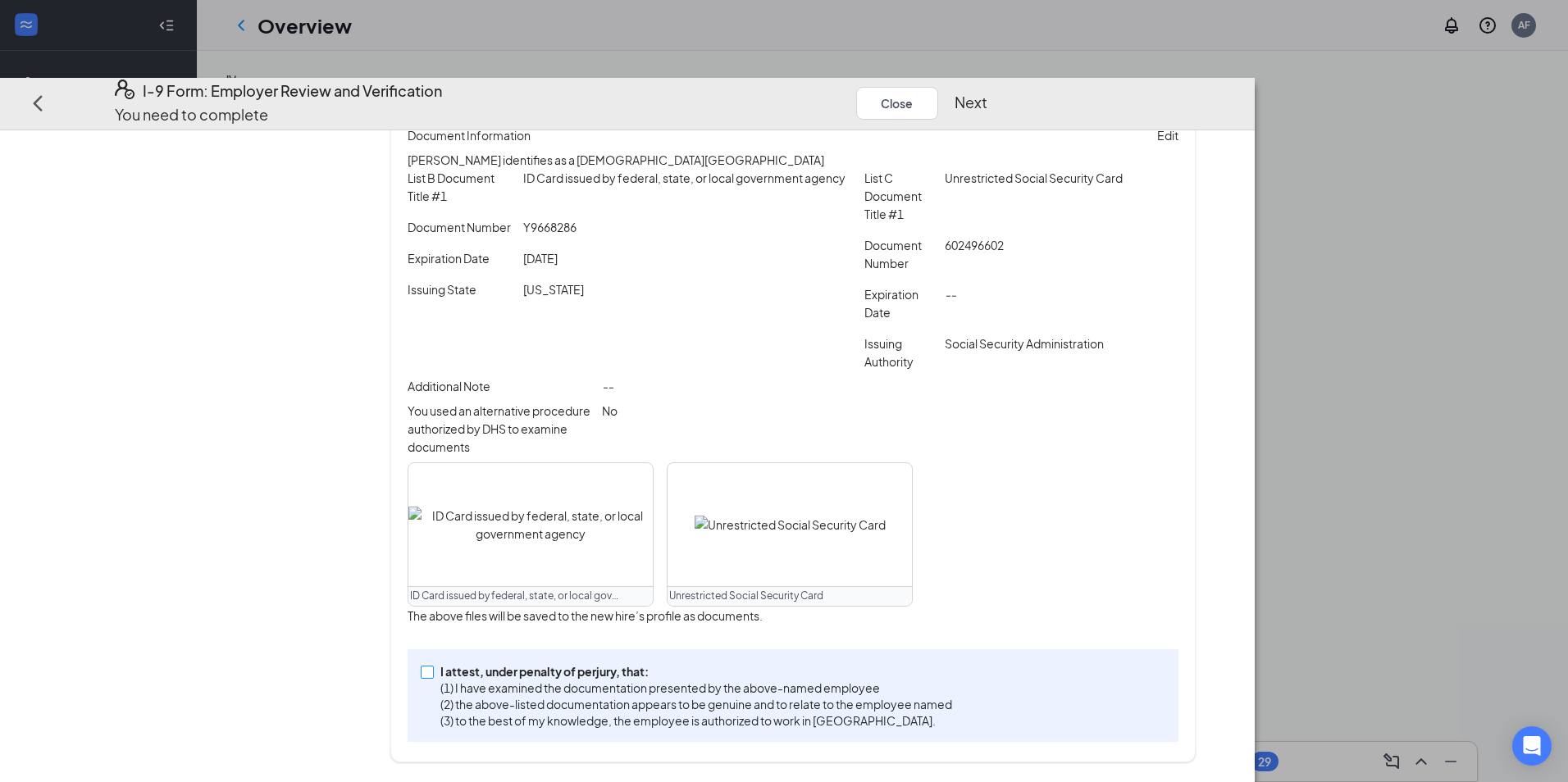
click at [432, 674] on input "I attest, under penalty of [PERSON_NAME], that: (1) I have examined the documen…" at bounding box center [426, 671] width 11 height 11
checkbox input "true"
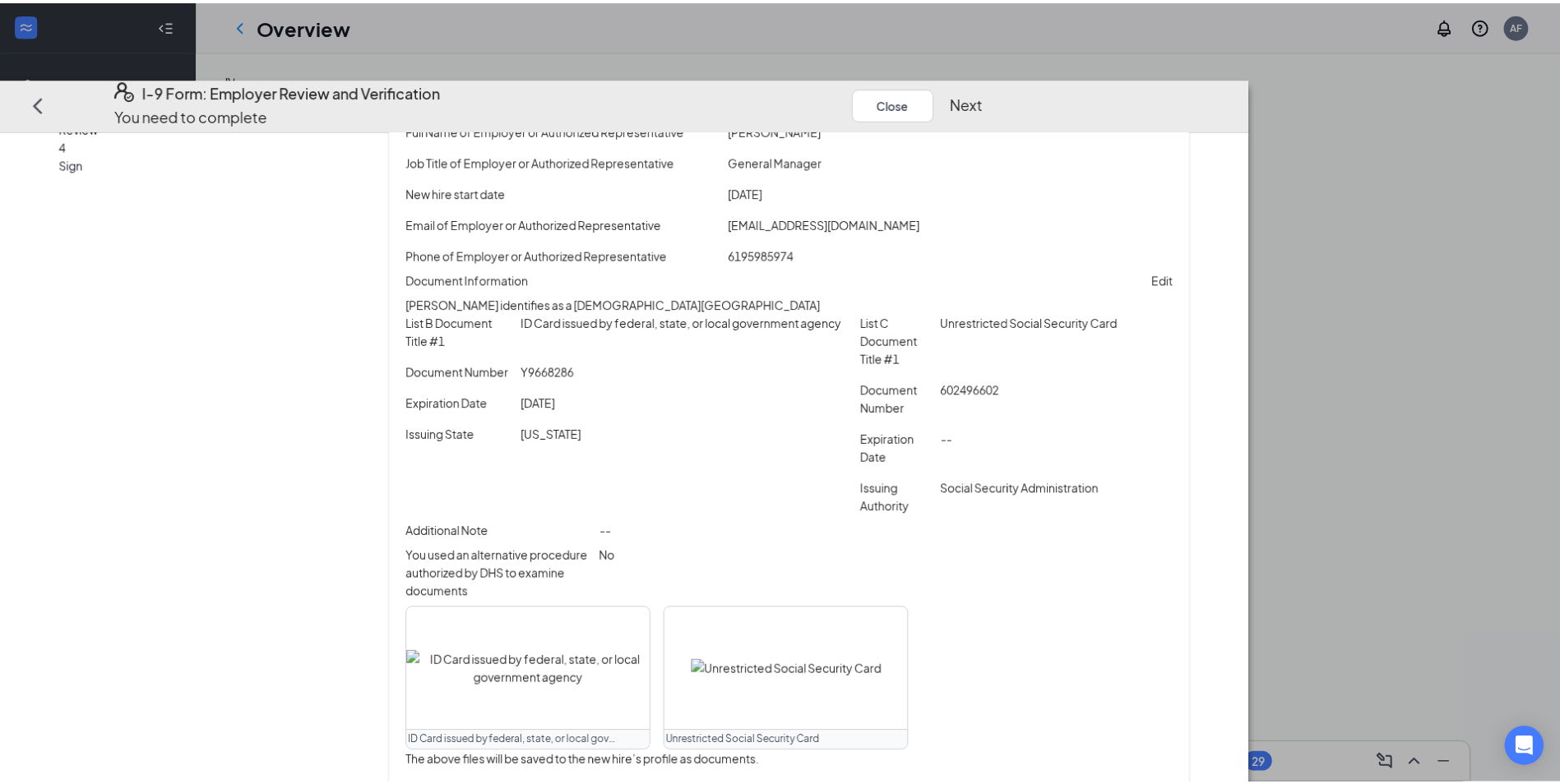
scroll to position [0, 0]
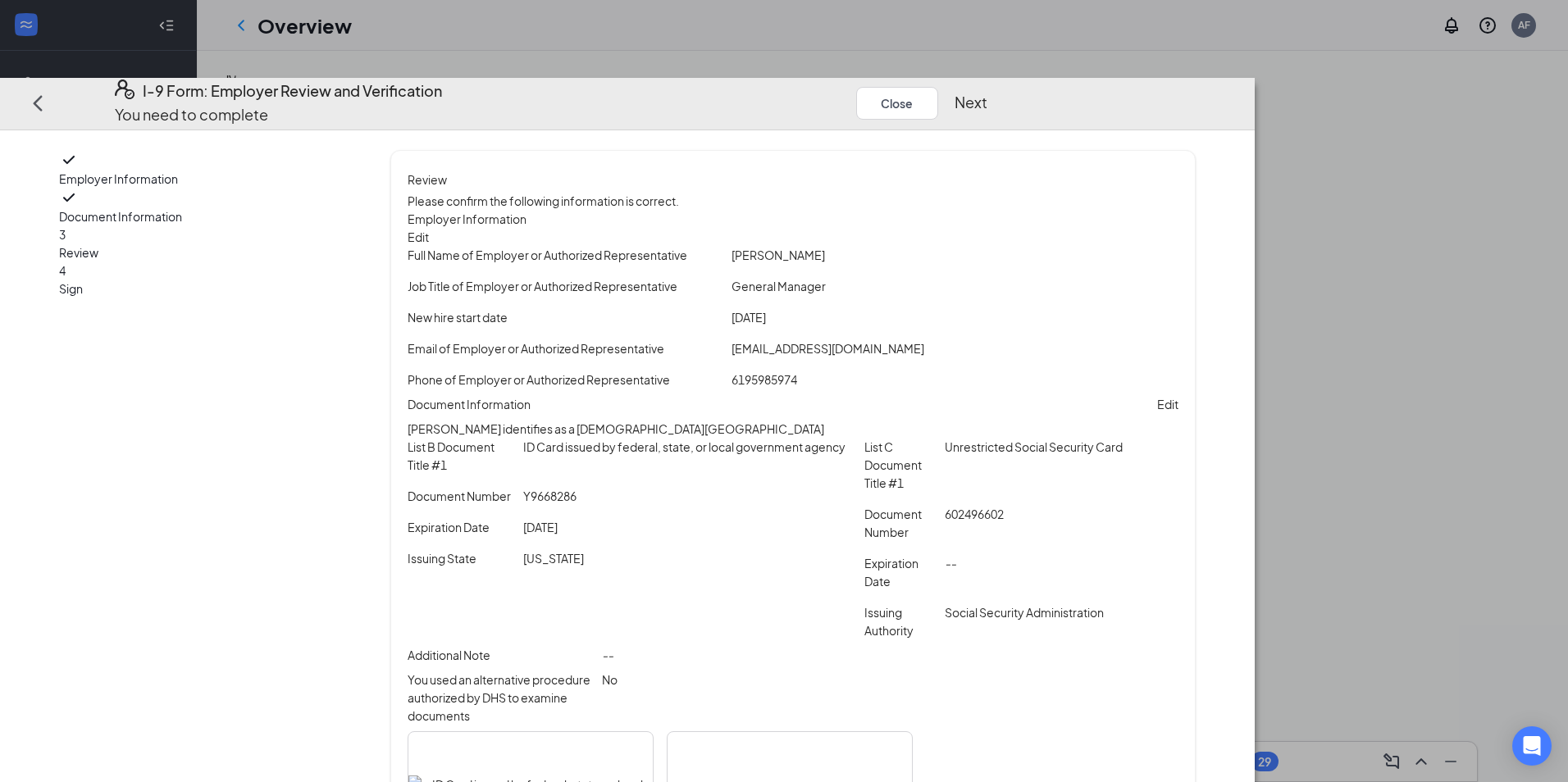
click at [987, 92] on button "Next" at bounding box center [970, 103] width 32 height 23
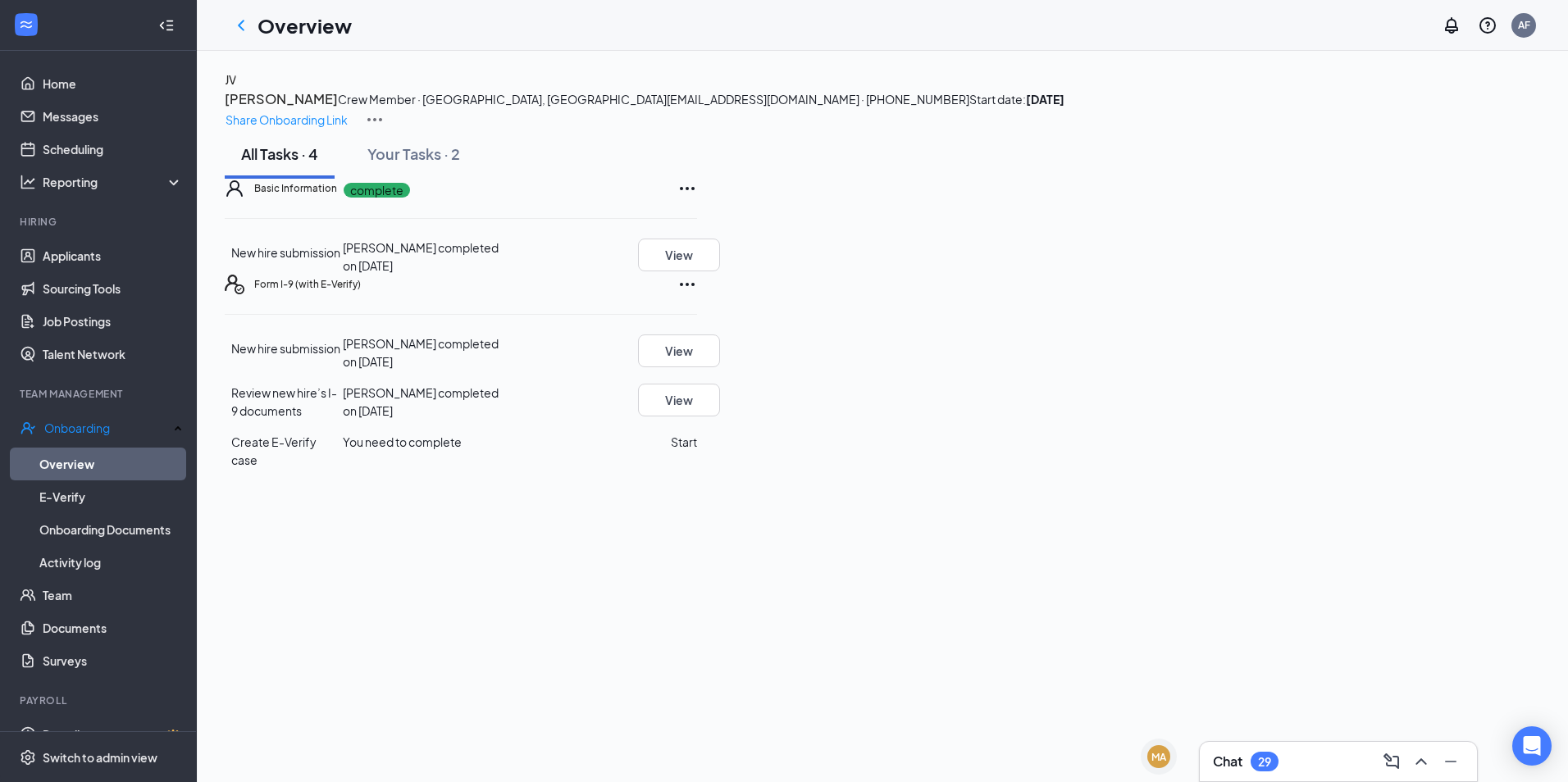
click at [697, 451] on button "Start" at bounding box center [684, 442] width 26 height 18
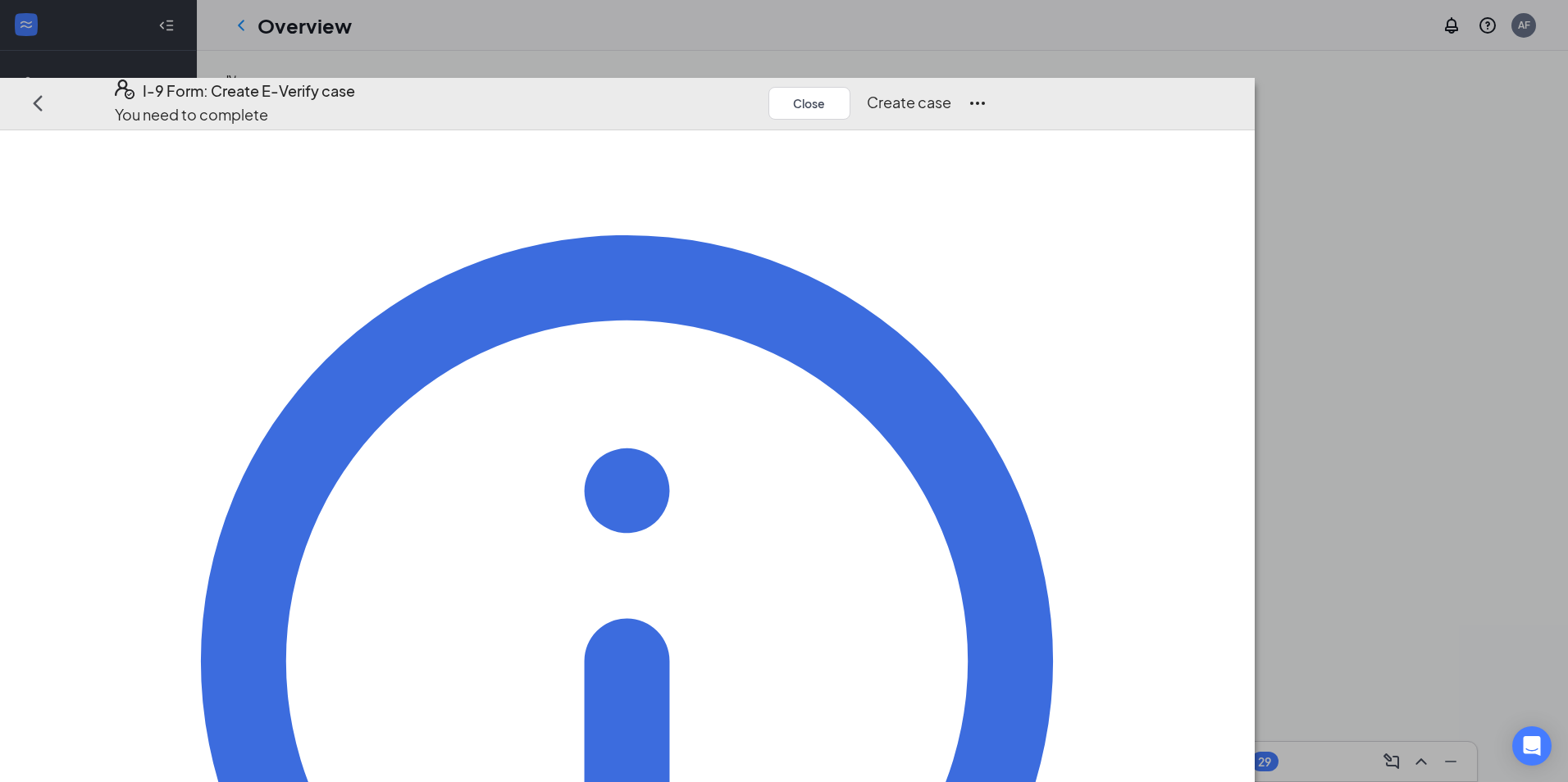
click at [951, 92] on button "Create case" at bounding box center [909, 103] width 85 height 23
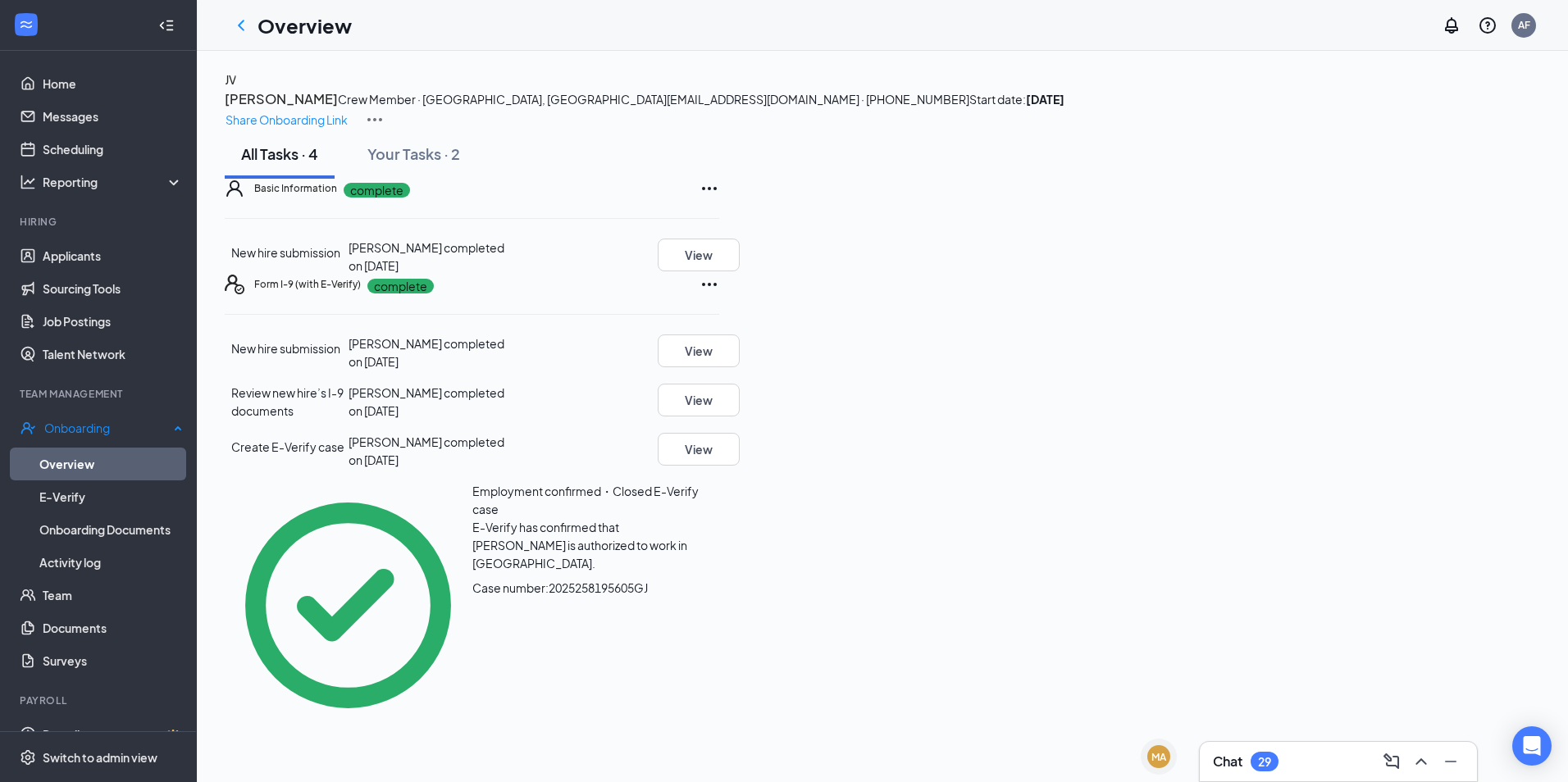
click at [126, 454] on link "Overview" at bounding box center [111, 464] width 144 height 32
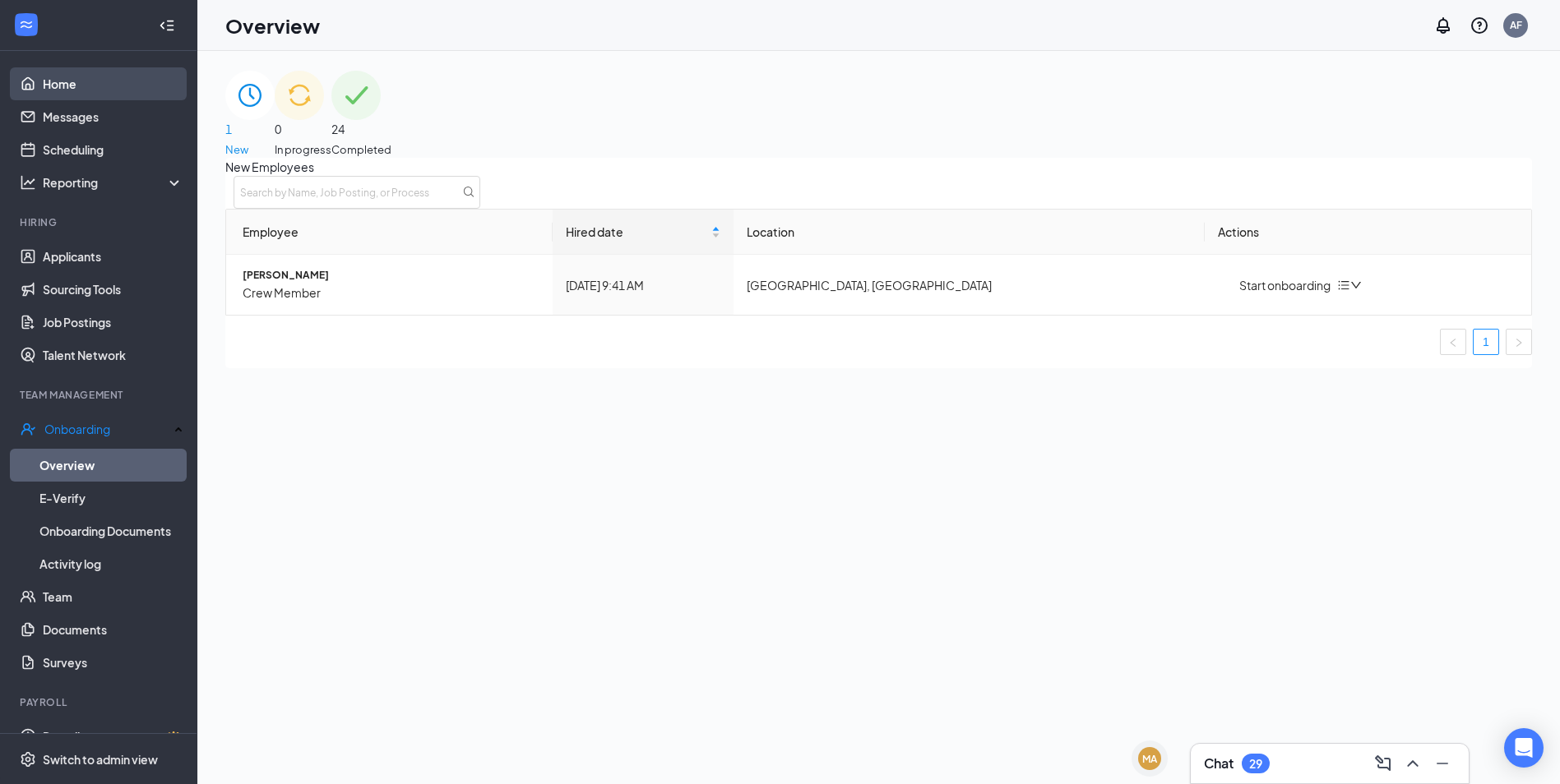
click at [71, 86] on link "Home" at bounding box center [113, 83] width 140 height 32
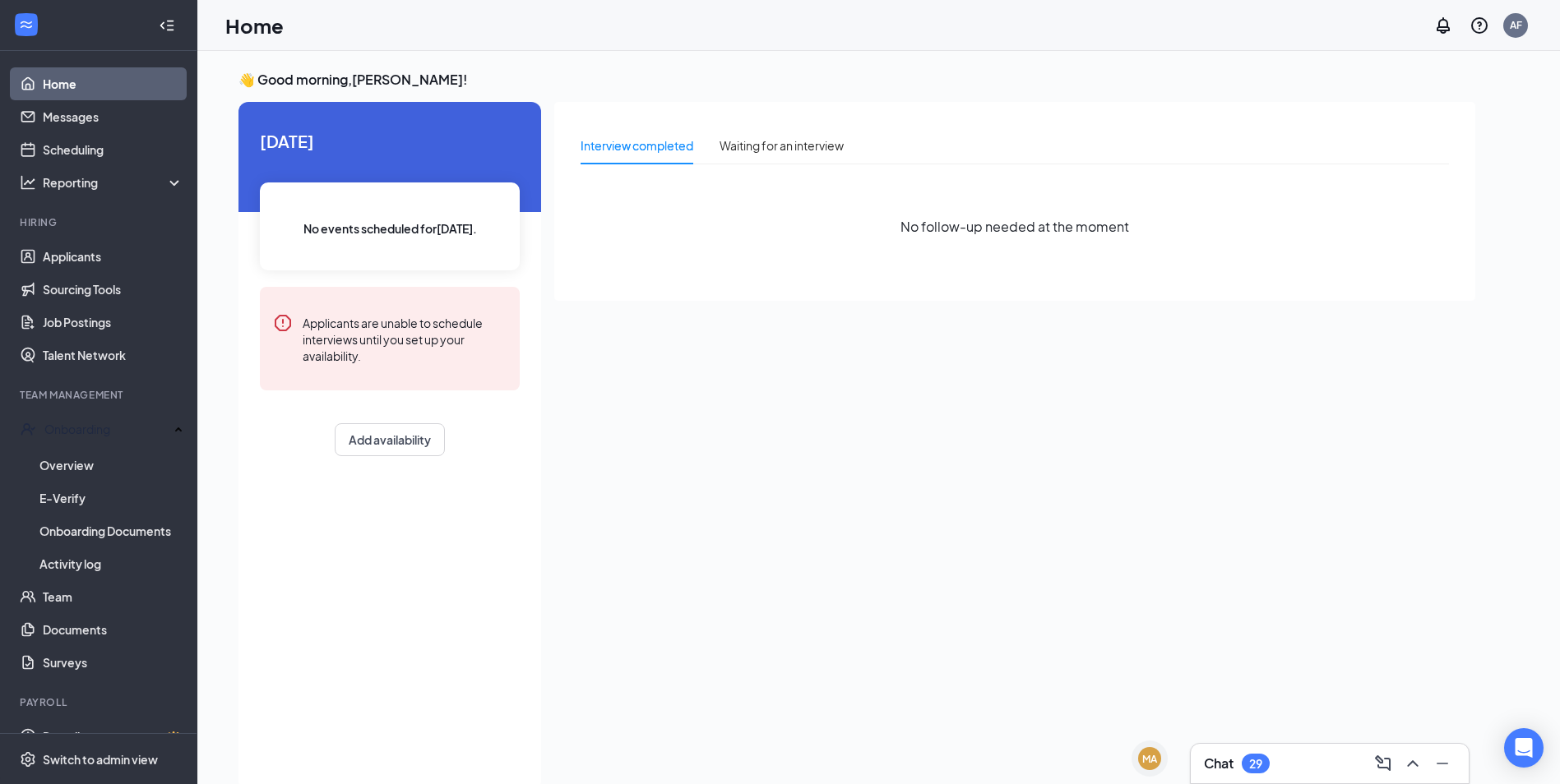
click at [72, 88] on link "Home" at bounding box center [113, 83] width 140 height 32
